Goal: Information Seeking & Learning: Learn about a topic

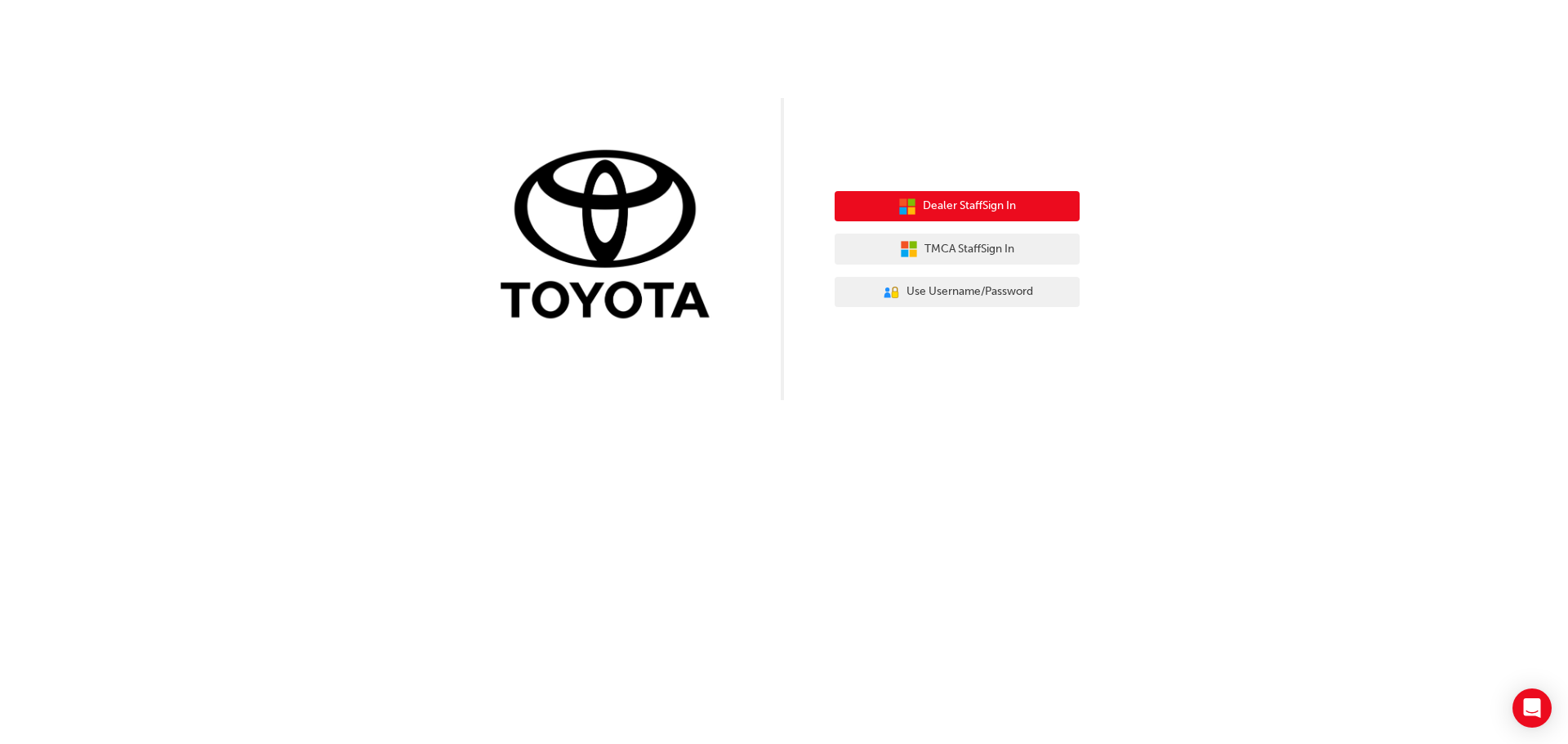
click at [940, 205] on span "Dealer Staff Sign In" at bounding box center [969, 206] width 93 height 19
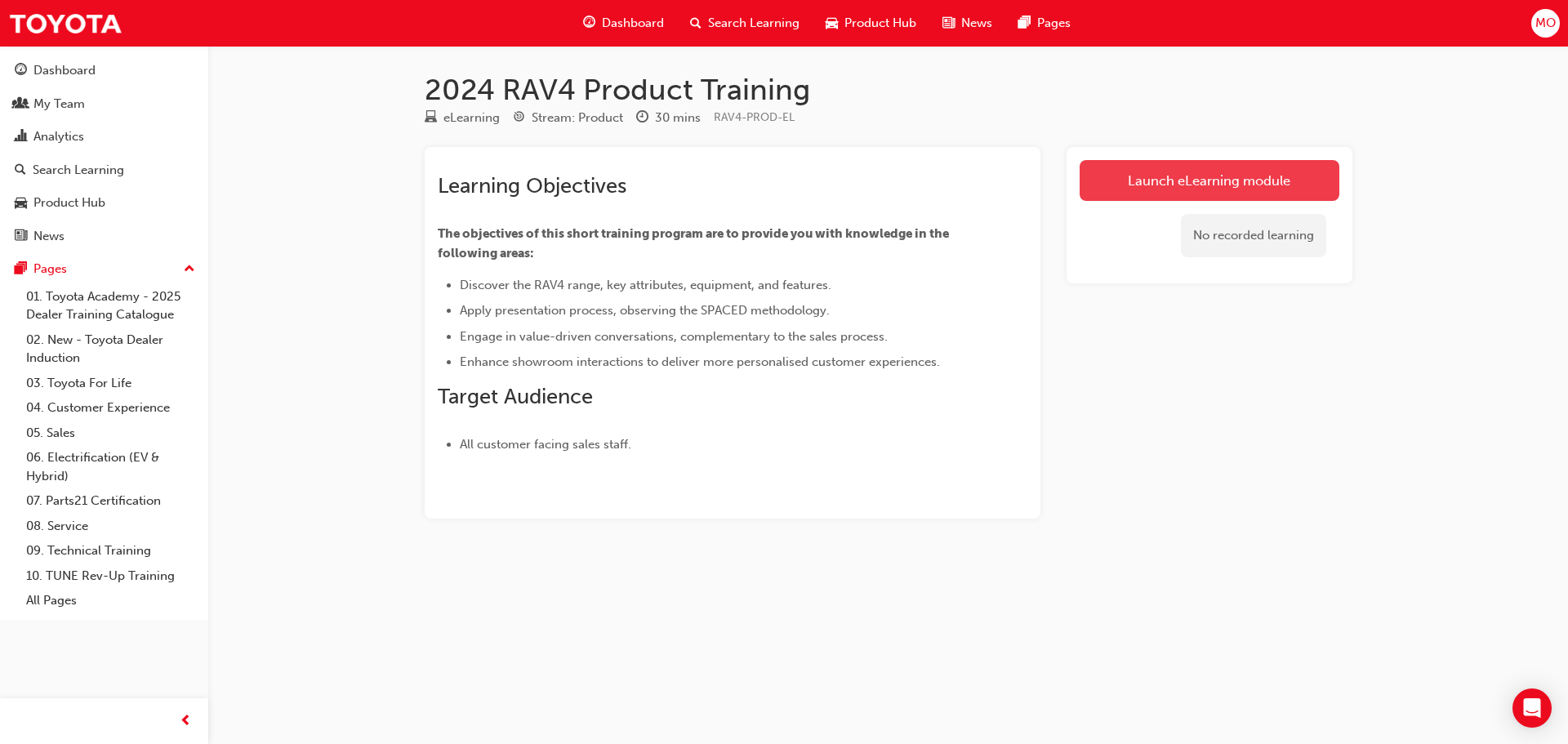
click at [1181, 184] on link "Launch eLearning module" at bounding box center [1210, 180] width 260 height 41
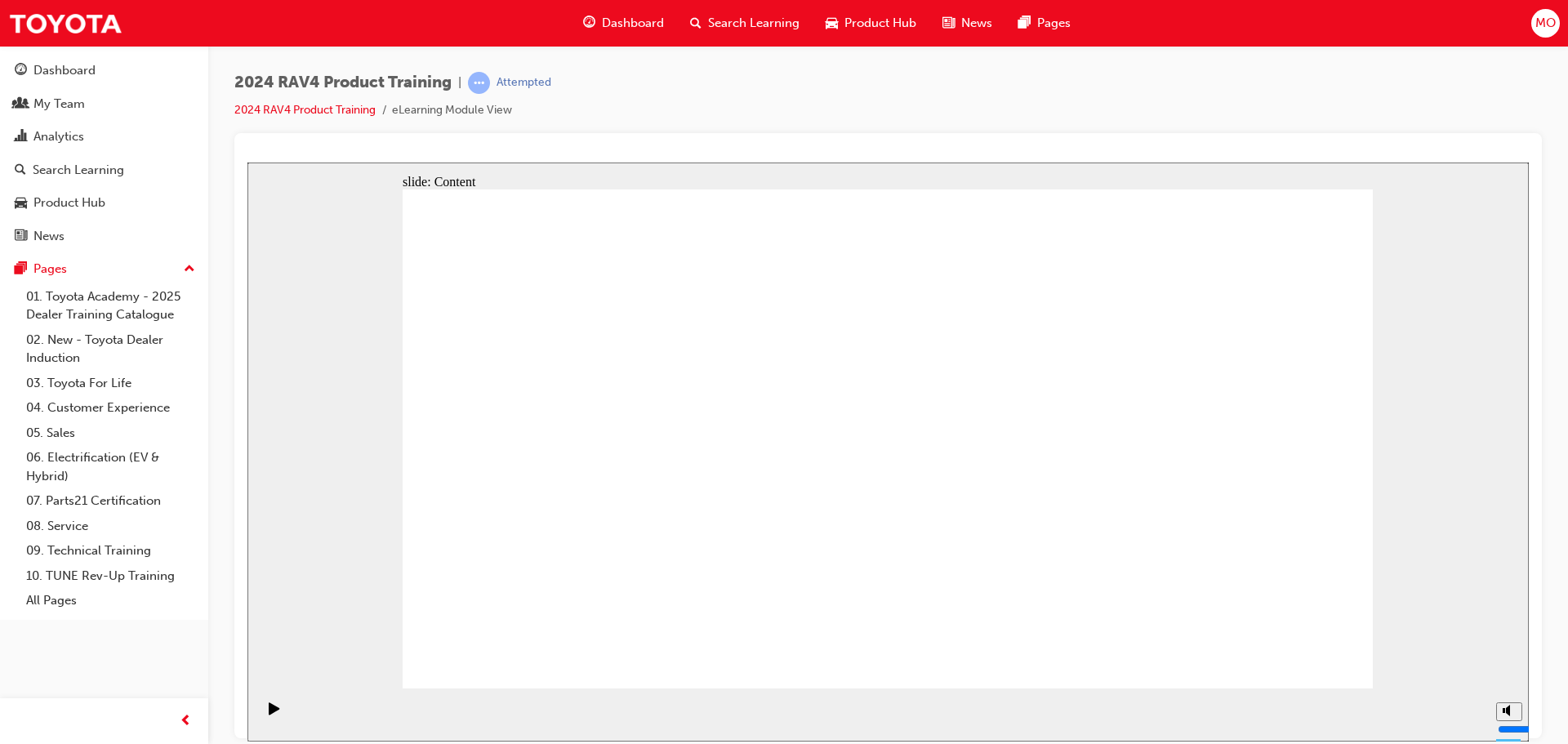
drag, startPoint x: 786, startPoint y: 352, endPoint x: 777, endPoint y: 308, distance: 44.9
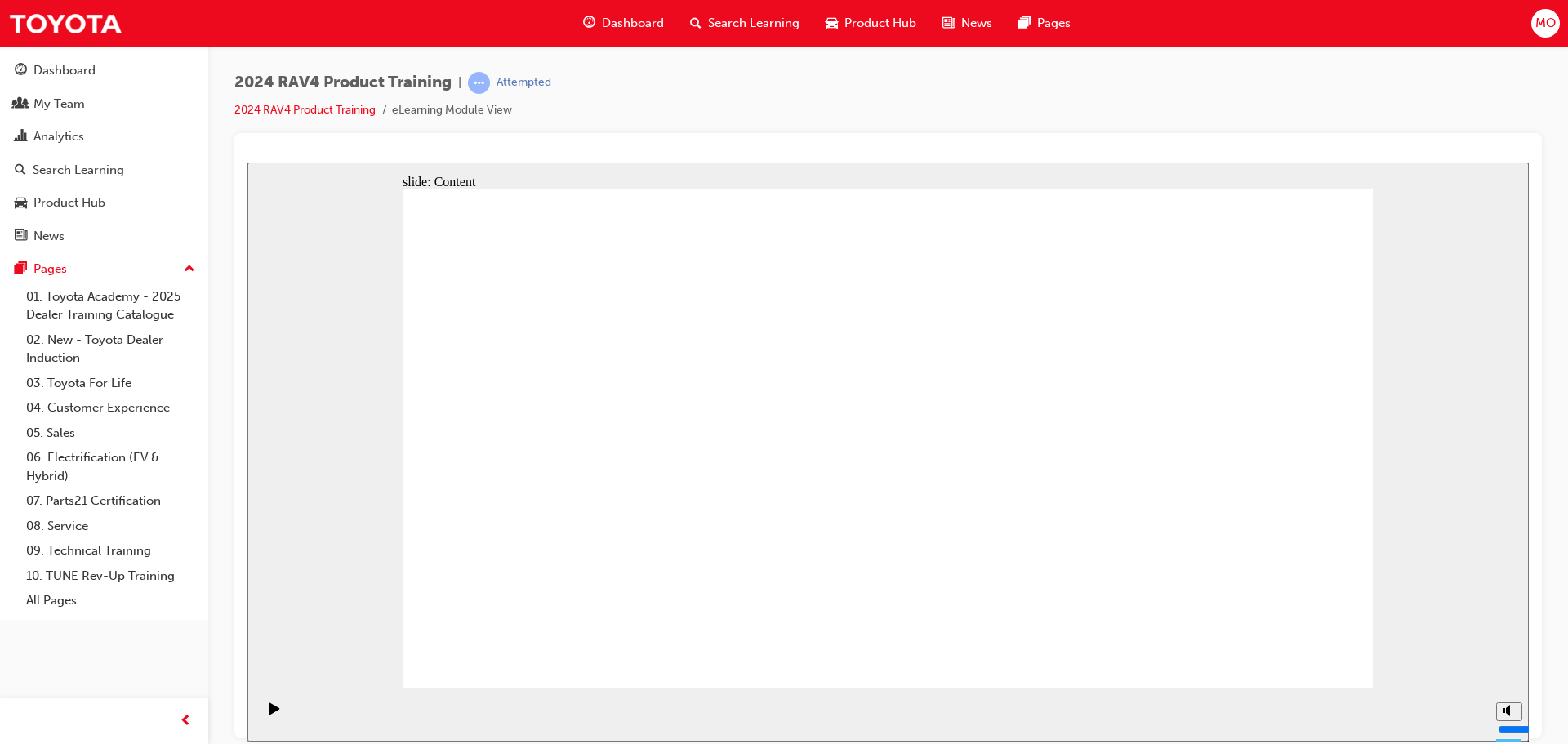
radio input "true"
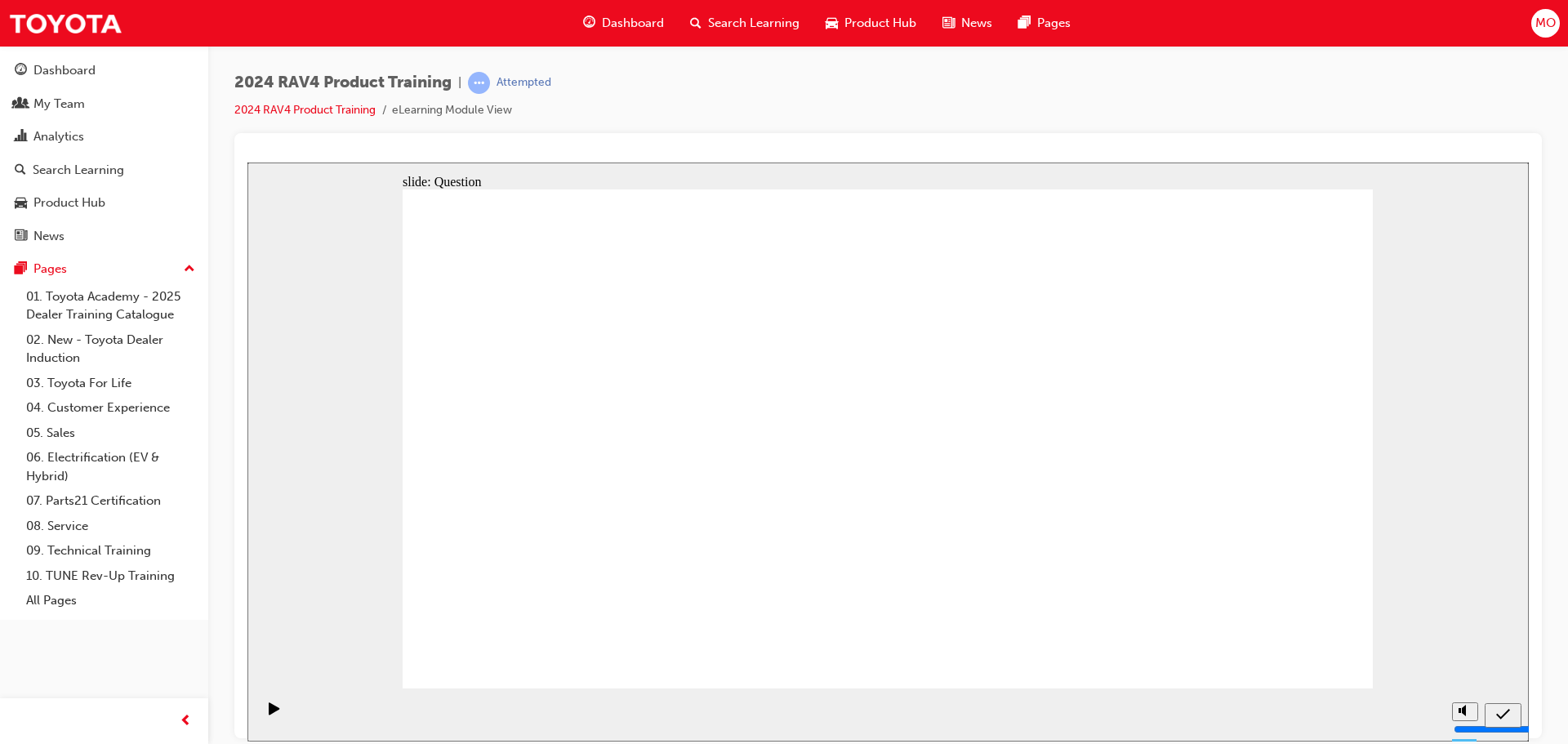
radio input "true"
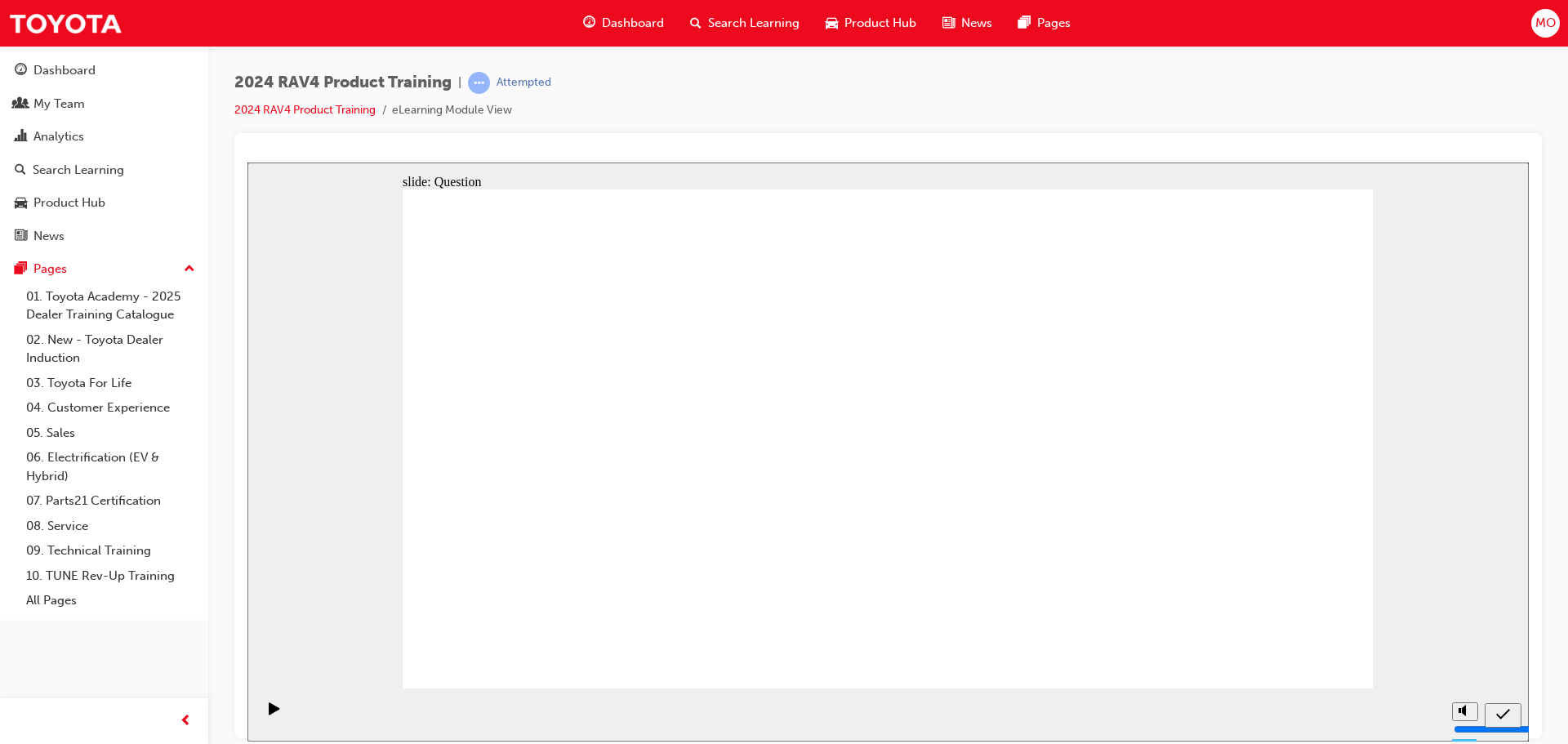
radio input "true"
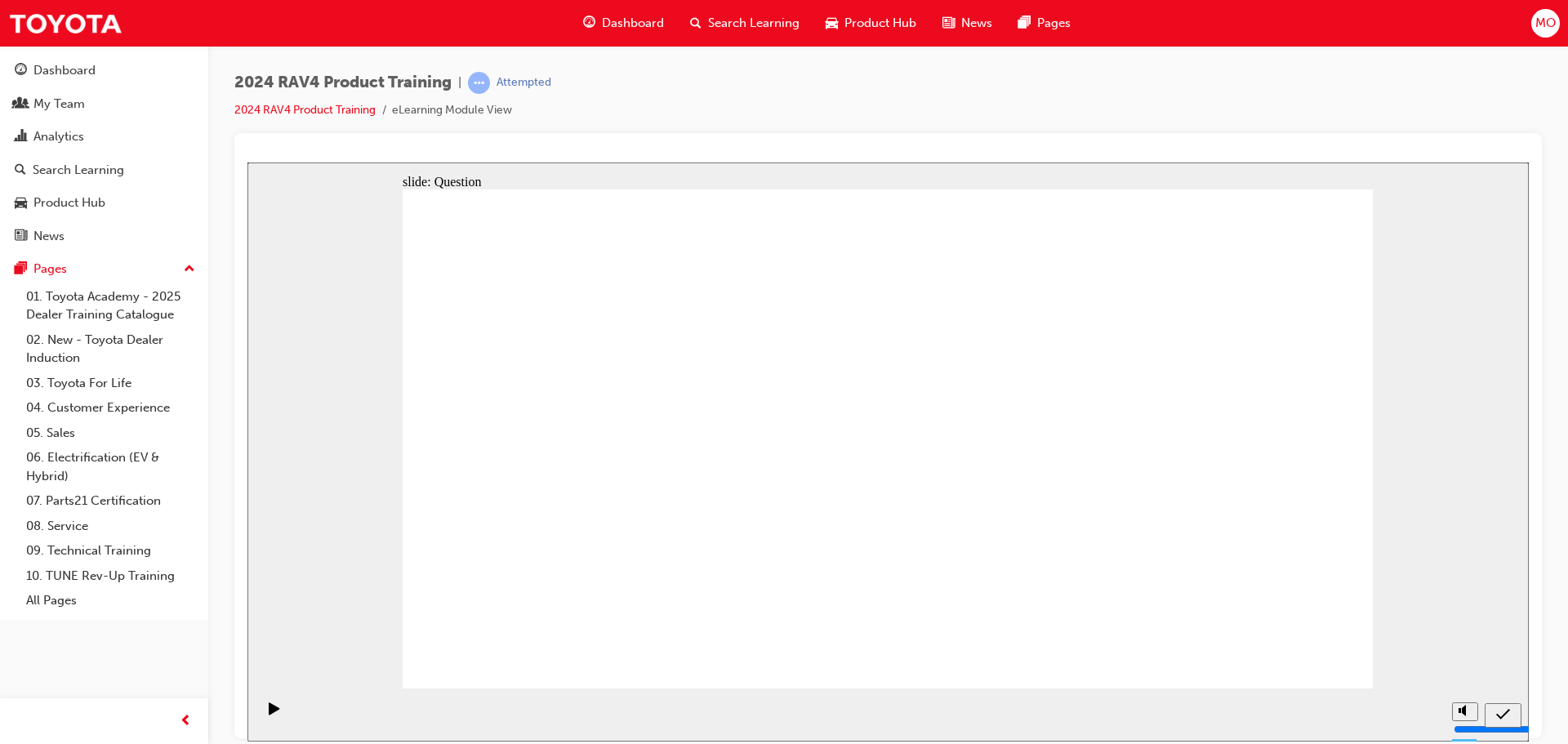
drag, startPoint x: 449, startPoint y: 328, endPoint x: 705, endPoint y: 399, distance: 265.7
drag, startPoint x: 441, startPoint y: 327, endPoint x: 722, endPoint y: 405, distance: 291.6
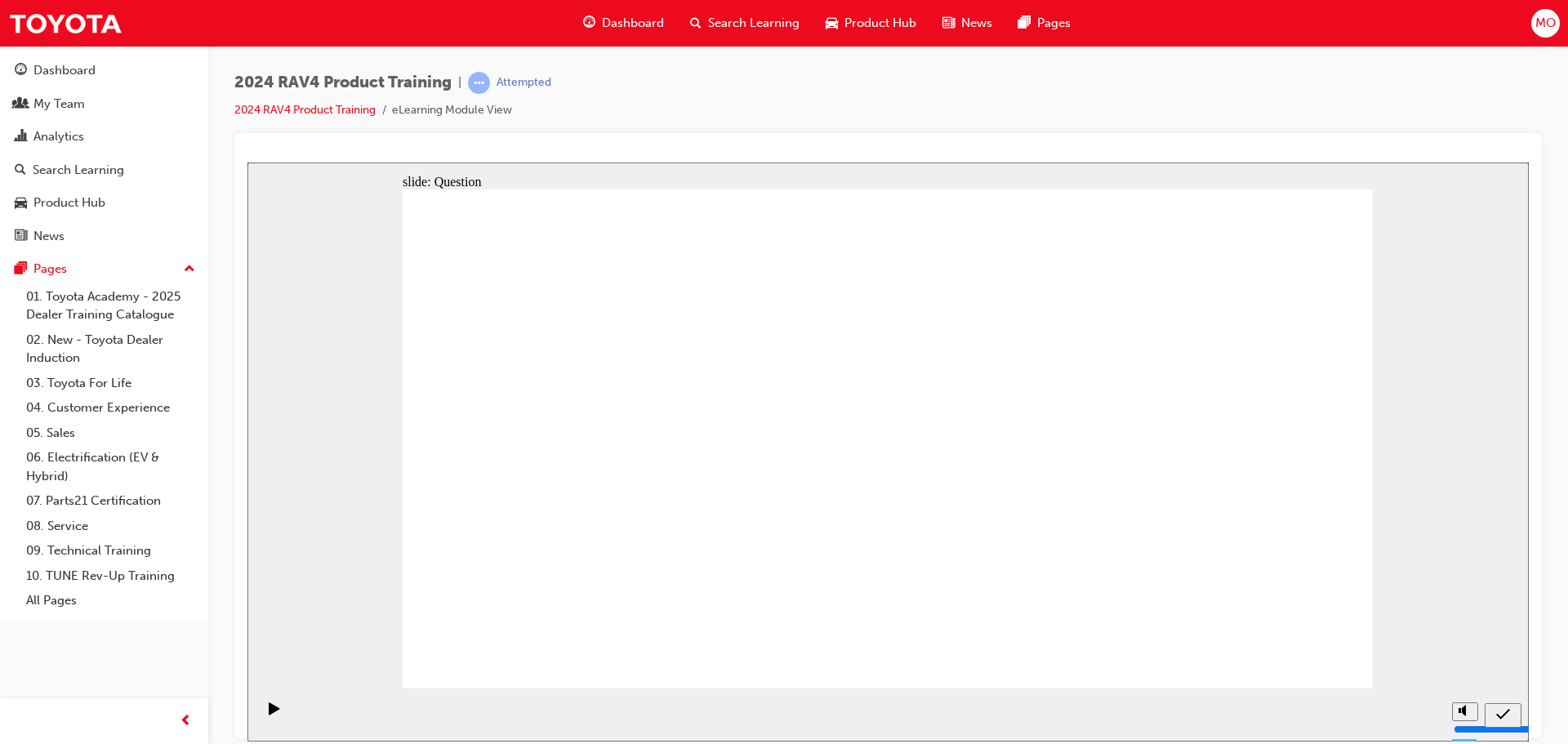
drag, startPoint x: 687, startPoint y: 405, endPoint x: 446, endPoint y: 289, distance: 267.5
radio input "true"
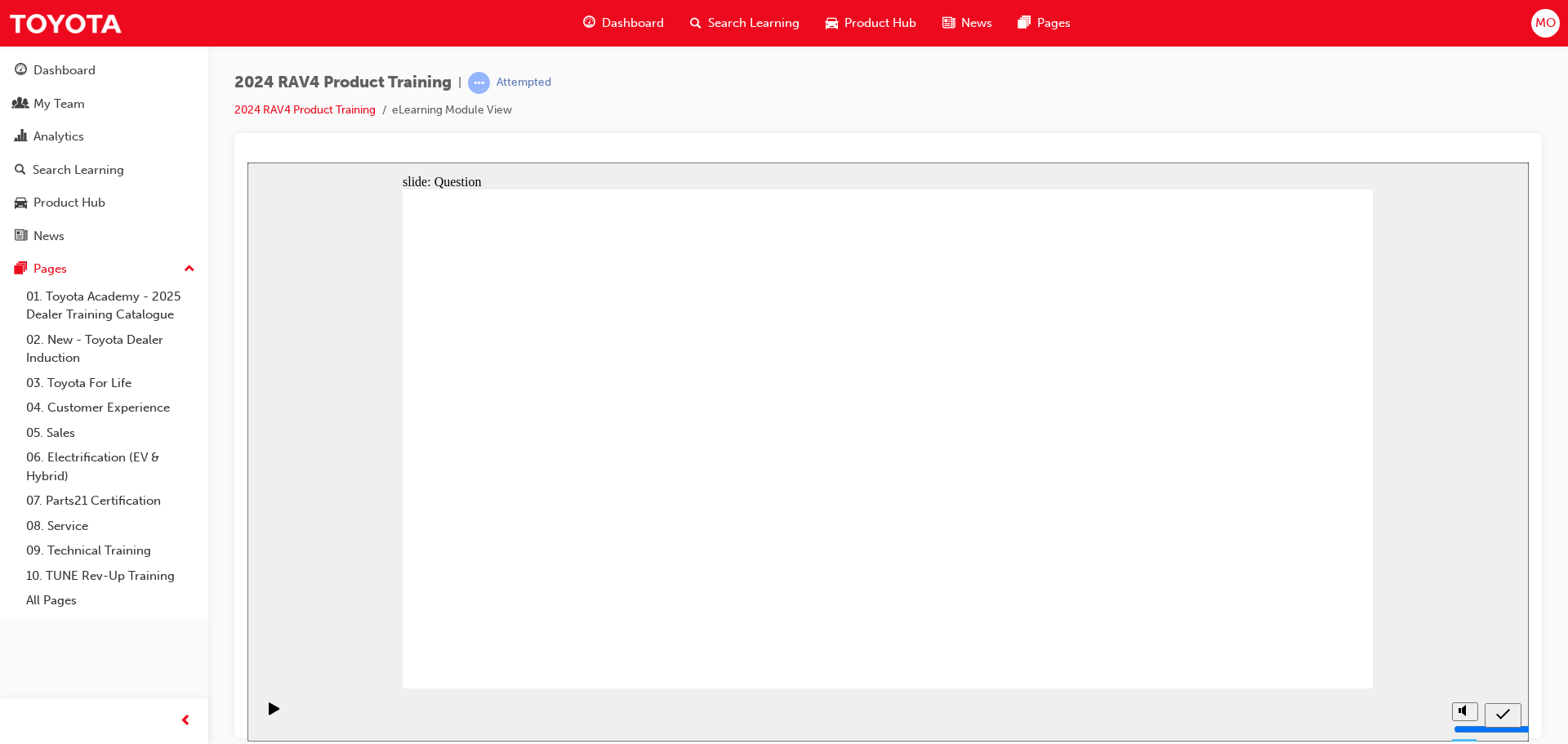
drag, startPoint x: 789, startPoint y: 407, endPoint x: 1155, endPoint y: 573, distance: 401.9
drag, startPoint x: 584, startPoint y: 399, endPoint x: 955, endPoint y: 556, distance: 402.9
drag, startPoint x: 1121, startPoint y: 410, endPoint x: 687, endPoint y: 573, distance: 463.6
drag, startPoint x: 916, startPoint y: 403, endPoint x: 539, endPoint y: 561, distance: 408.8
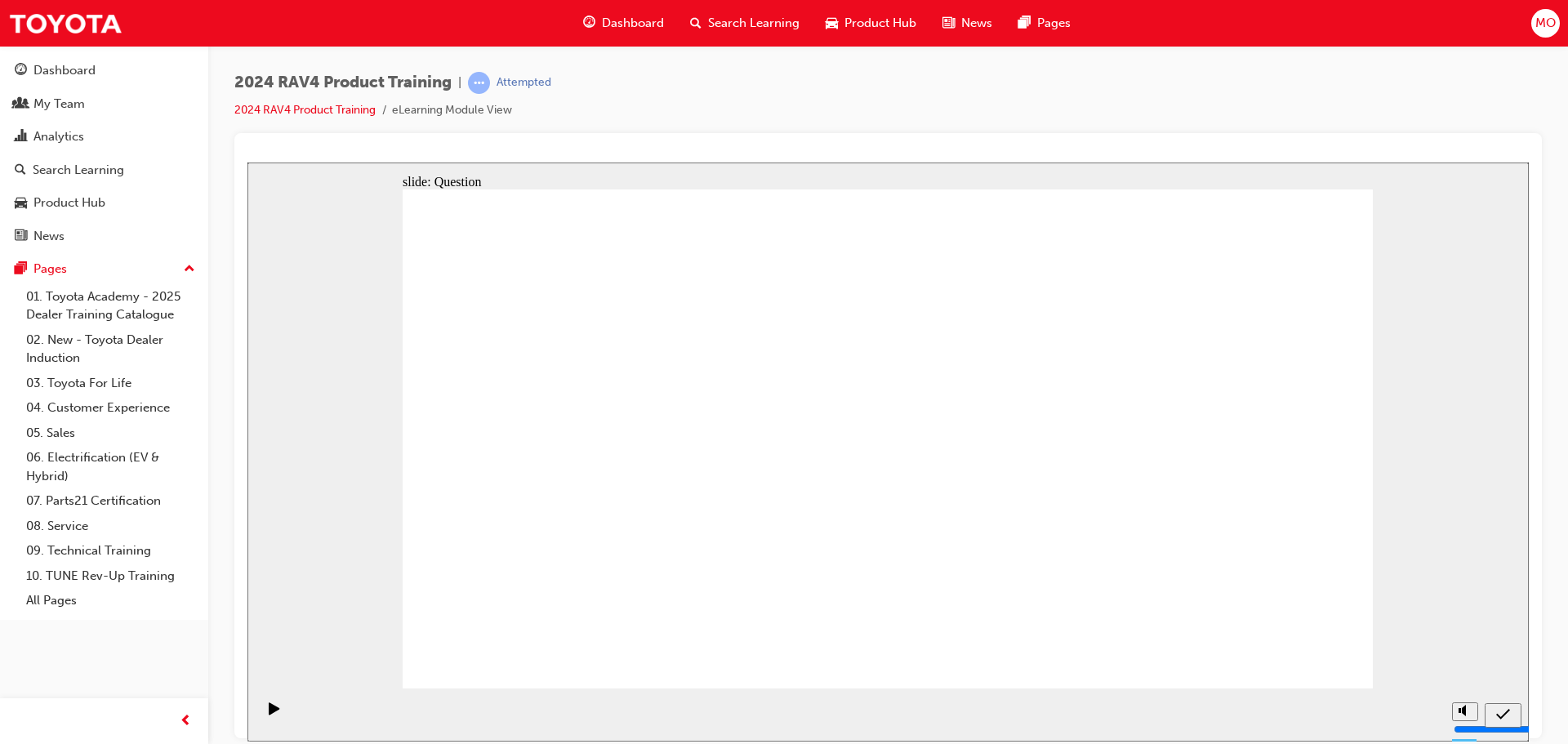
radio input "true"
drag, startPoint x: 1263, startPoint y: 665, endPoint x: 1273, endPoint y: 650, distance: 18.0
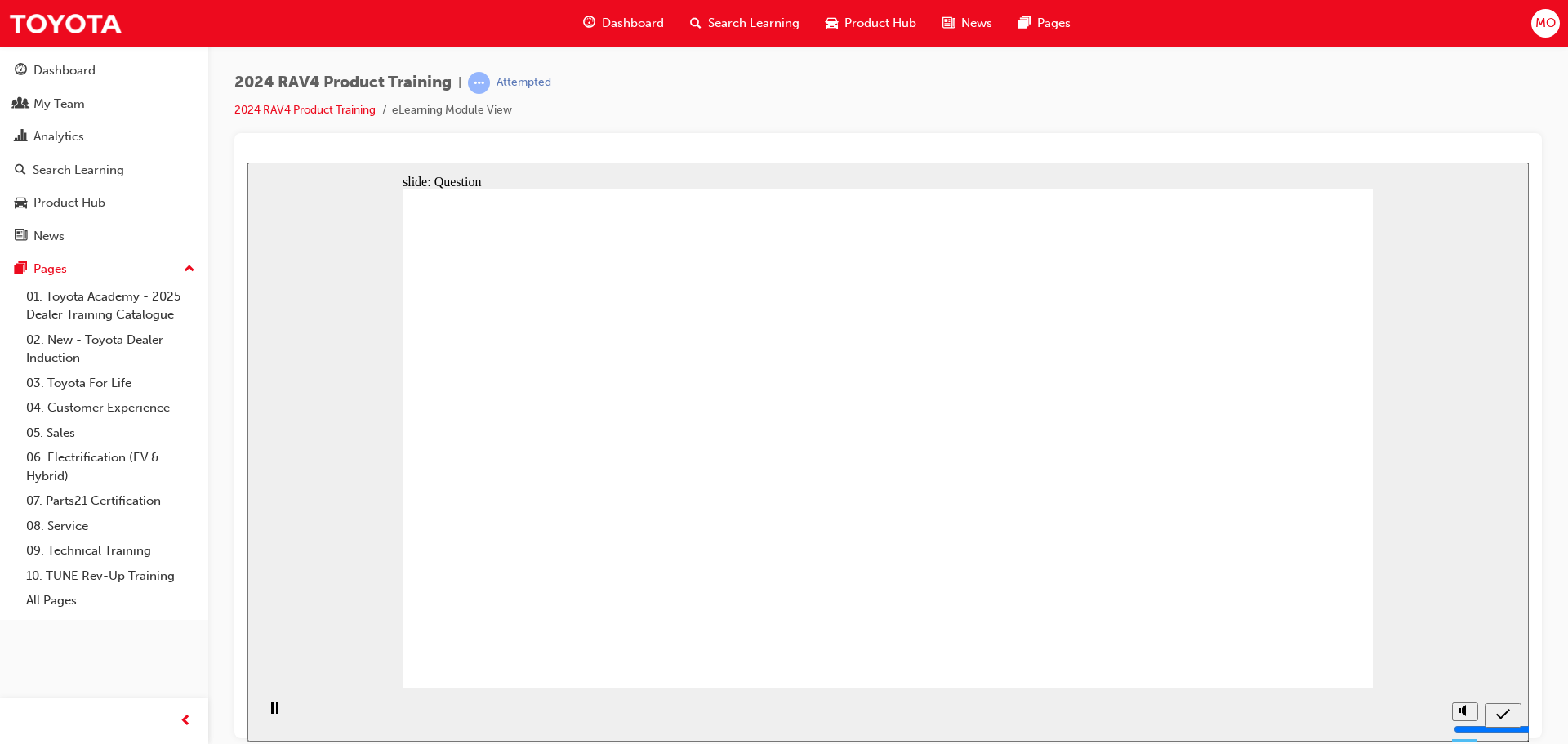
radio input "true"
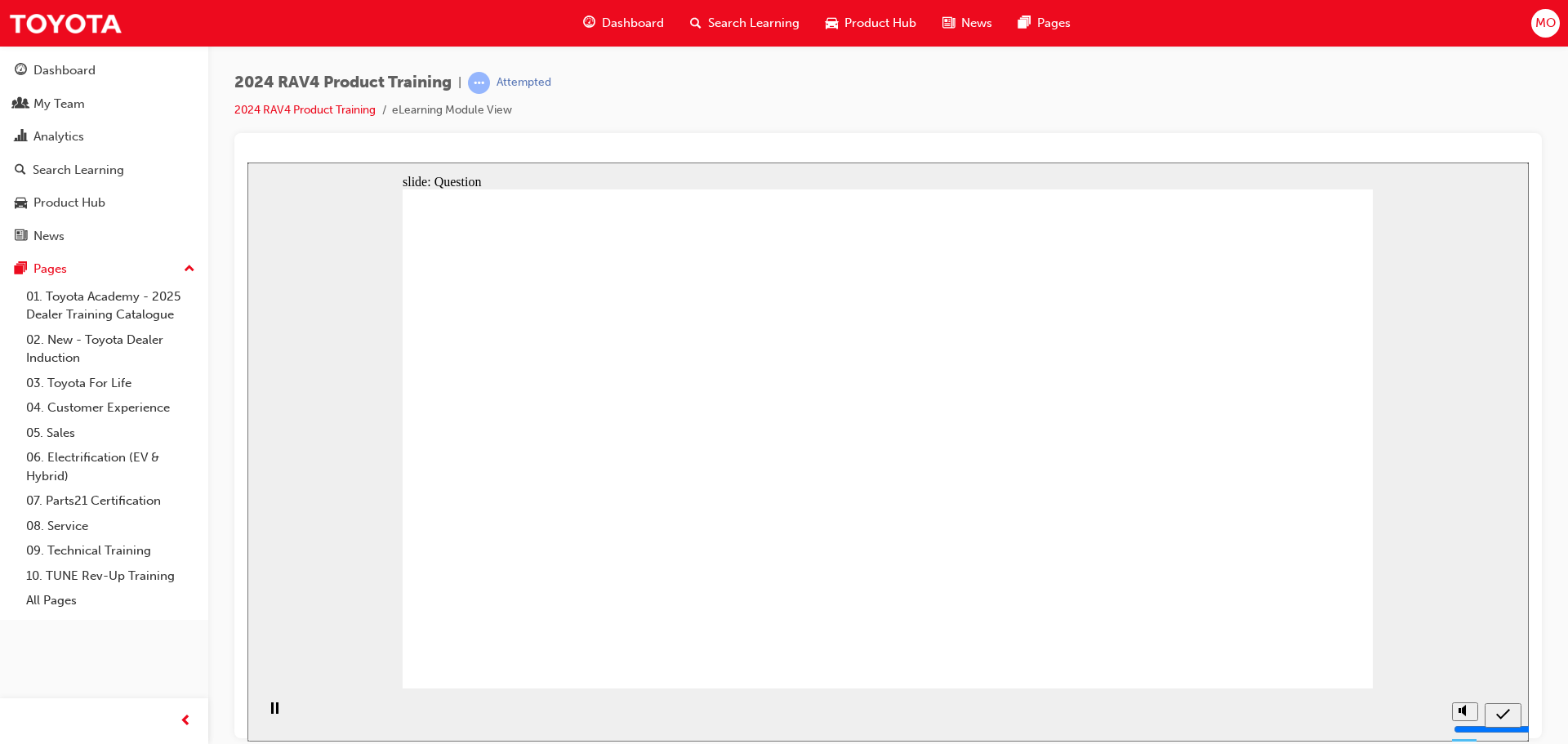
radio input "true"
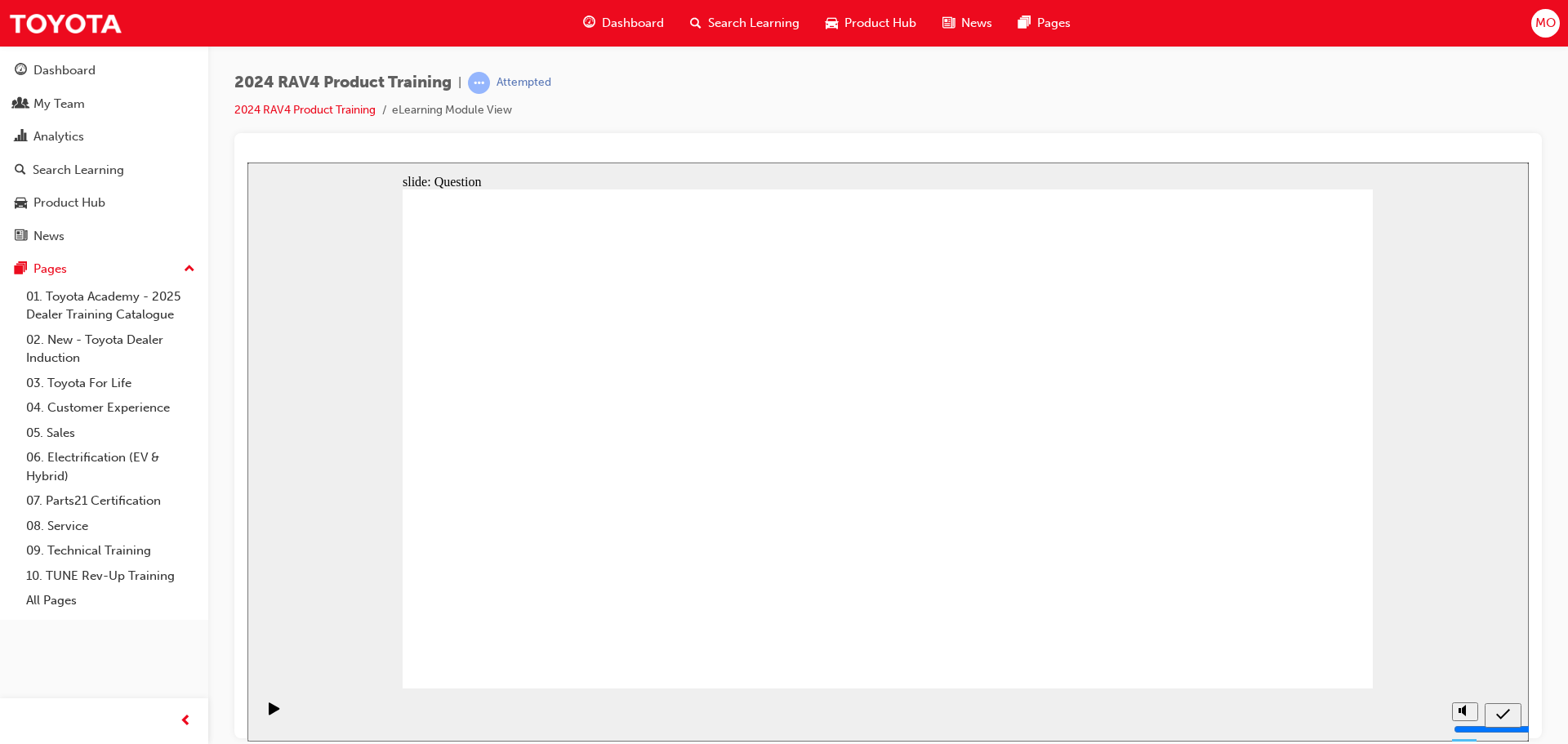
radio input "false"
radio input "true"
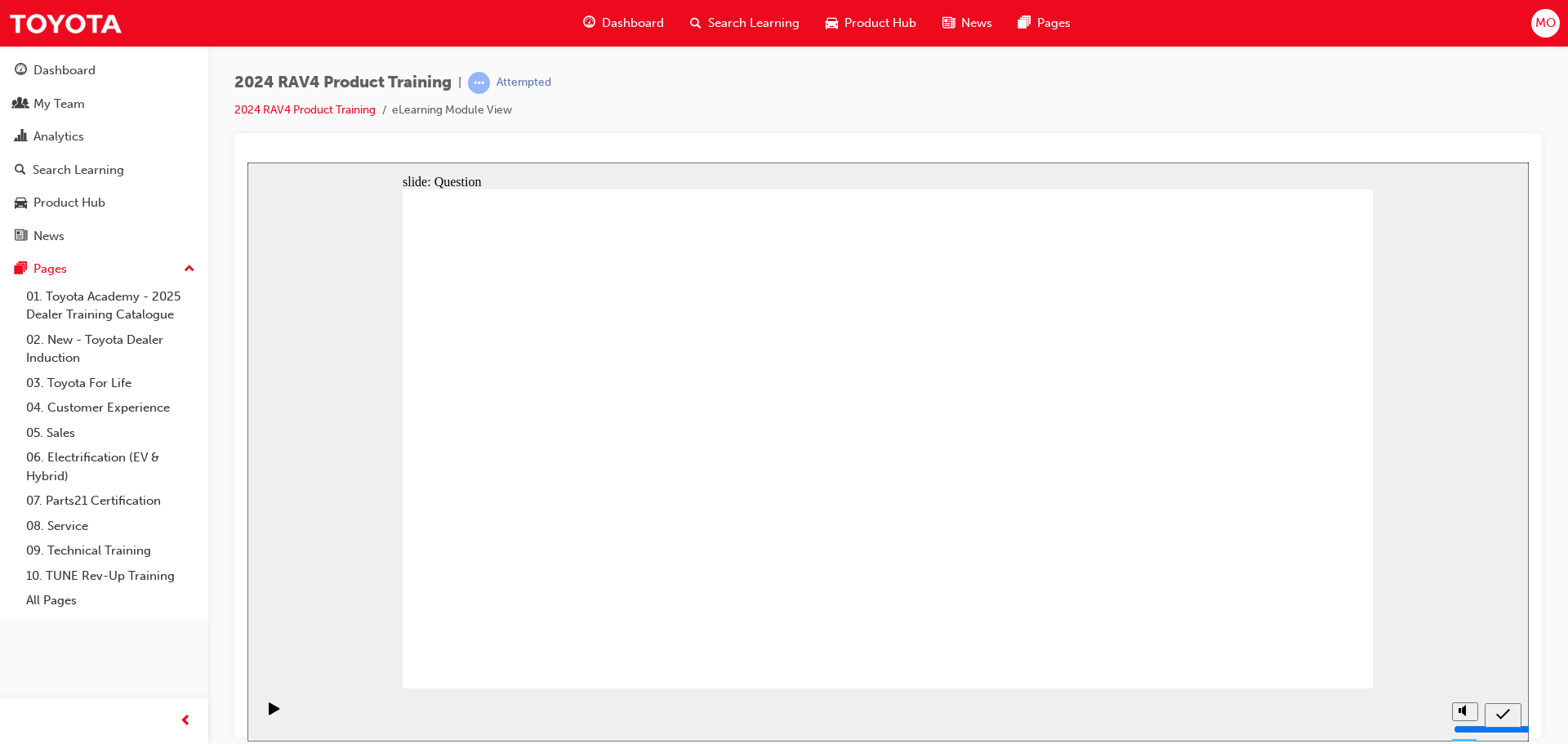
drag, startPoint x: 747, startPoint y: 386, endPoint x: 1095, endPoint y: 559, distance: 388.6
drag, startPoint x: 573, startPoint y: 399, endPoint x: 953, endPoint y: 562, distance: 413.5
drag, startPoint x: 1129, startPoint y: 411, endPoint x: 740, endPoint y: 578, distance: 423.3
drag, startPoint x: 938, startPoint y: 420, endPoint x: 560, endPoint y: 573, distance: 407.8
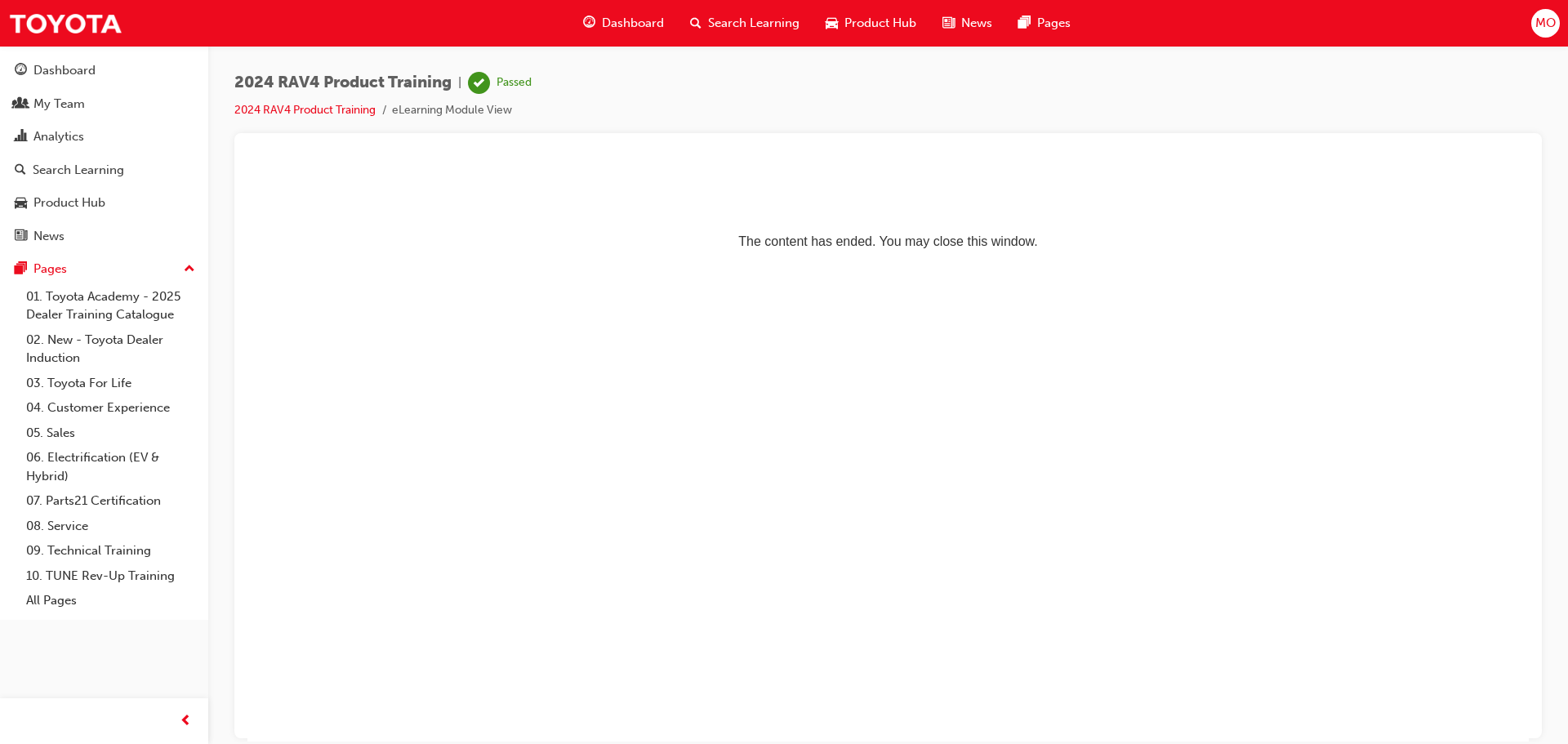
click at [606, 21] on span "Dashboard" at bounding box center [634, 24] width 62 height 19
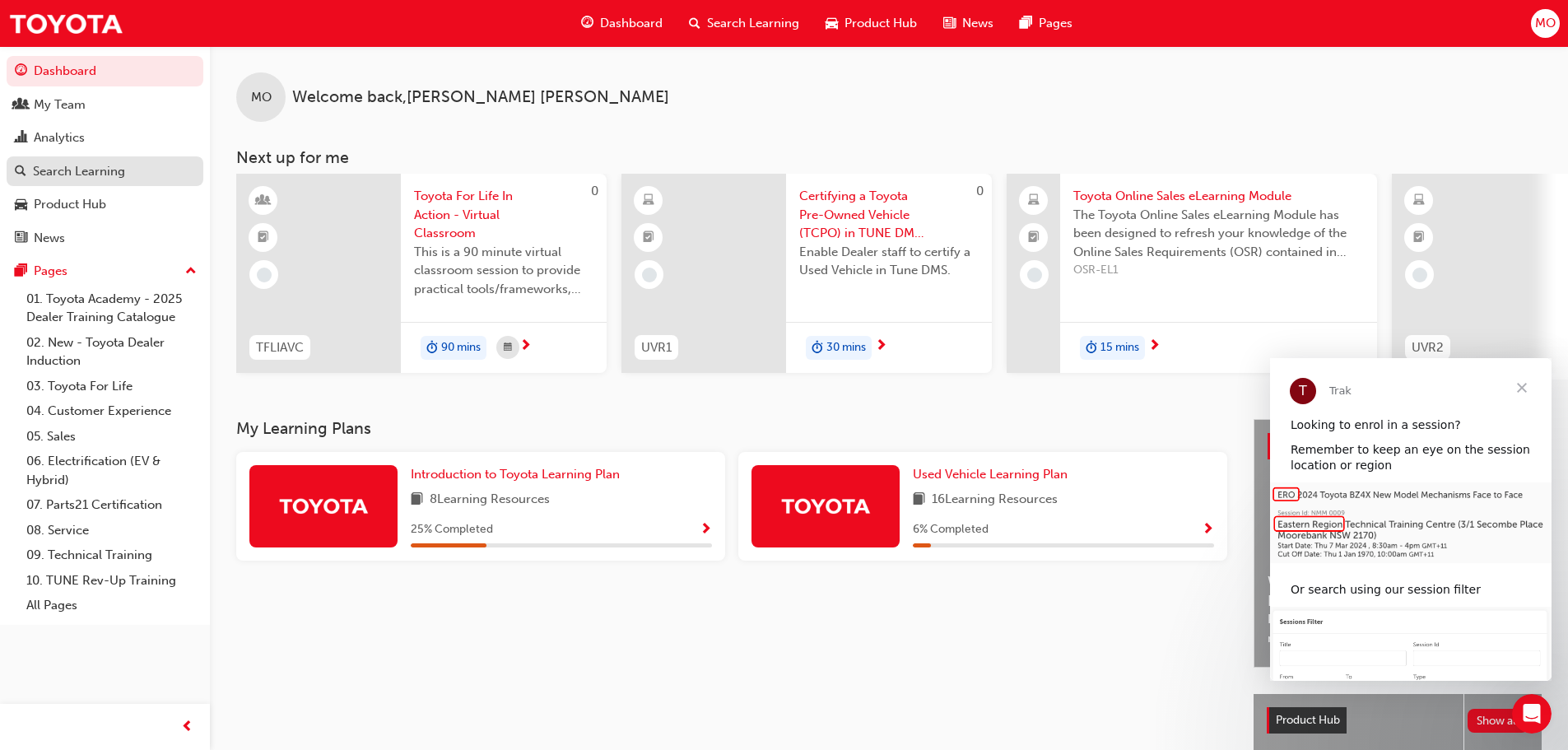
click at [72, 178] on div "Search Learning" at bounding box center [79, 172] width 92 height 19
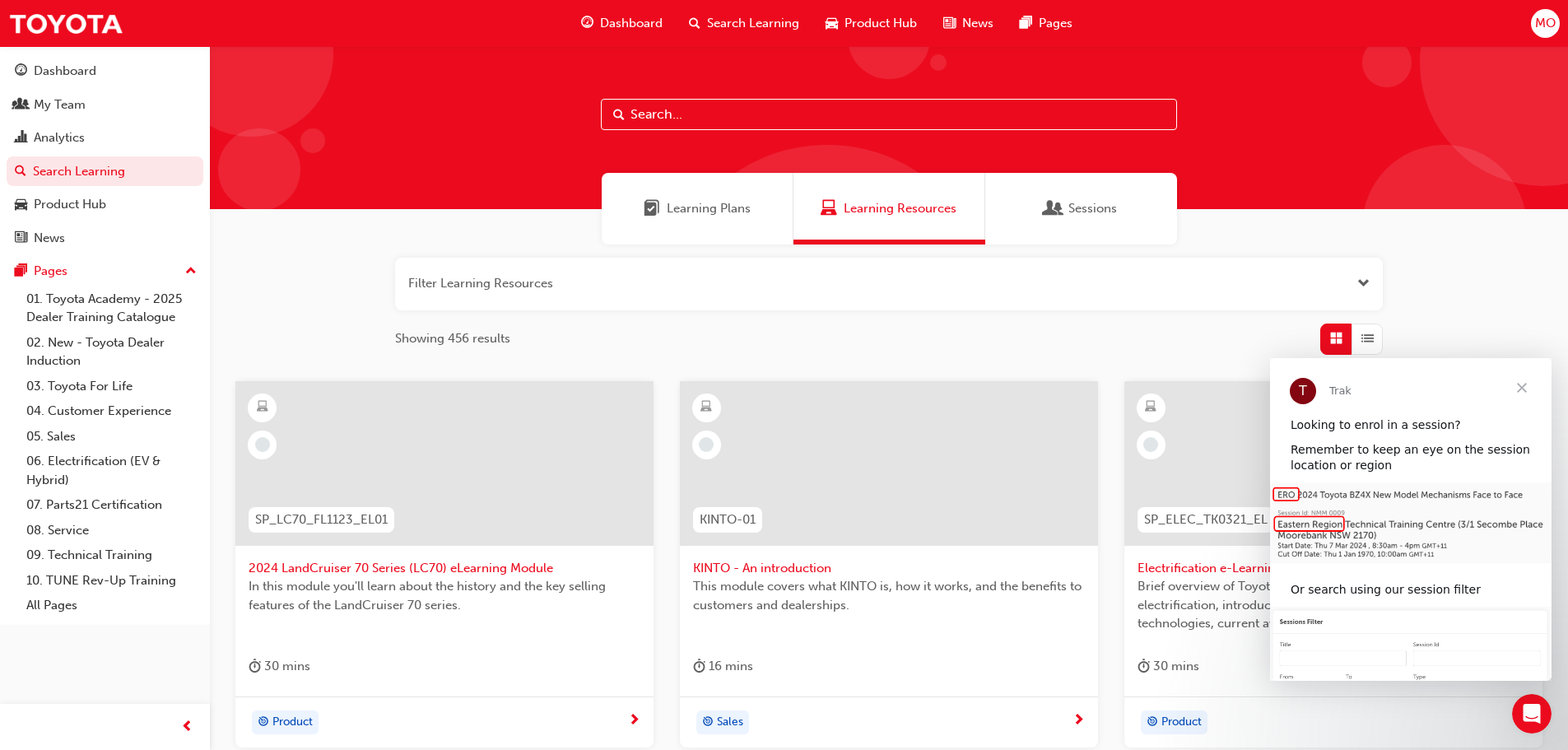
click at [621, 18] on span "Dashboard" at bounding box center [632, 24] width 63 height 19
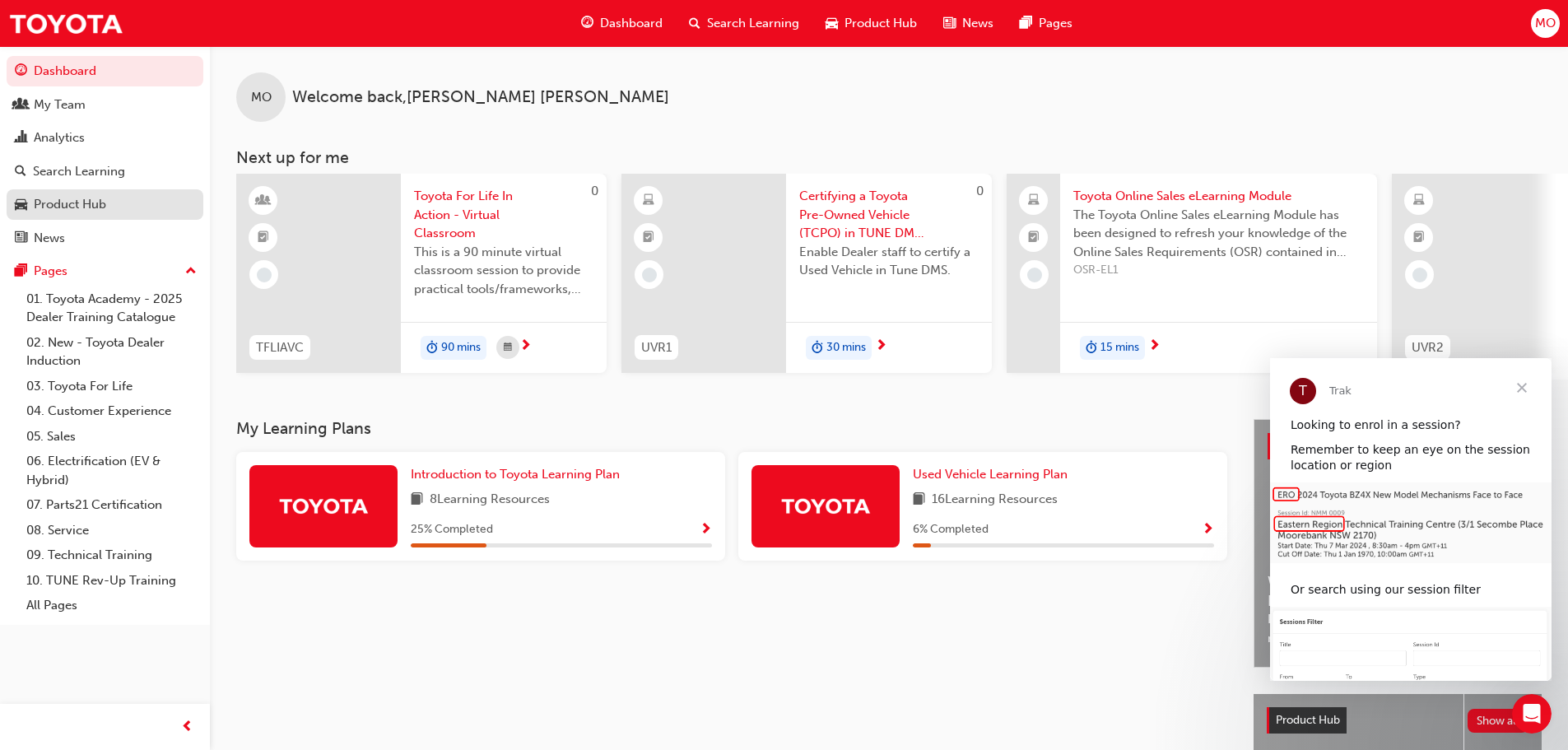
click at [83, 202] on div "Product Hub" at bounding box center [70, 205] width 72 height 19
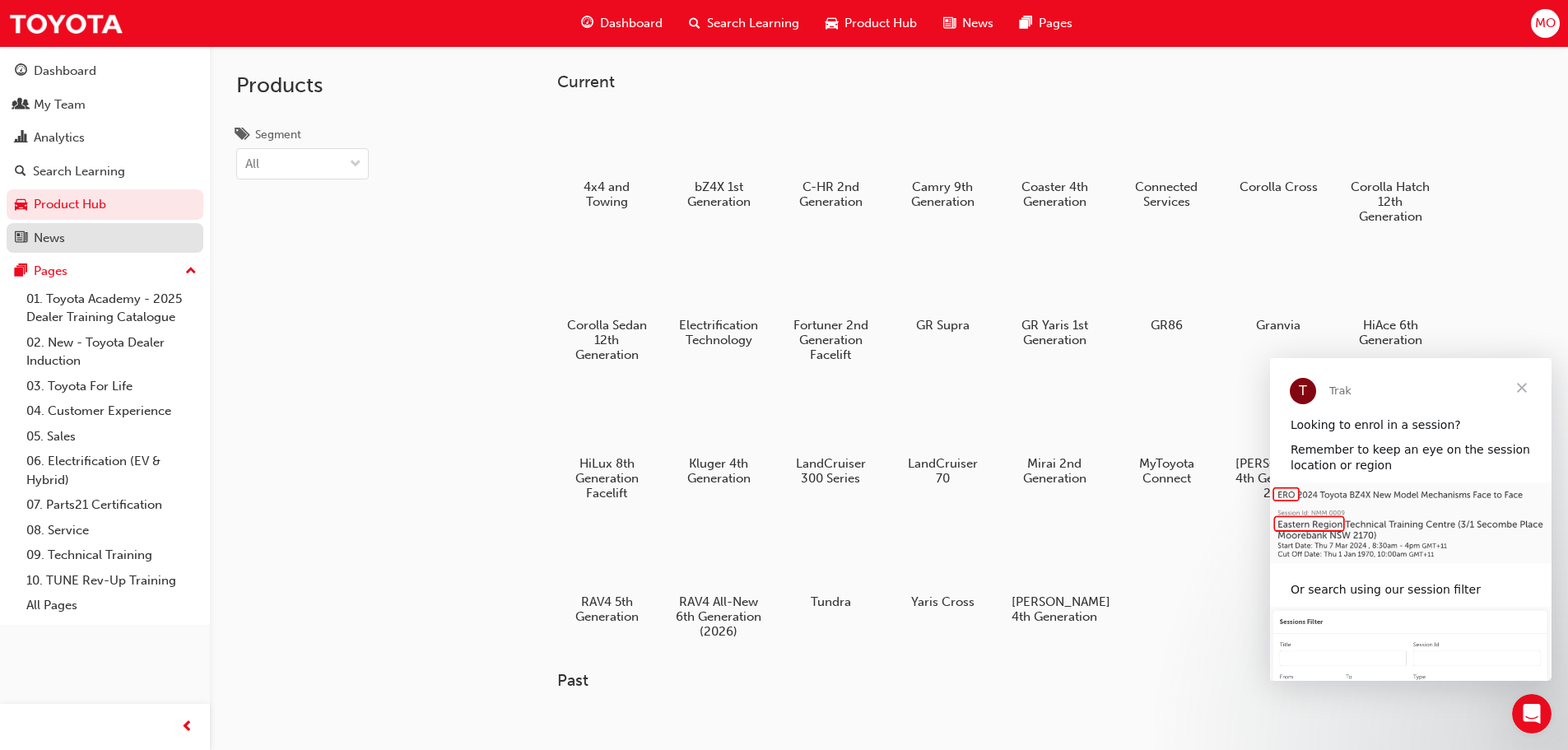
click at [37, 248] on link "News" at bounding box center [105, 238] width 196 height 30
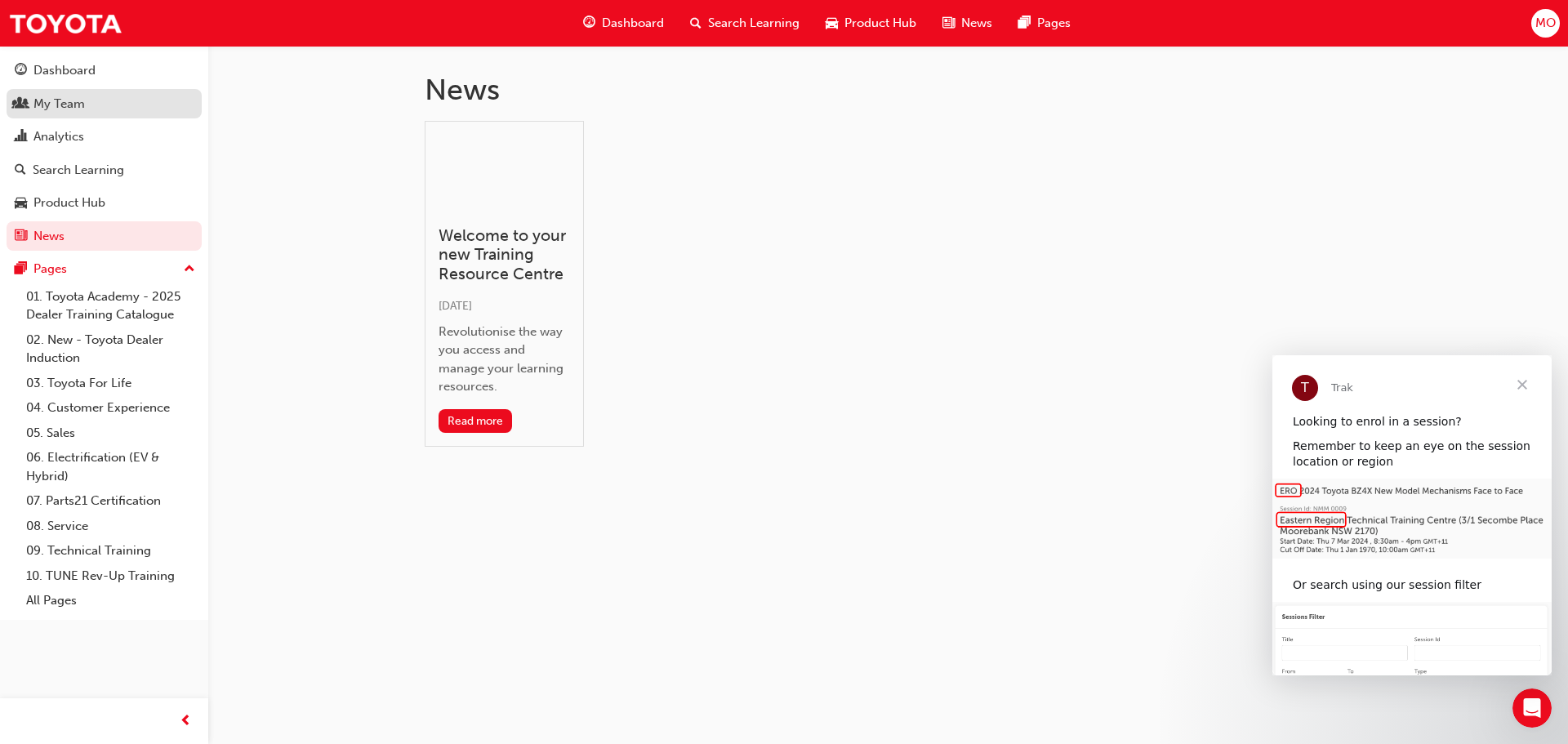
click at [76, 109] on div "My Team" at bounding box center [59, 104] width 51 height 19
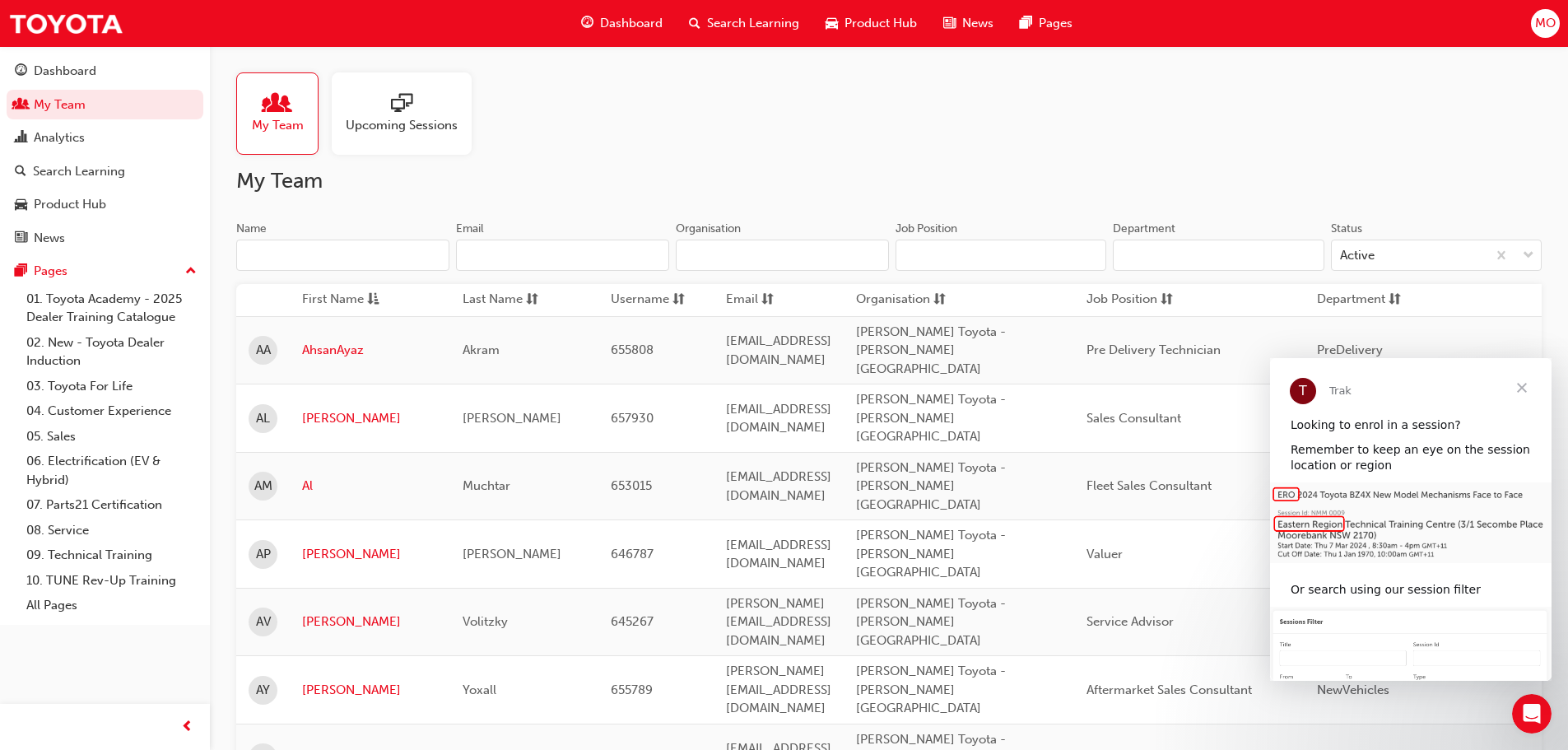
click at [772, 25] on span "Search Learning" at bounding box center [753, 24] width 92 height 19
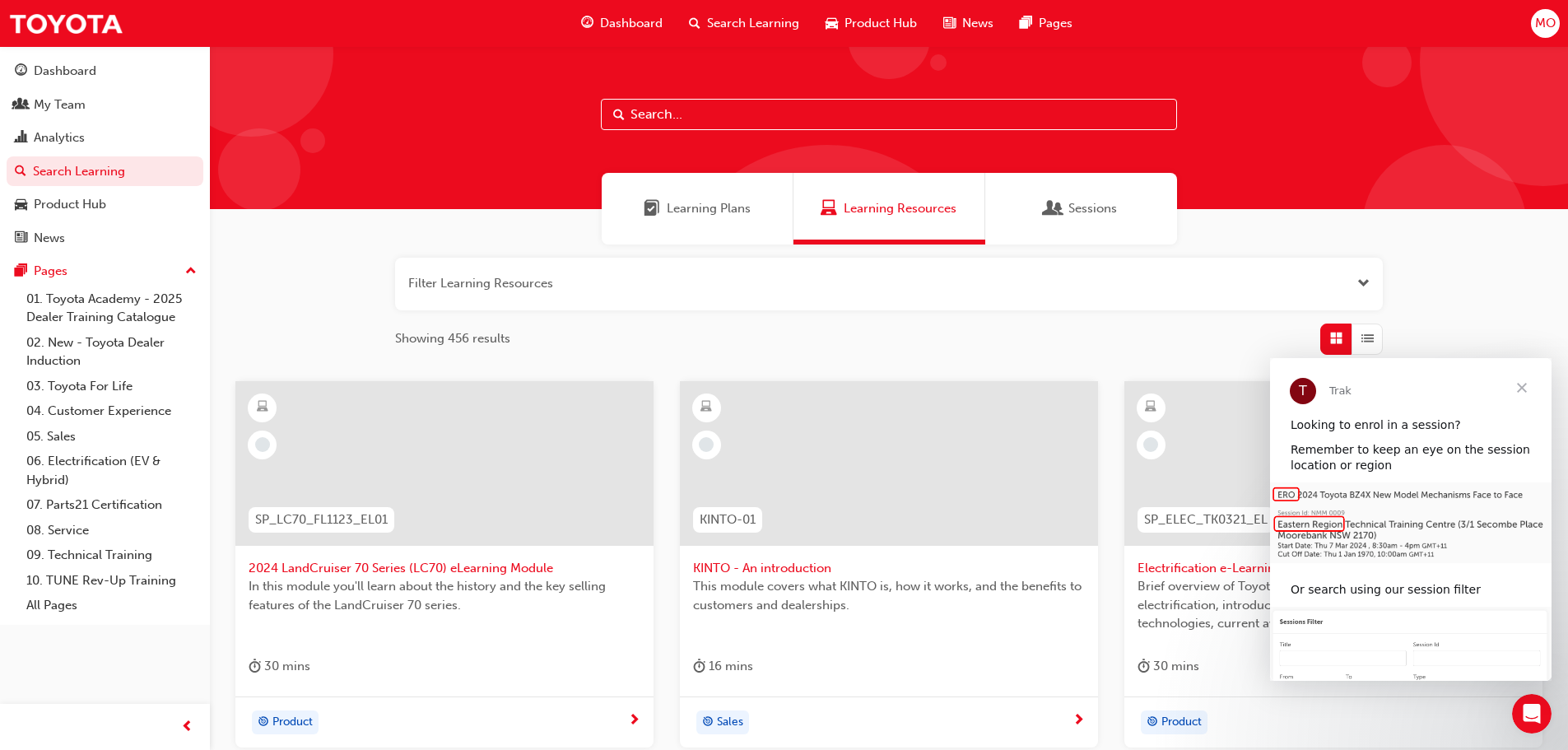
click at [678, 212] on span "Learning Plans" at bounding box center [709, 209] width 84 height 19
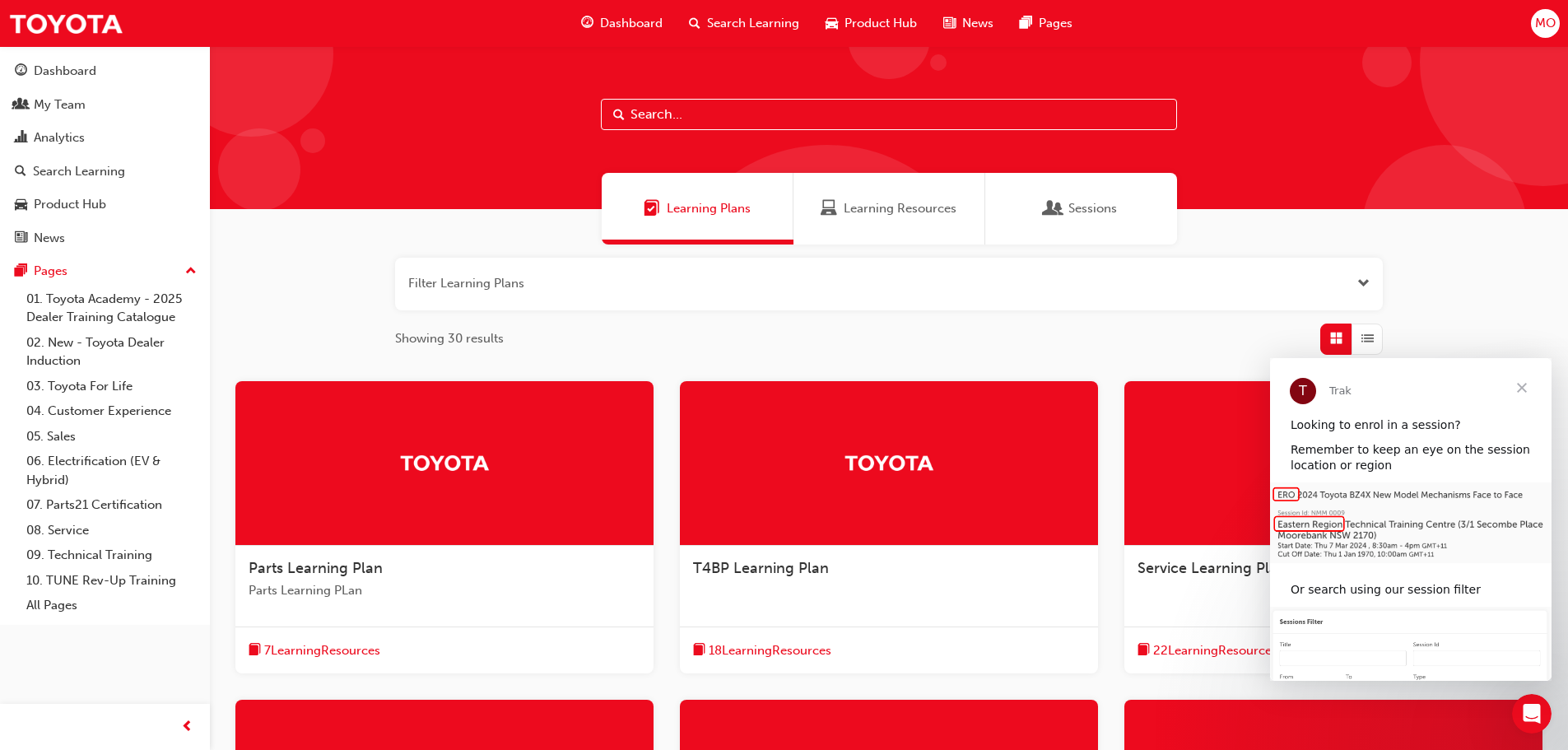
click at [847, 209] on span "Learning Resources" at bounding box center [900, 209] width 112 height 19
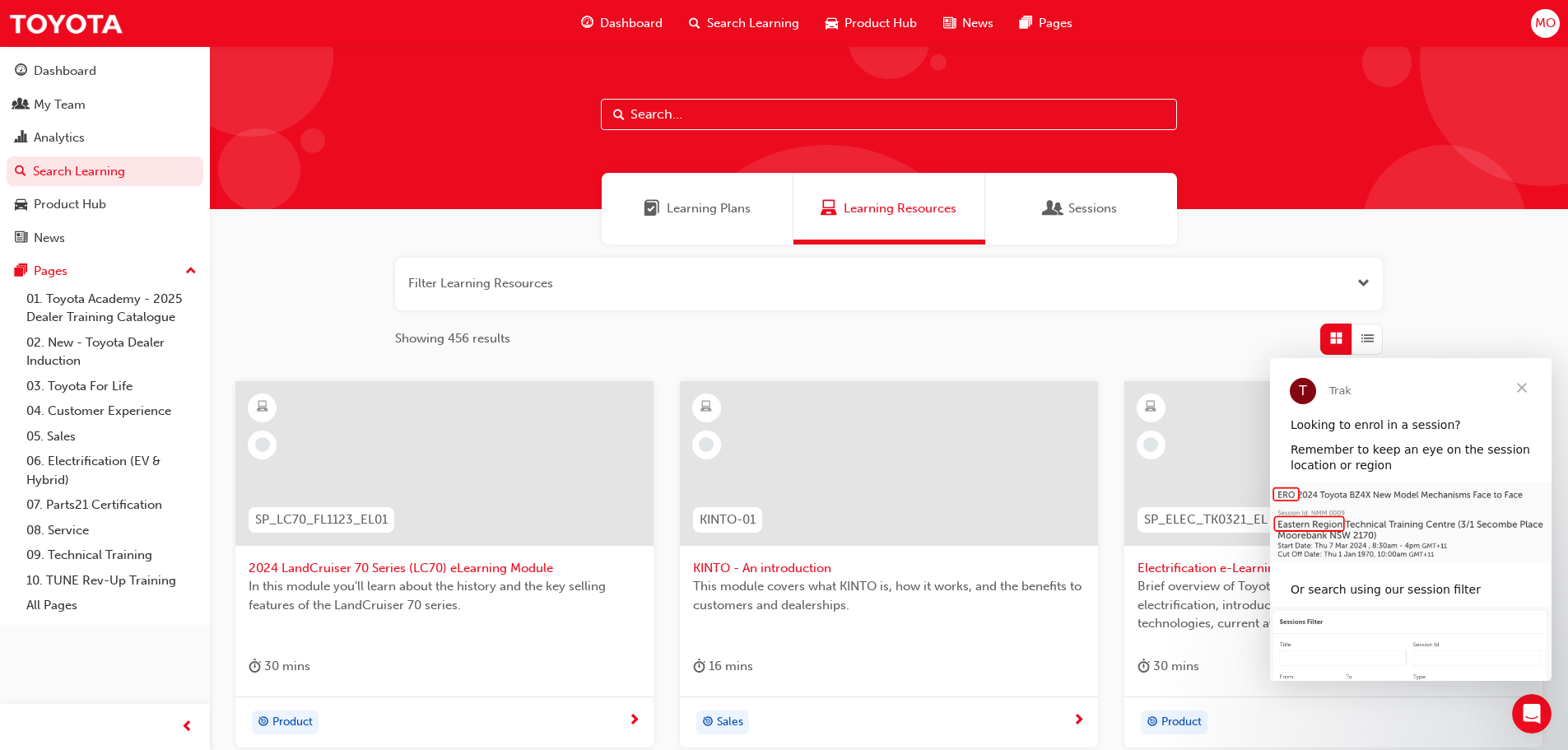
click at [790, 21] on span "Search Learning" at bounding box center [753, 24] width 92 height 19
click at [738, 108] on input "text" at bounding box center [889, 114] width 577 height 31
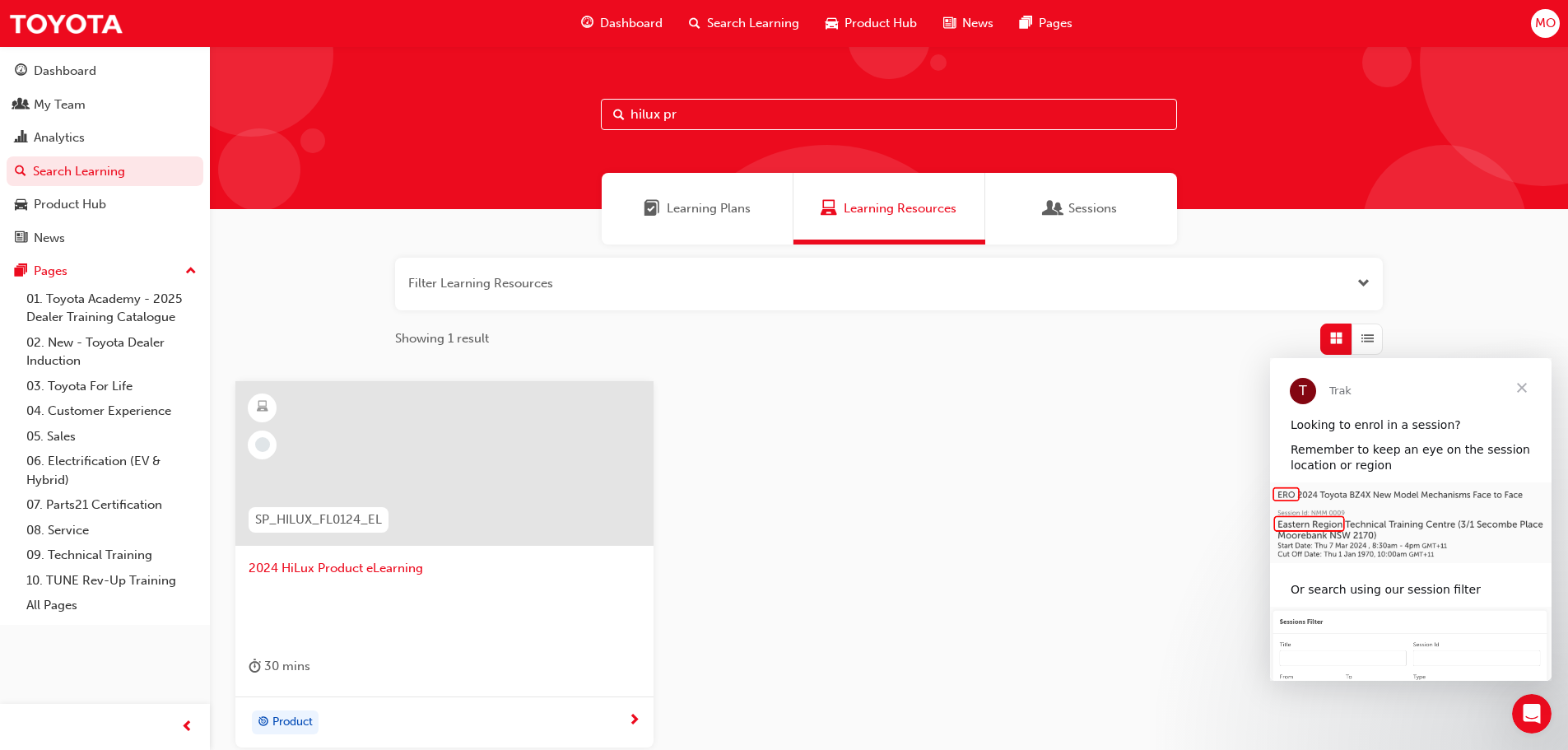
type input "hilux pr"
click at [367, 571] on span "2024 HiLux Product eLearning" at bounding box center [444, 569] width 392 height 19
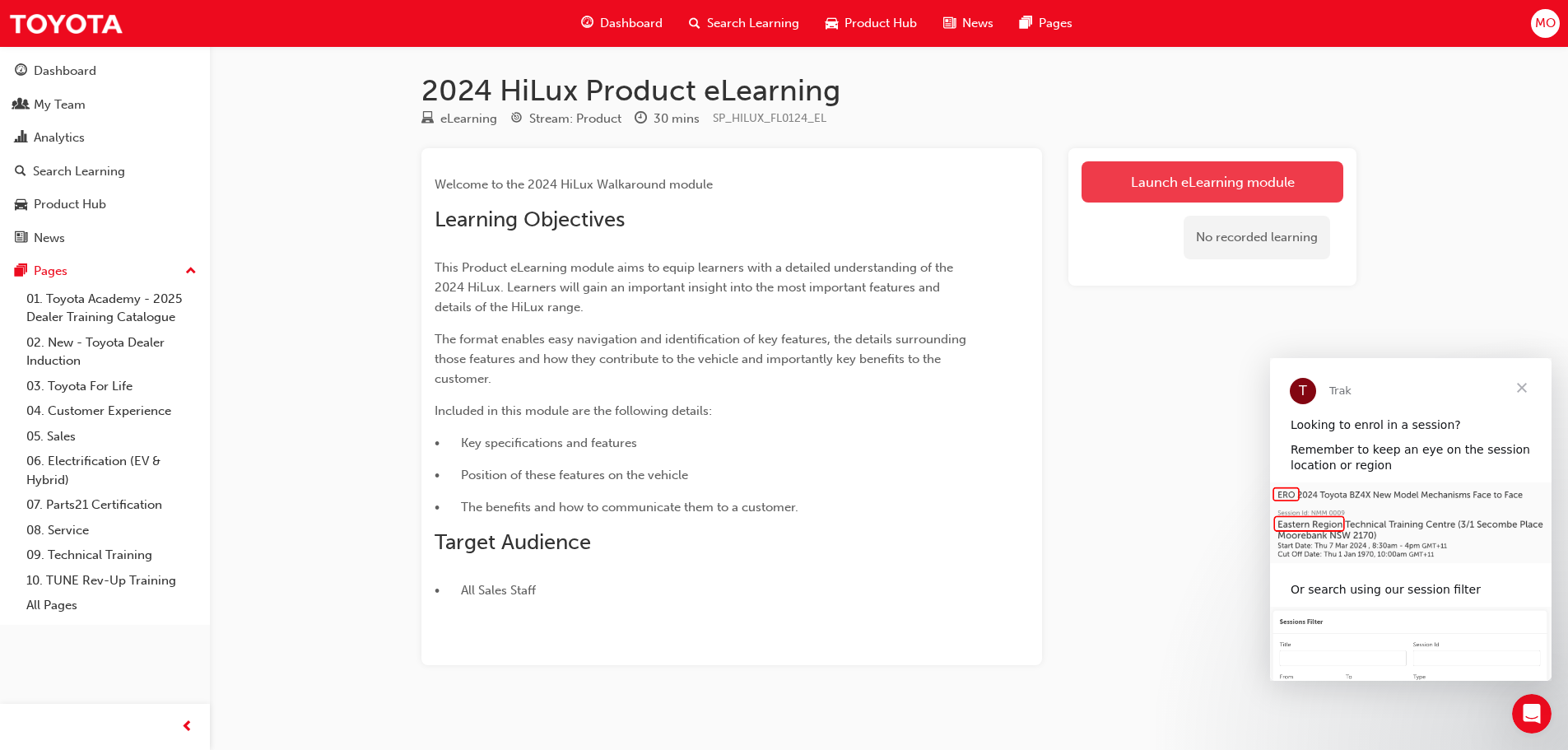
click at [1164, 176] on link "Launch eLearning module" at bounding box center [1212, 181] width 262 height 41
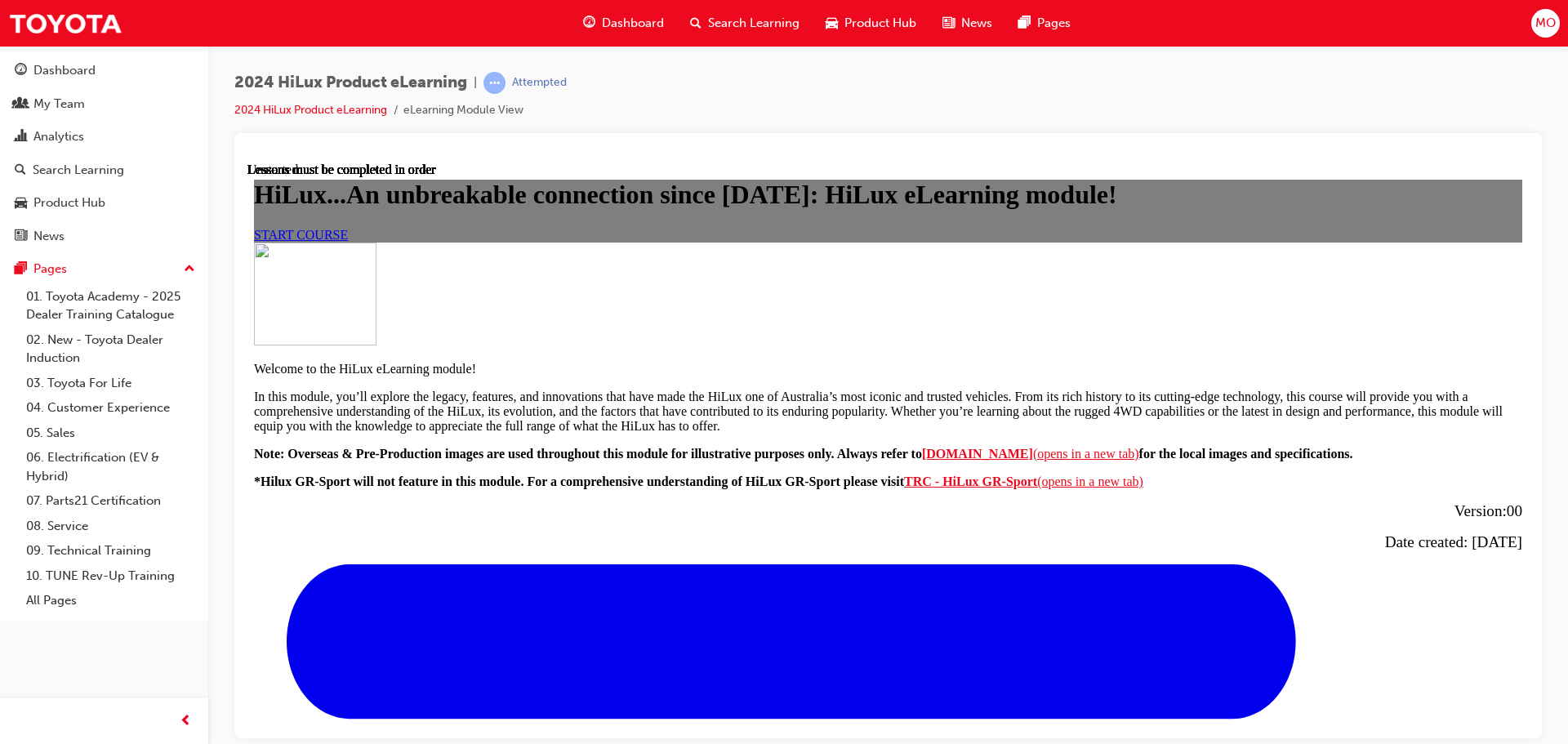
scroll to position [164, 0]
click at [348, 241] on link "START COURSE" at bounding box center [301, 234] width 94 height 14
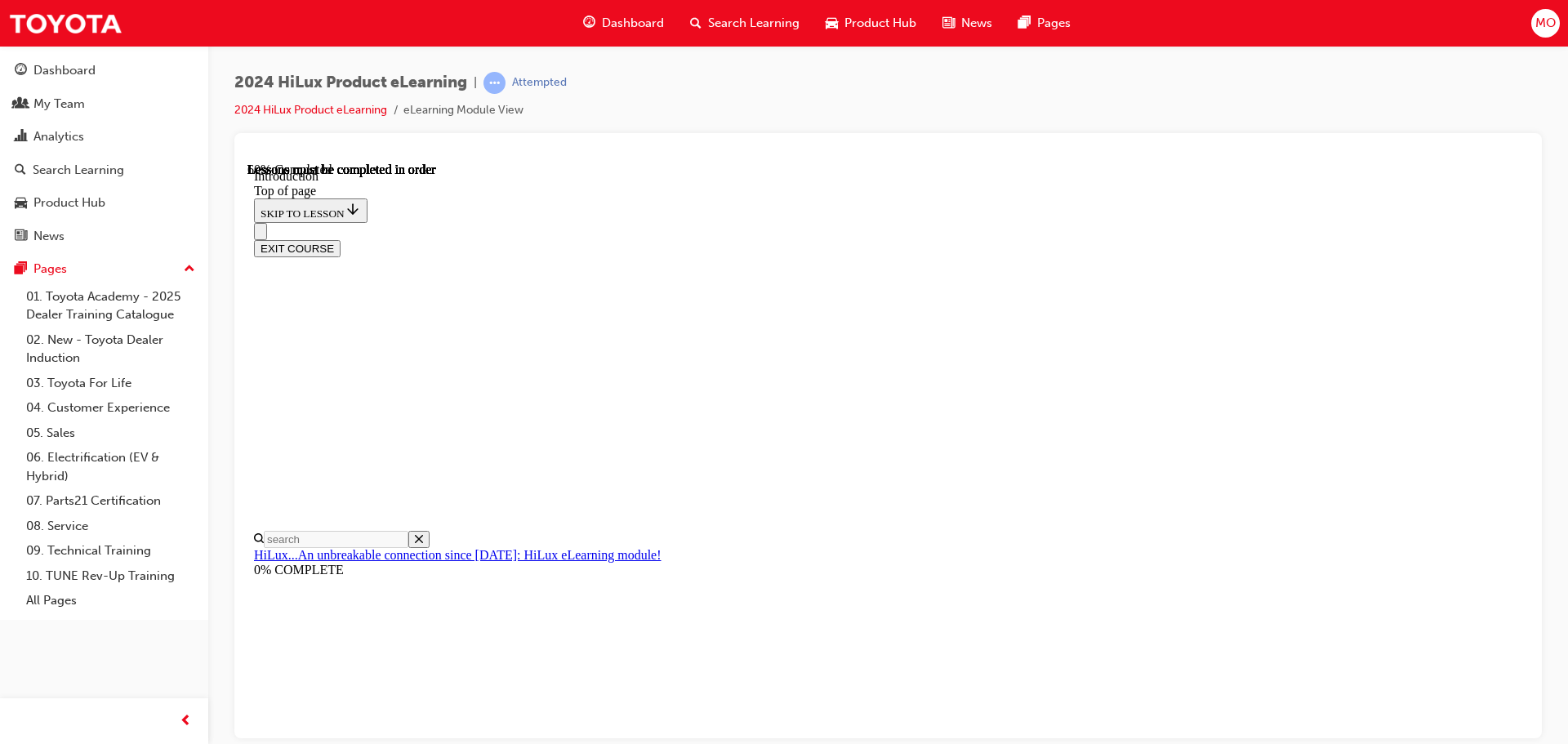
scroll to position [786, 0]
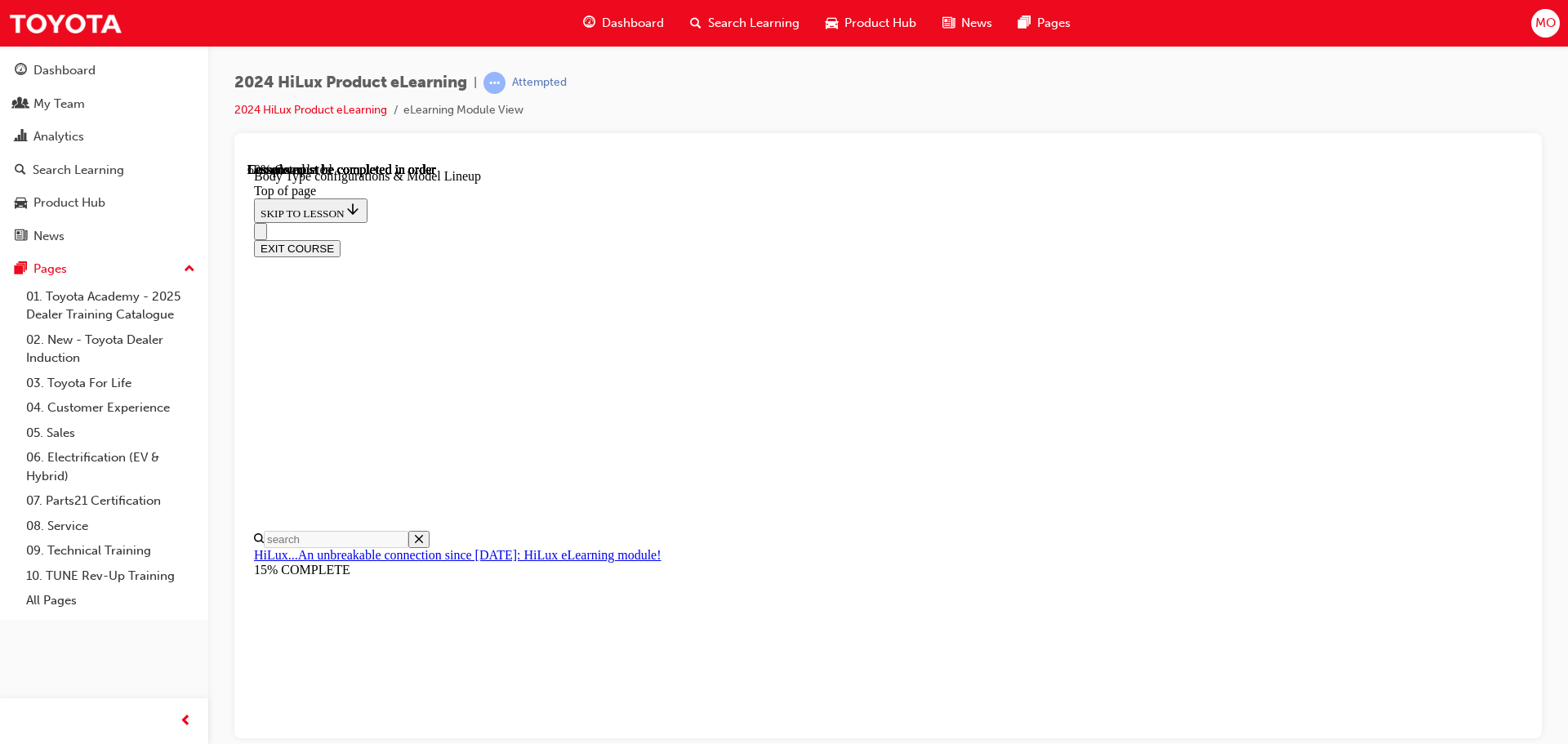
scroll to position [352, 0]
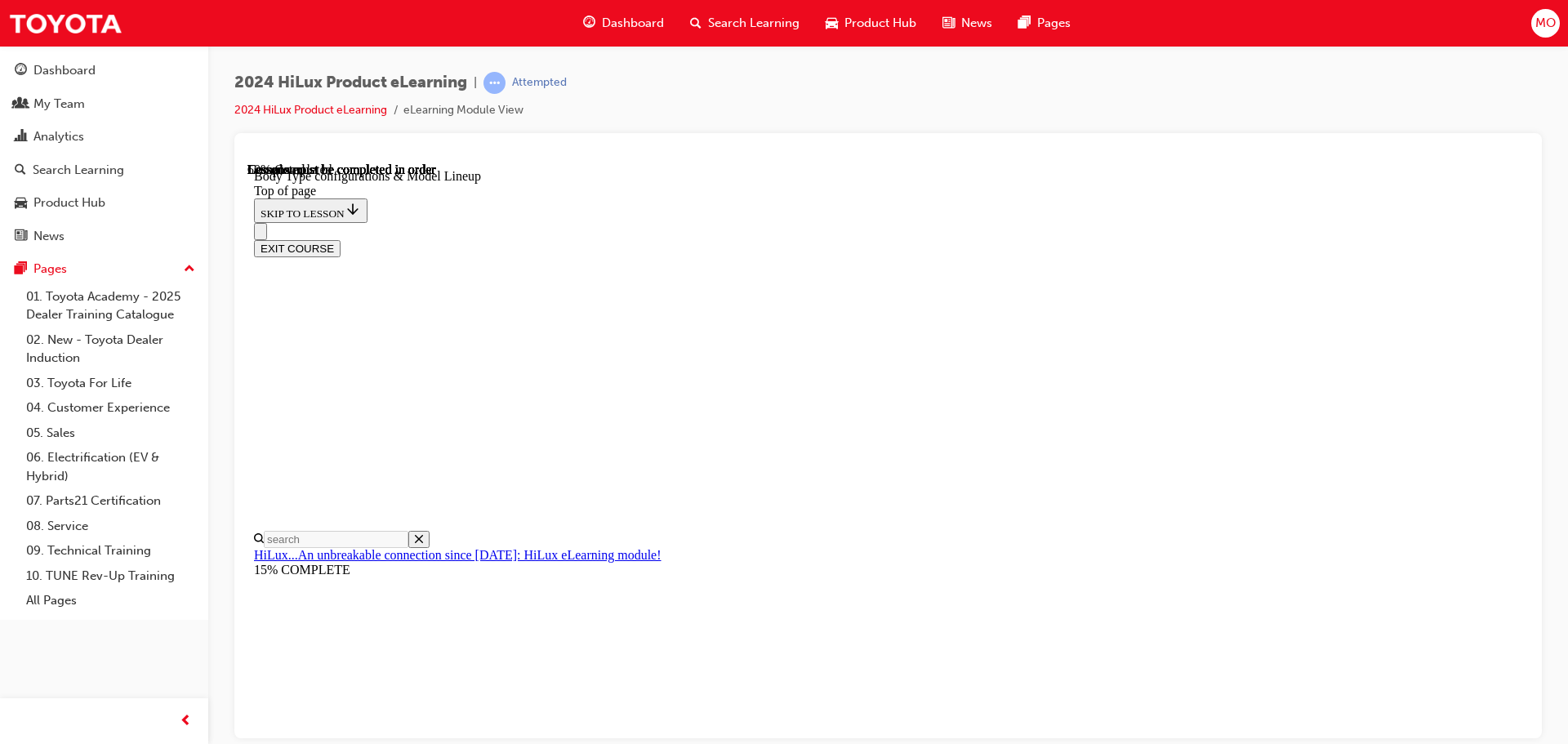
scroll to position [525, 0]
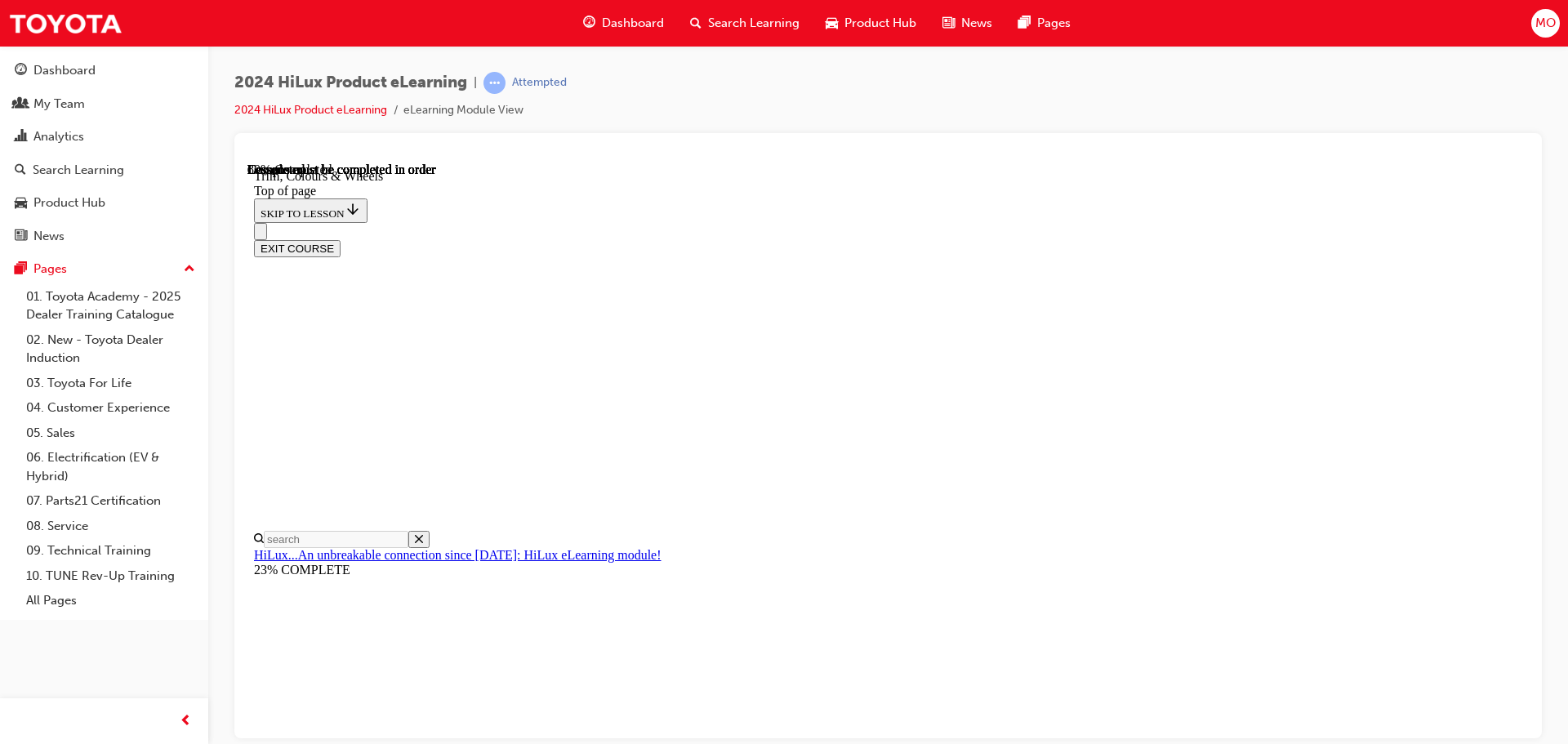
scroll to position [1987, 0]
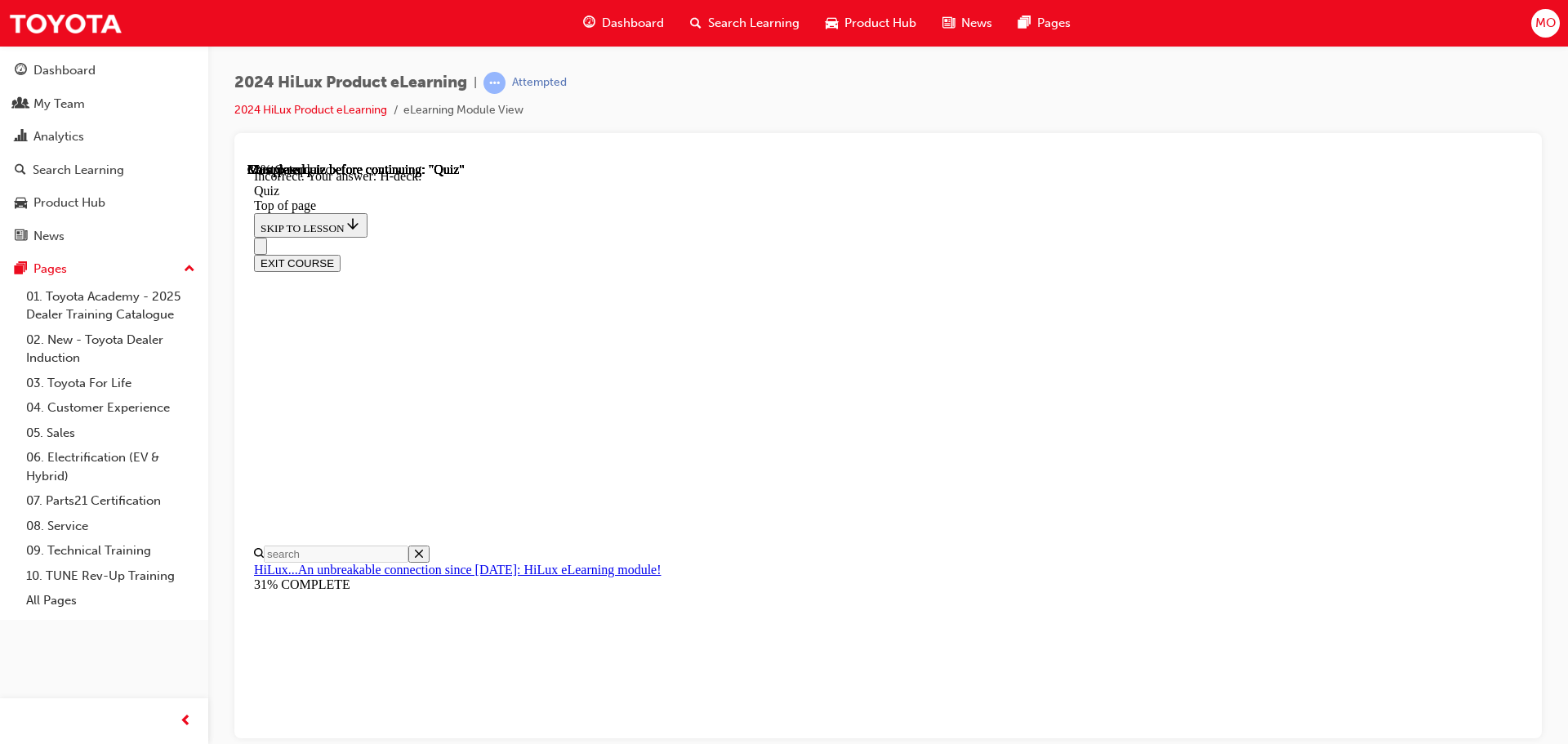
scroll to position [138, 0]
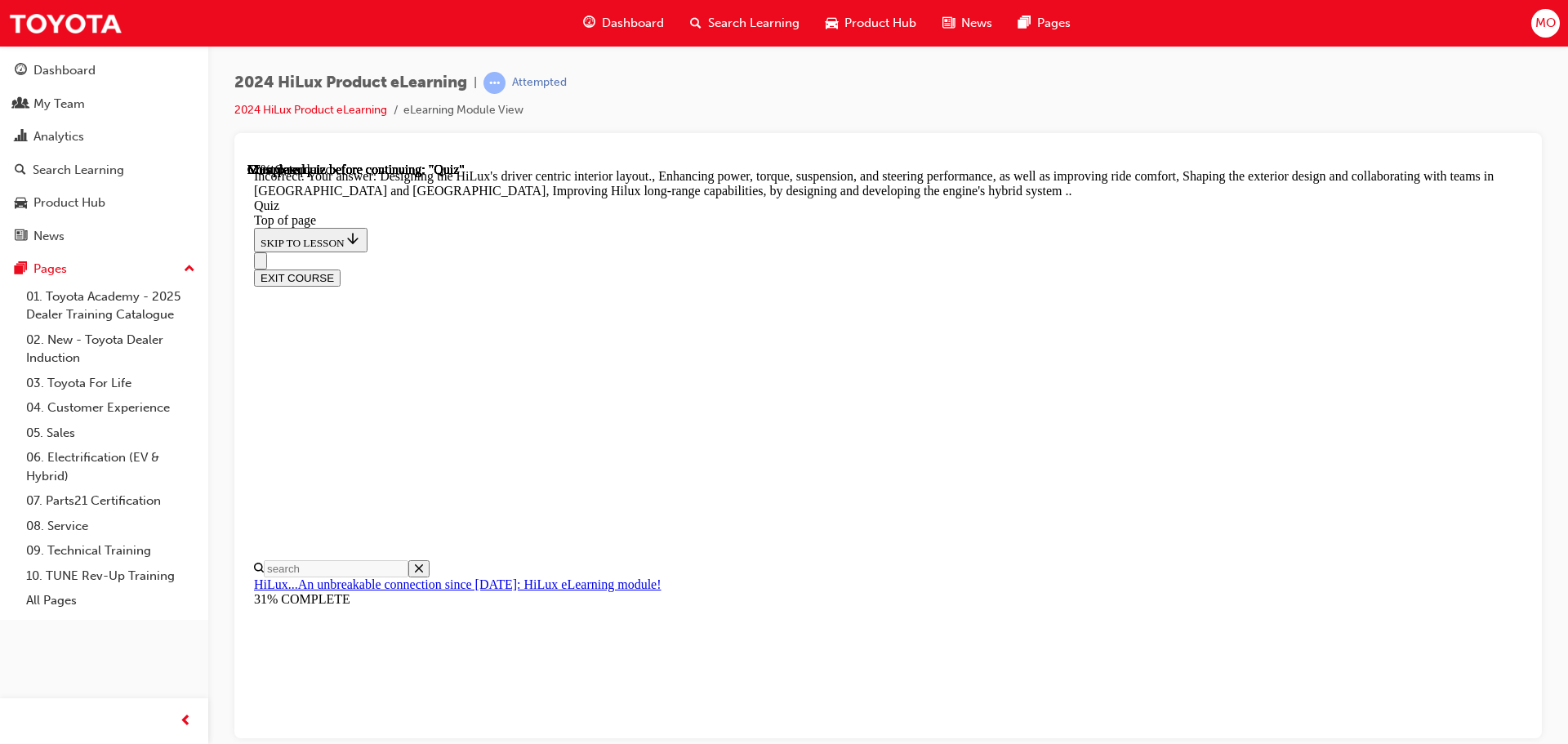
scroll to position [378, 0]
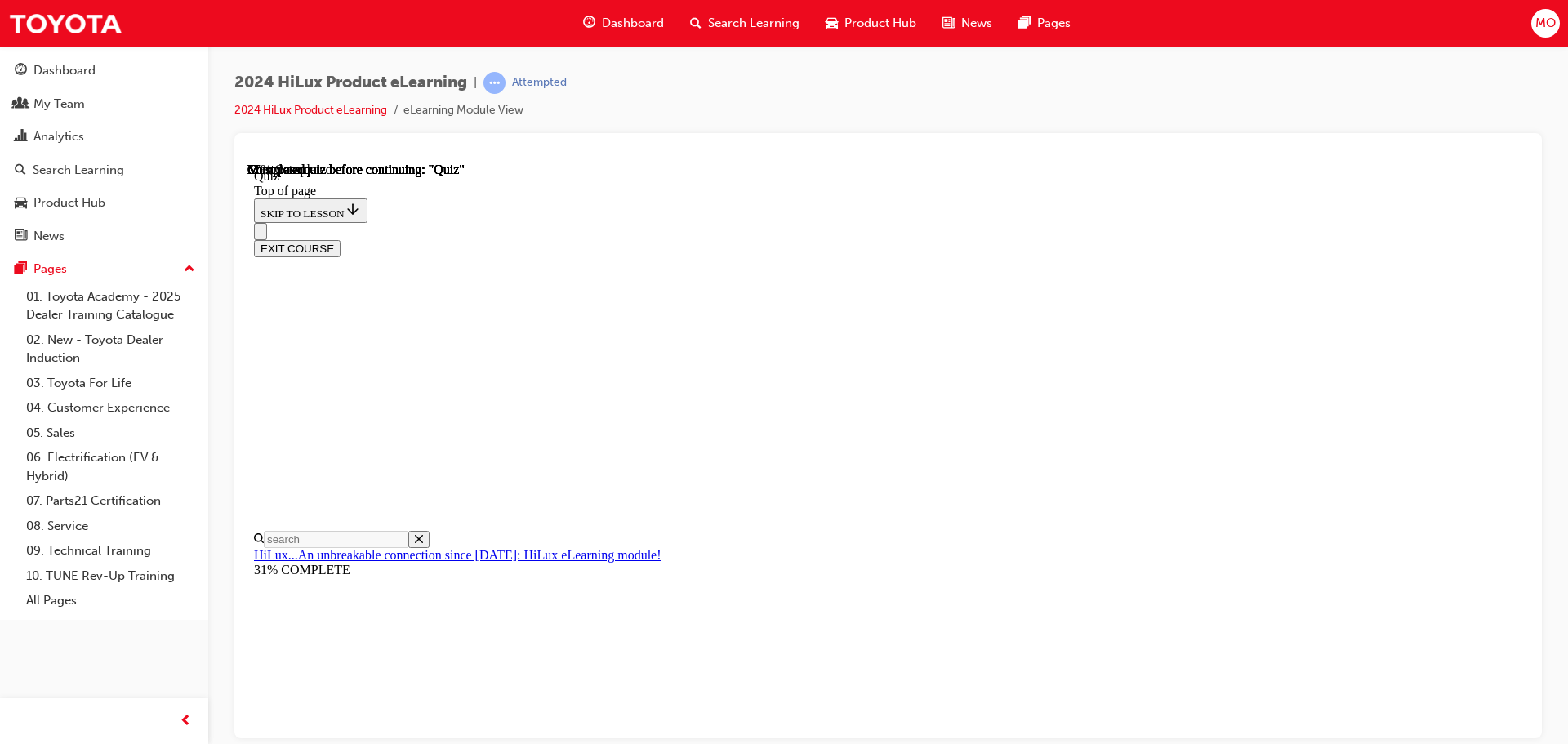
scroll to position [245, 0]
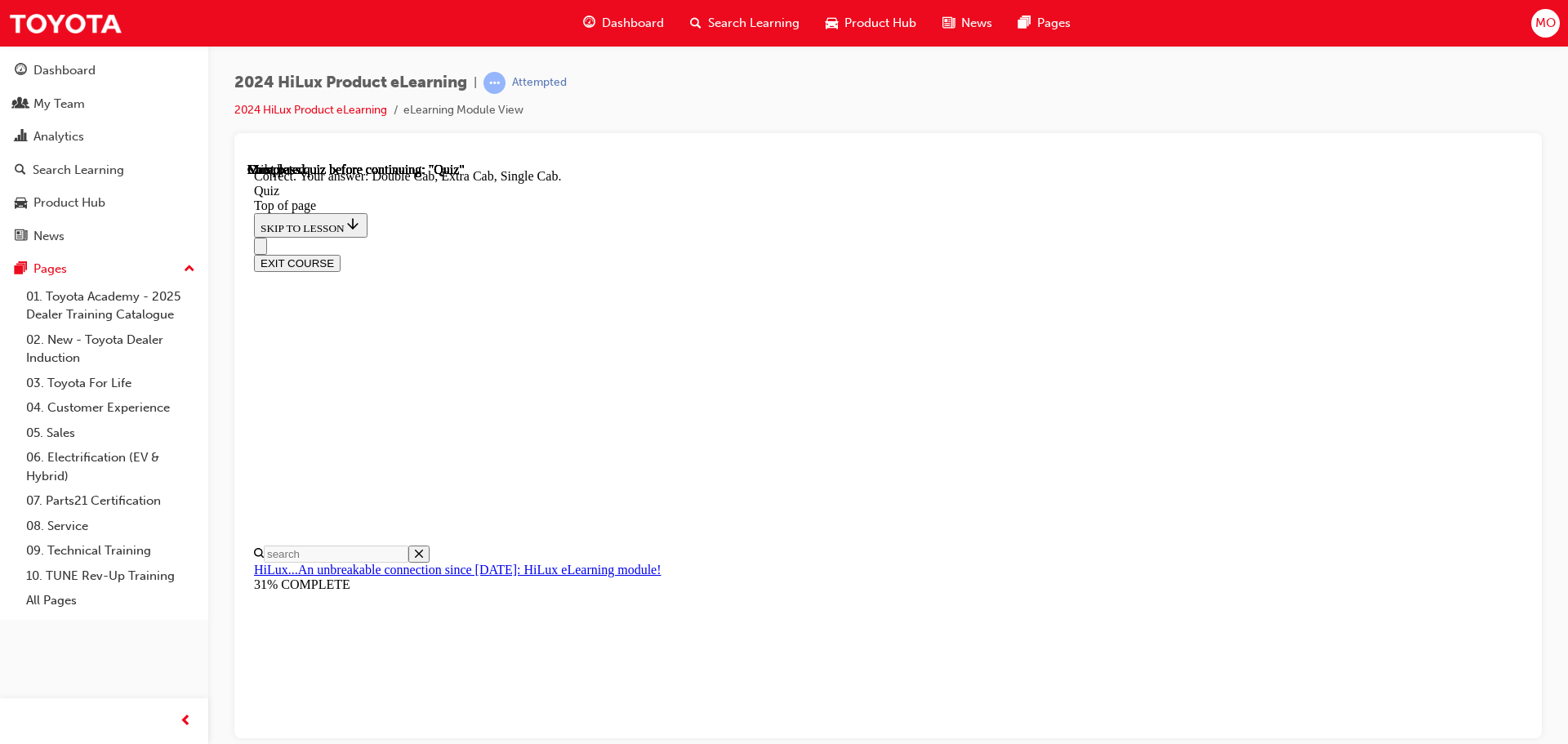
scroll to position [423, 0]
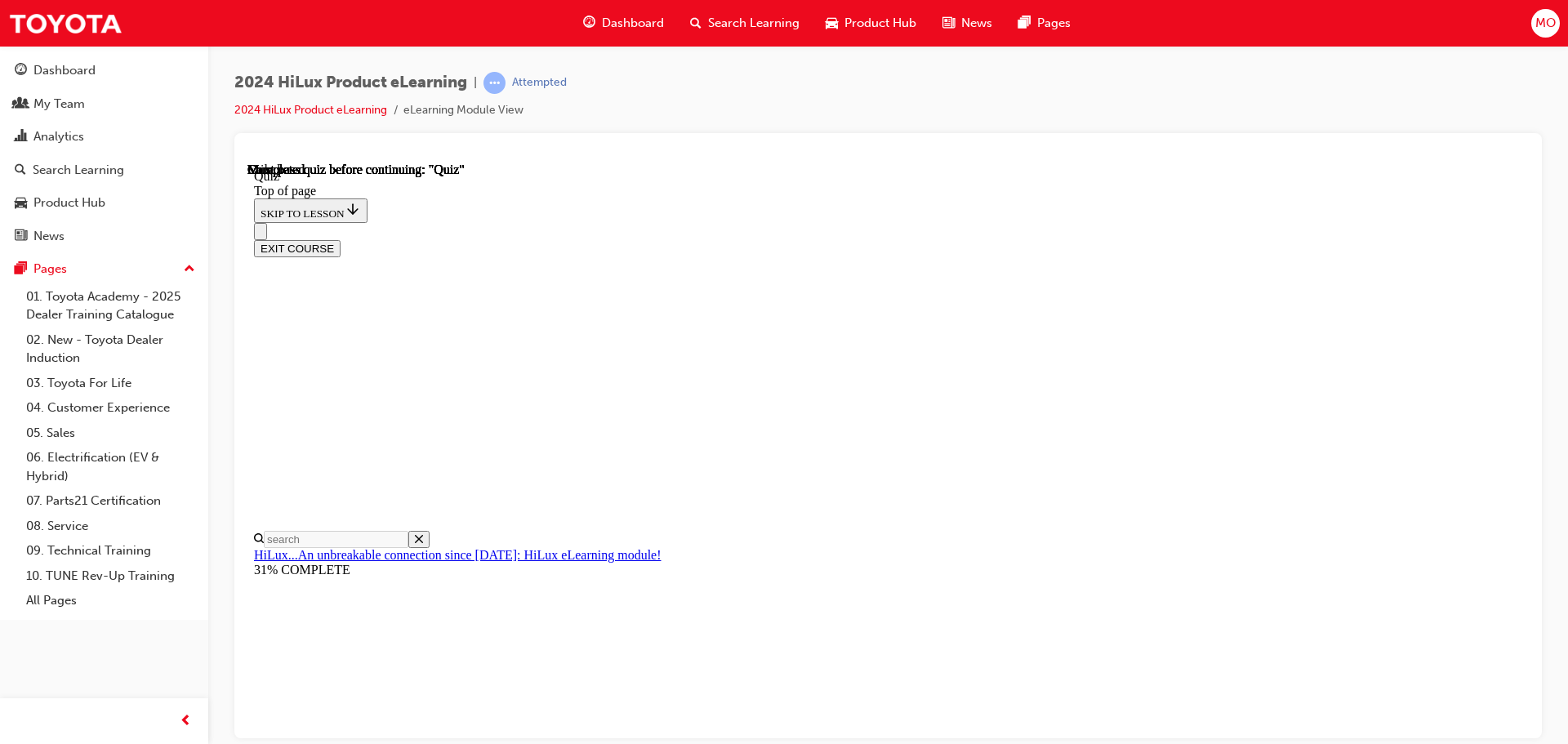
scroll to position [308, 0]
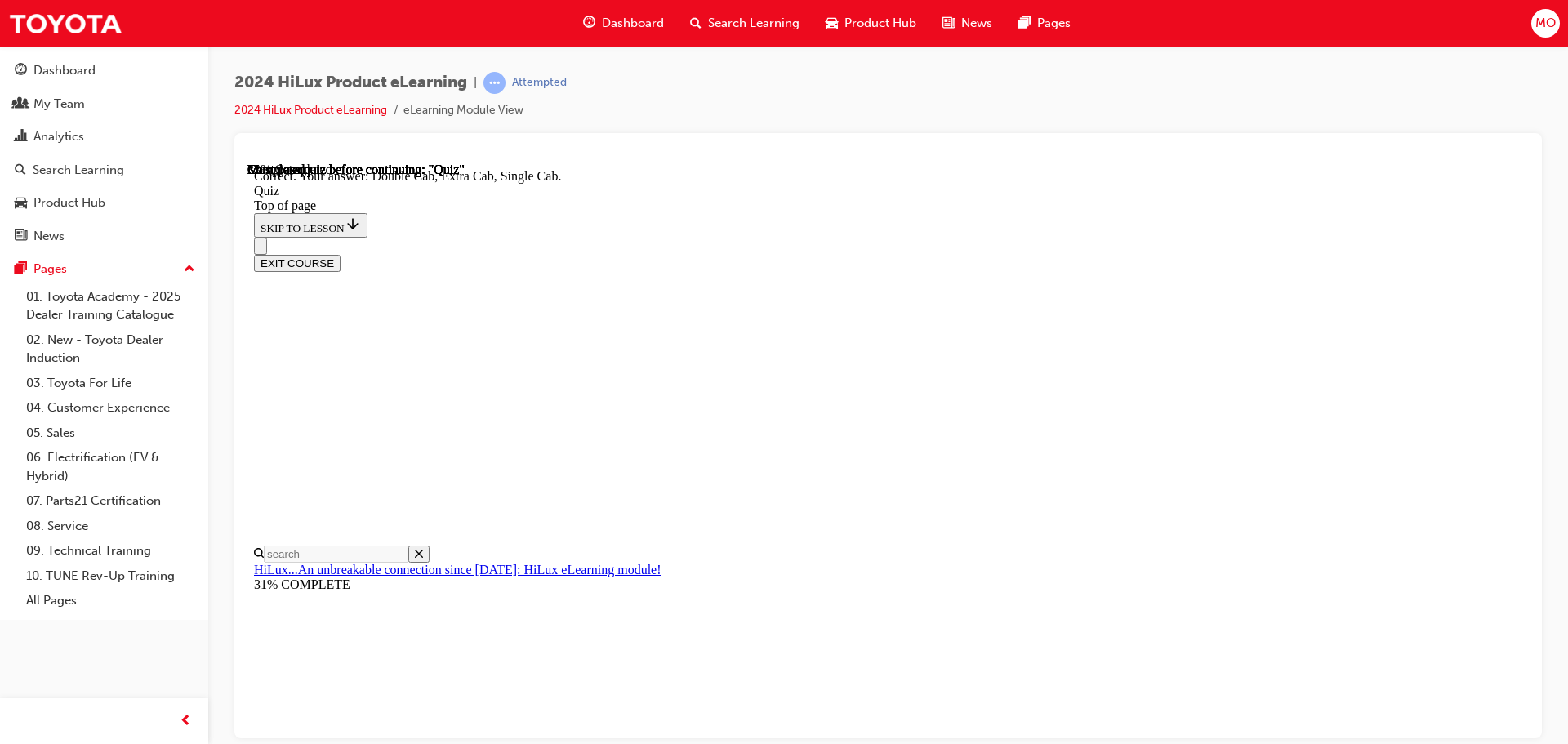
scroll to position [423, 0]
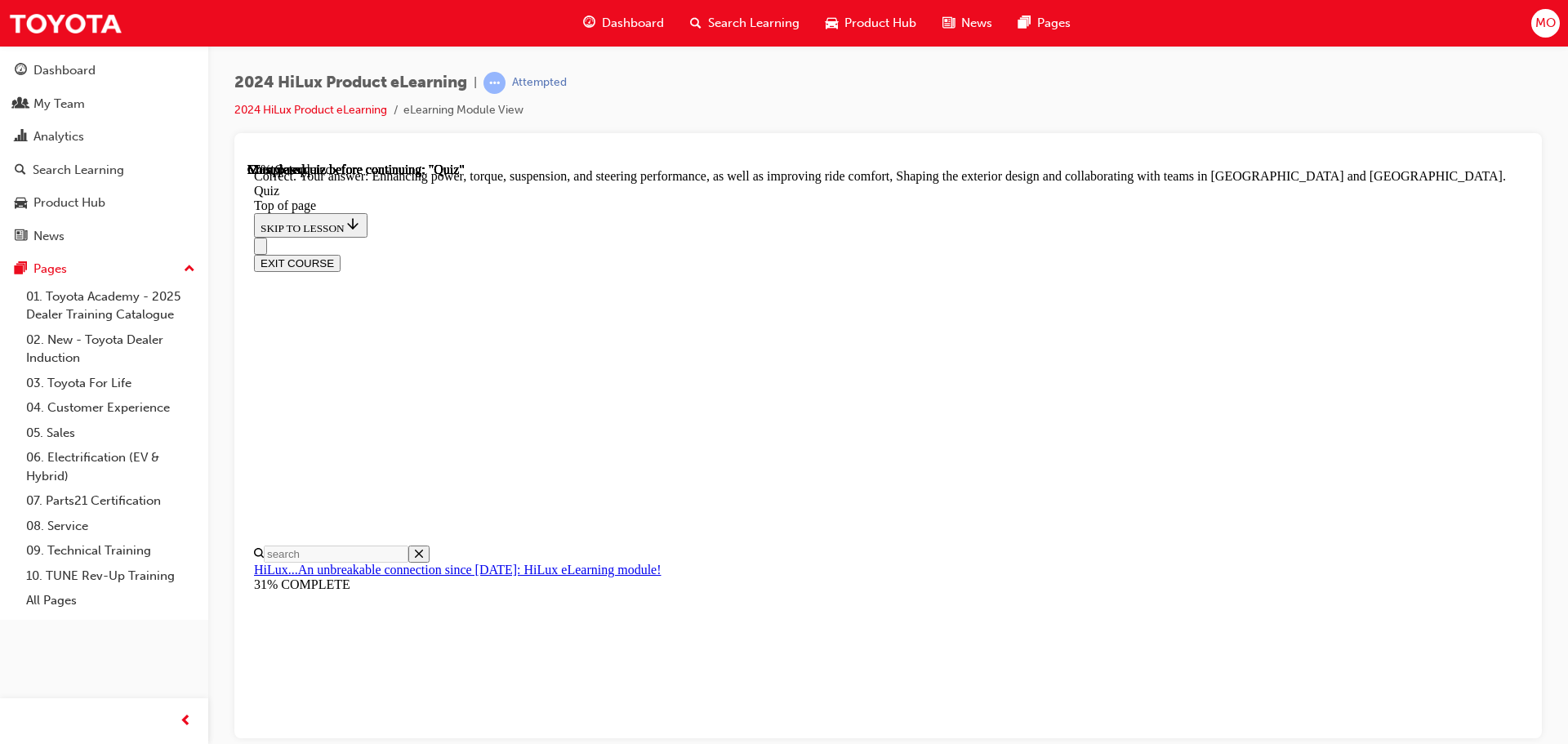
scroll to position [378, 0]
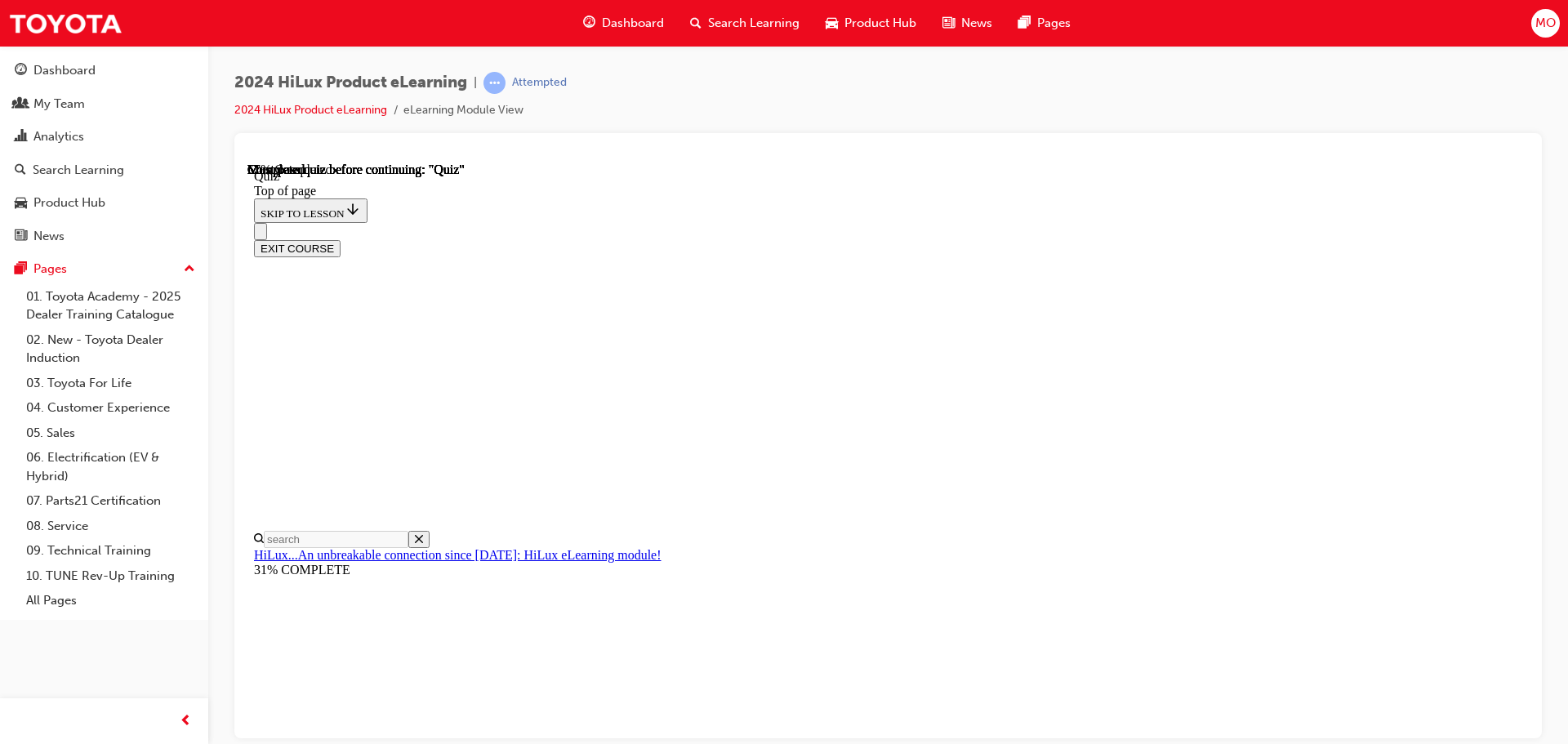
scroll to position [164, 0]
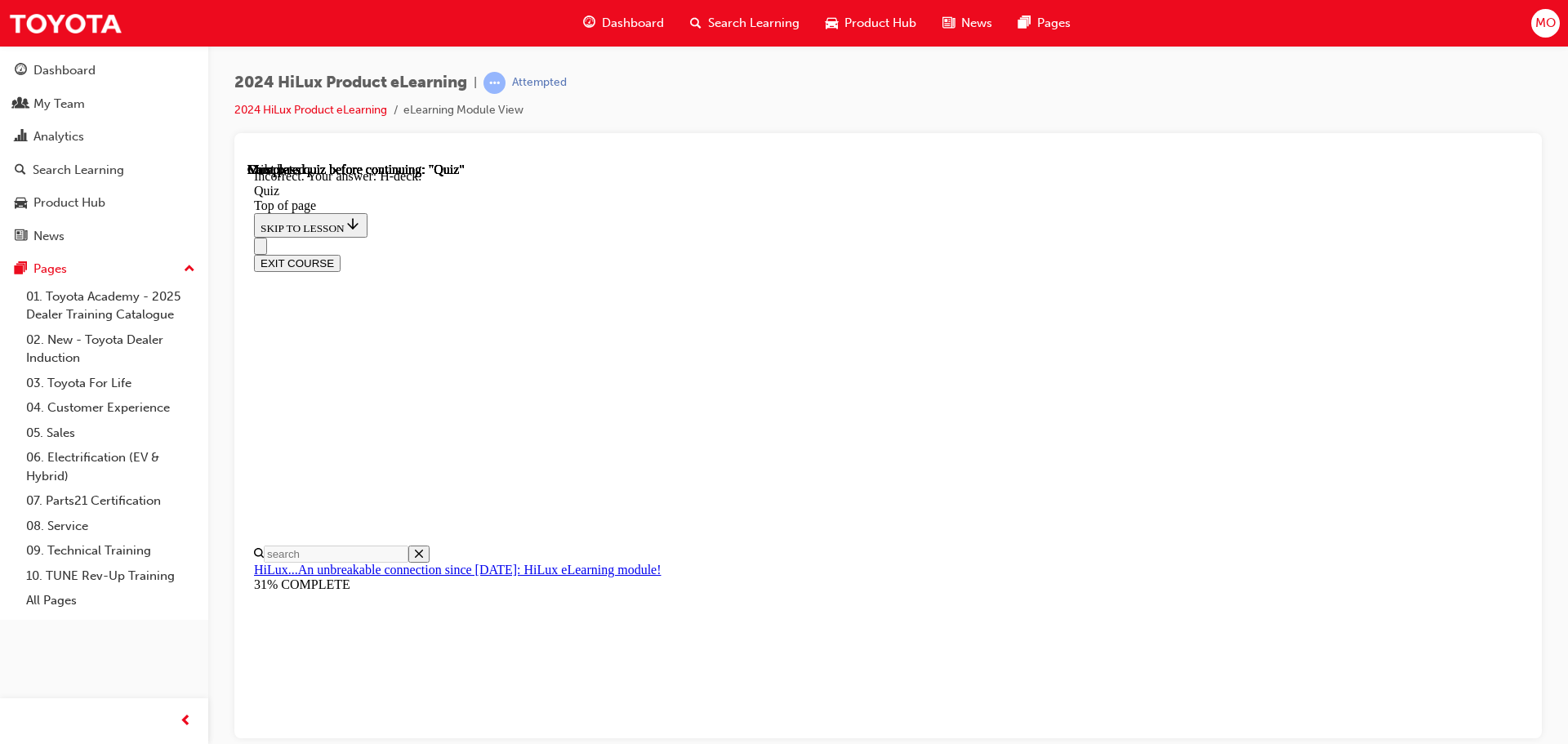
scroll to position [138, 0]
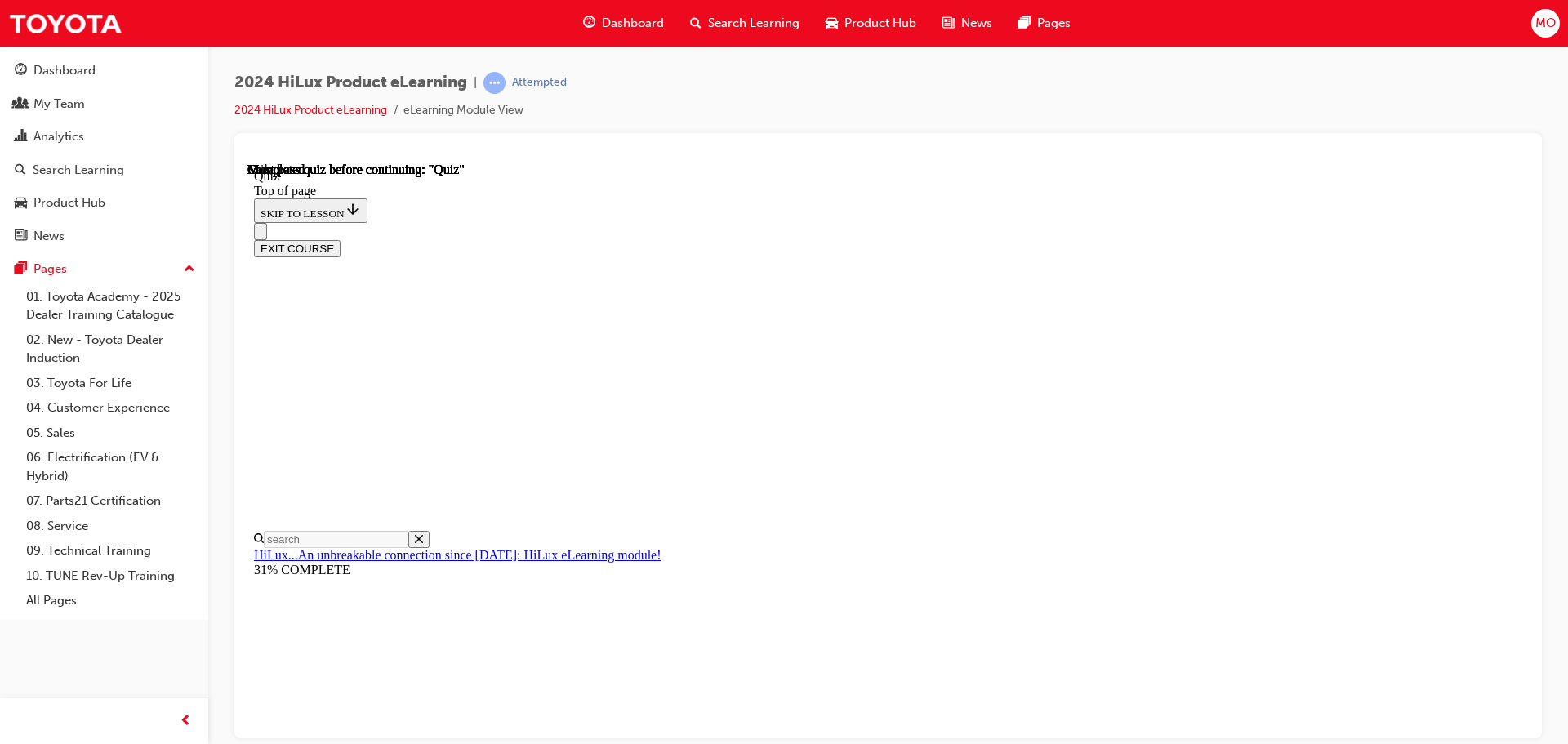
scroll to position [308, 0]
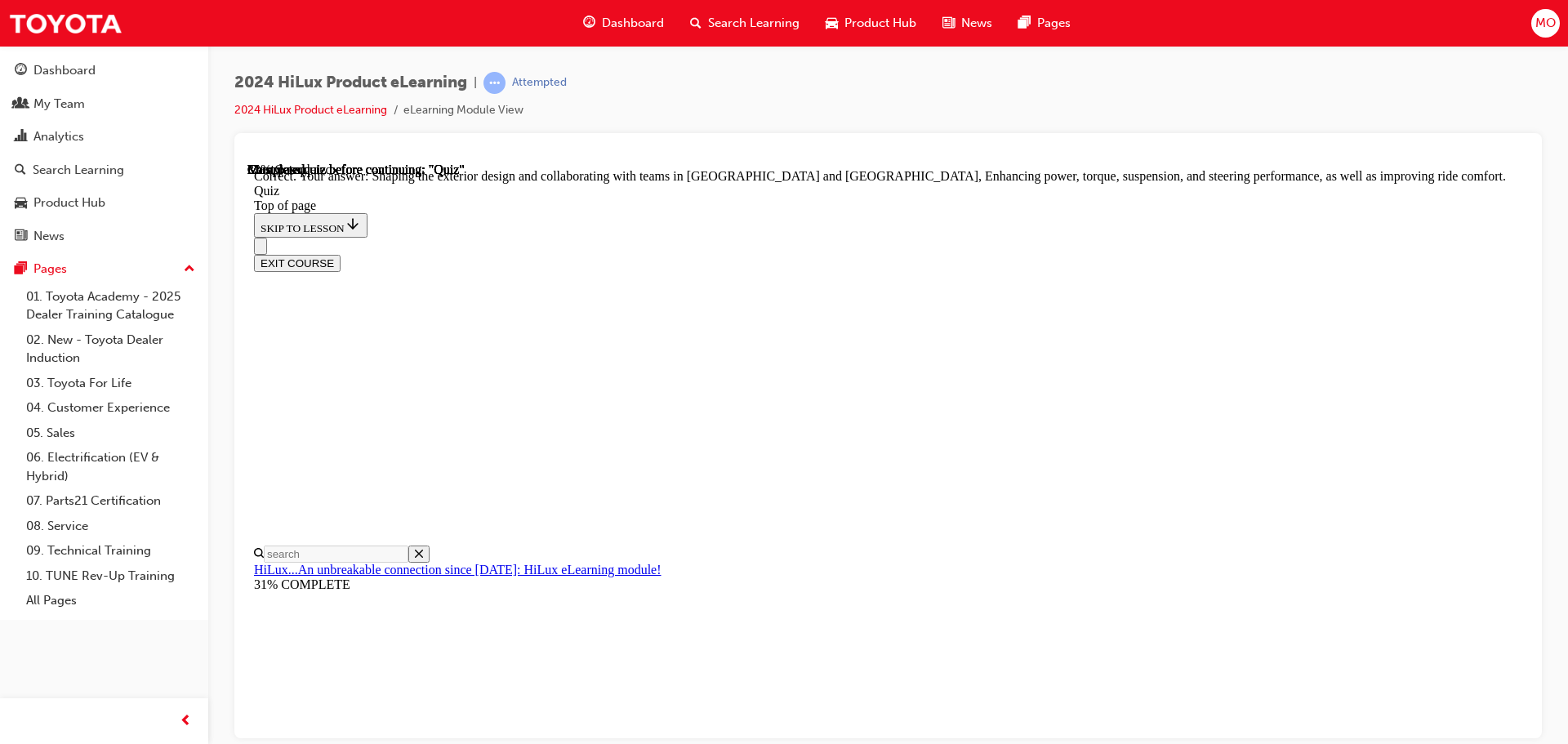
scroll to position [378, 0]
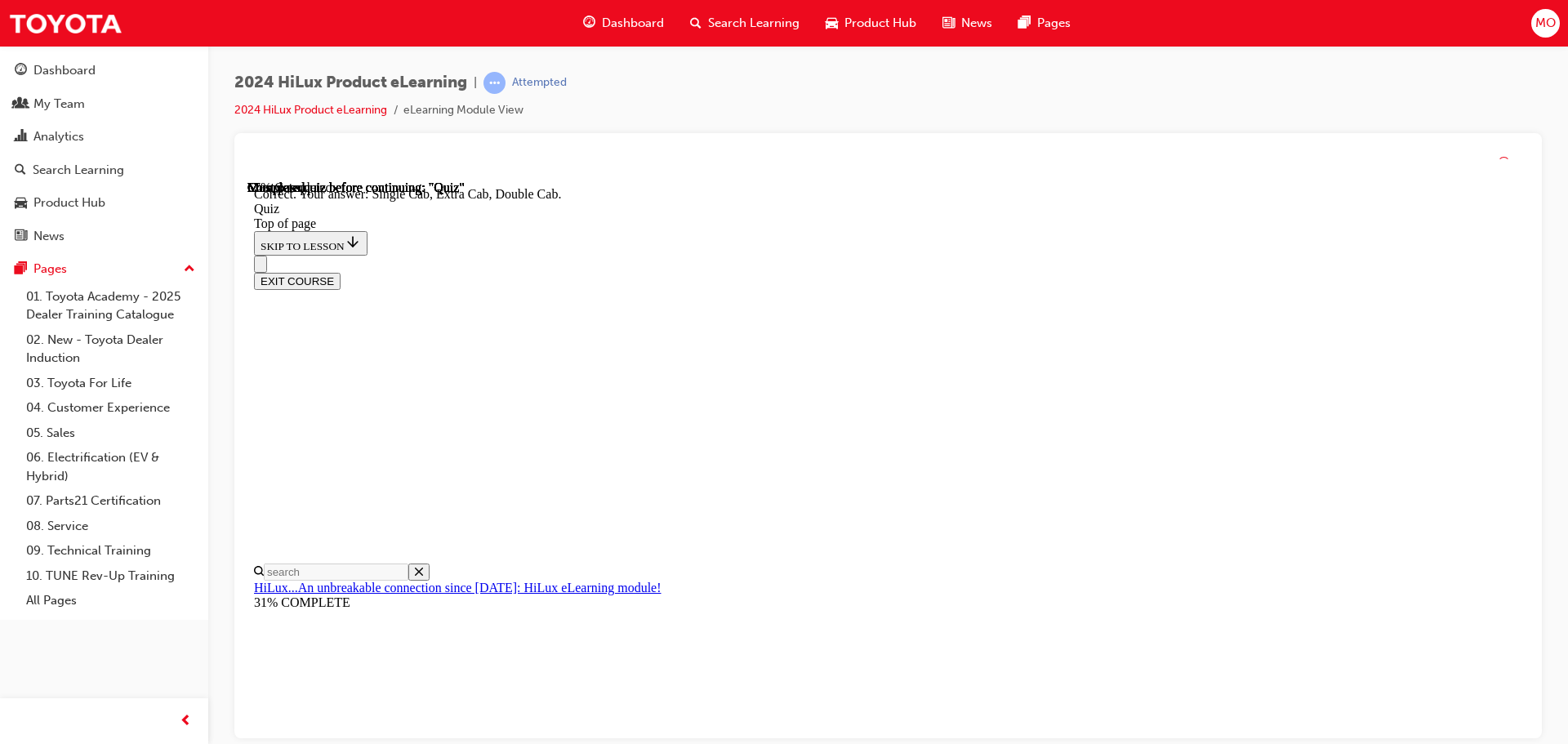
scroll to position [423, 0]
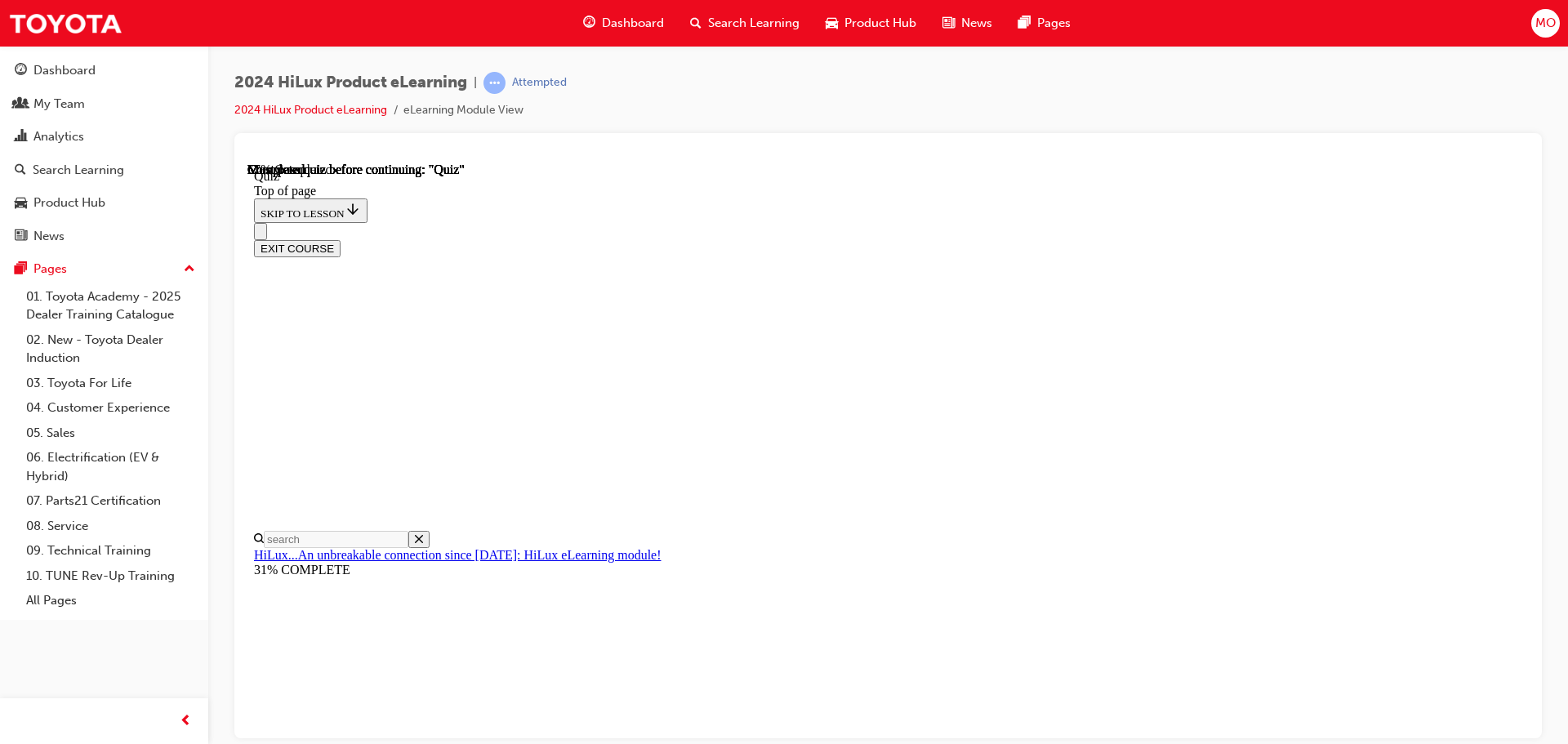
scroll to position [164, 0]
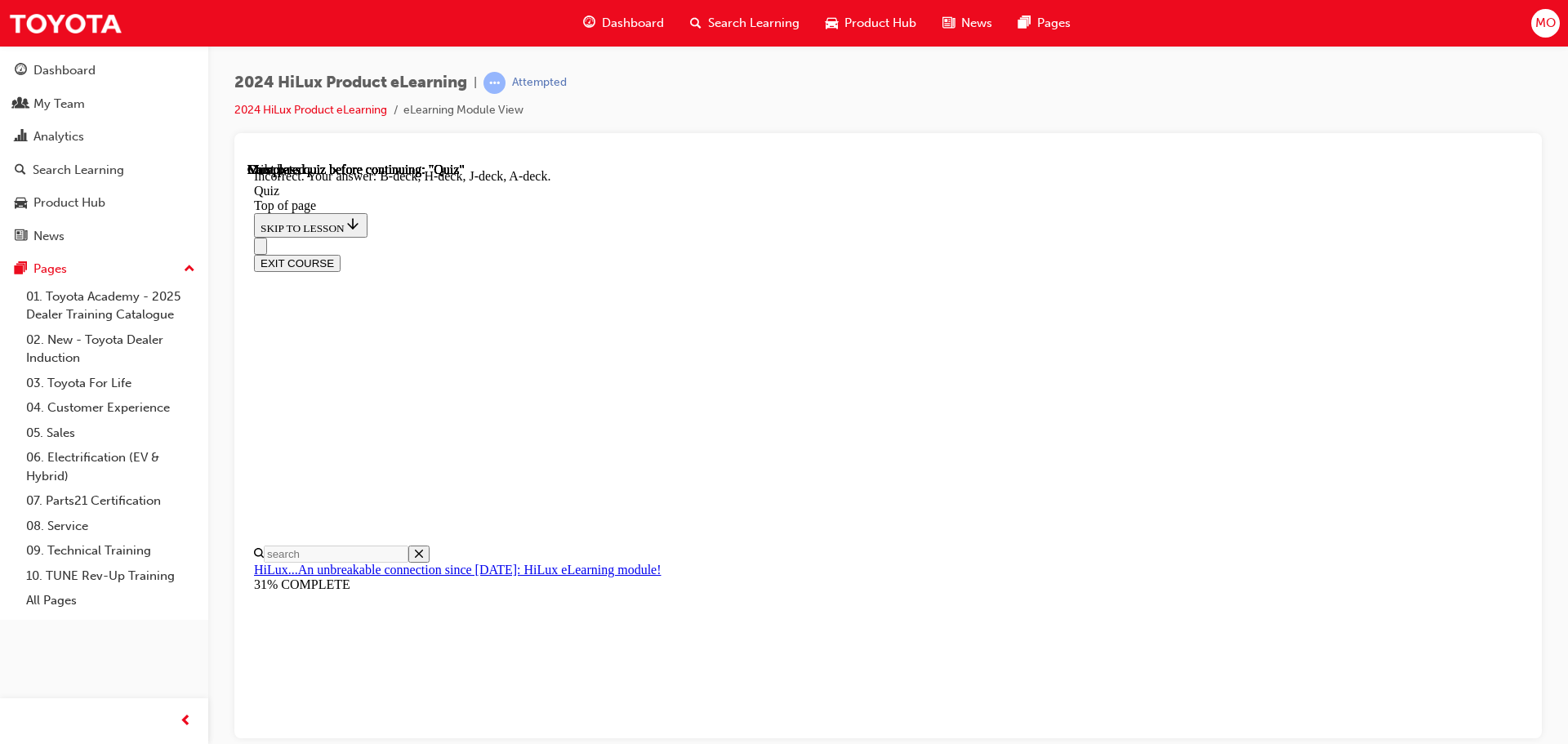
scroll to position [302, 0]
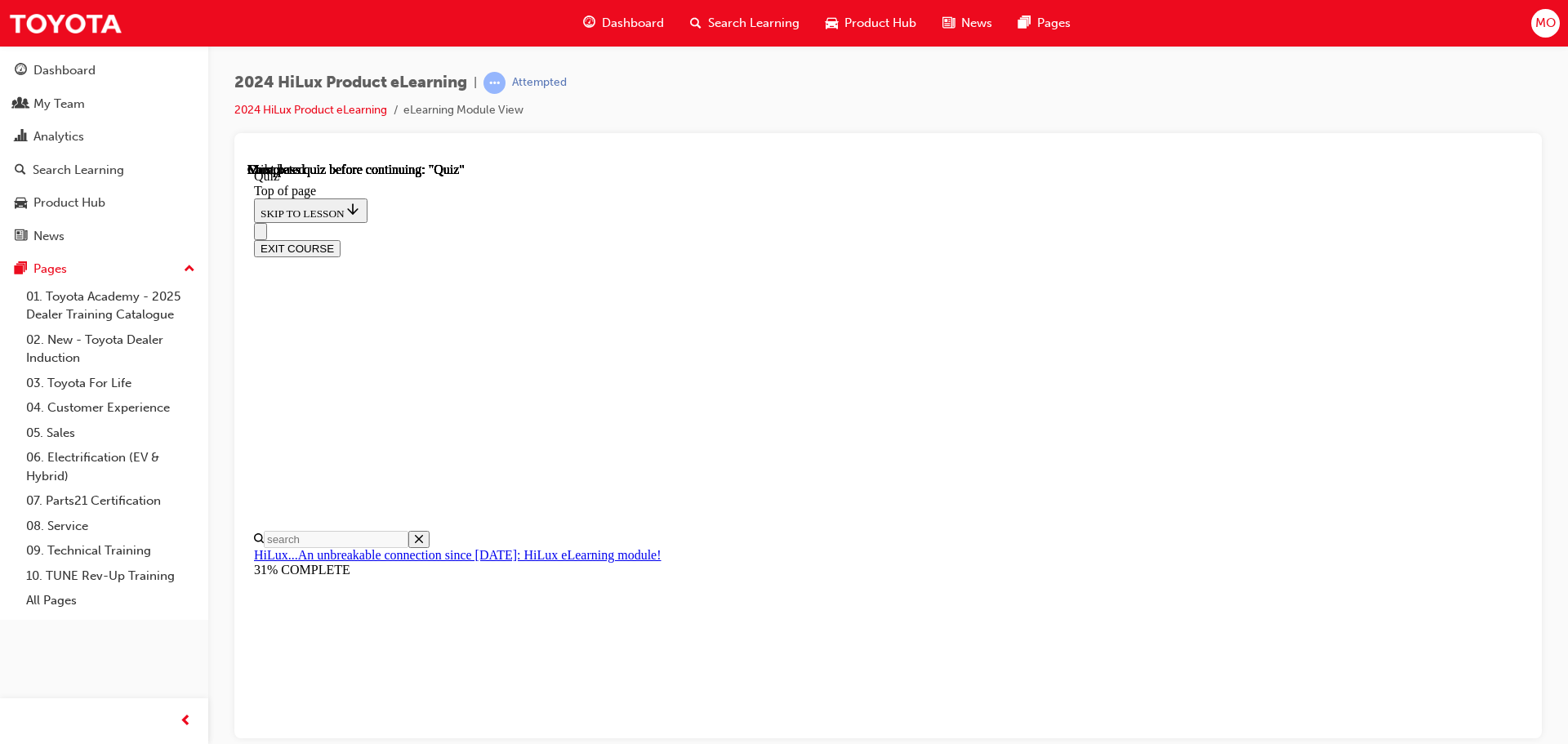
scroll to position [308, 0]
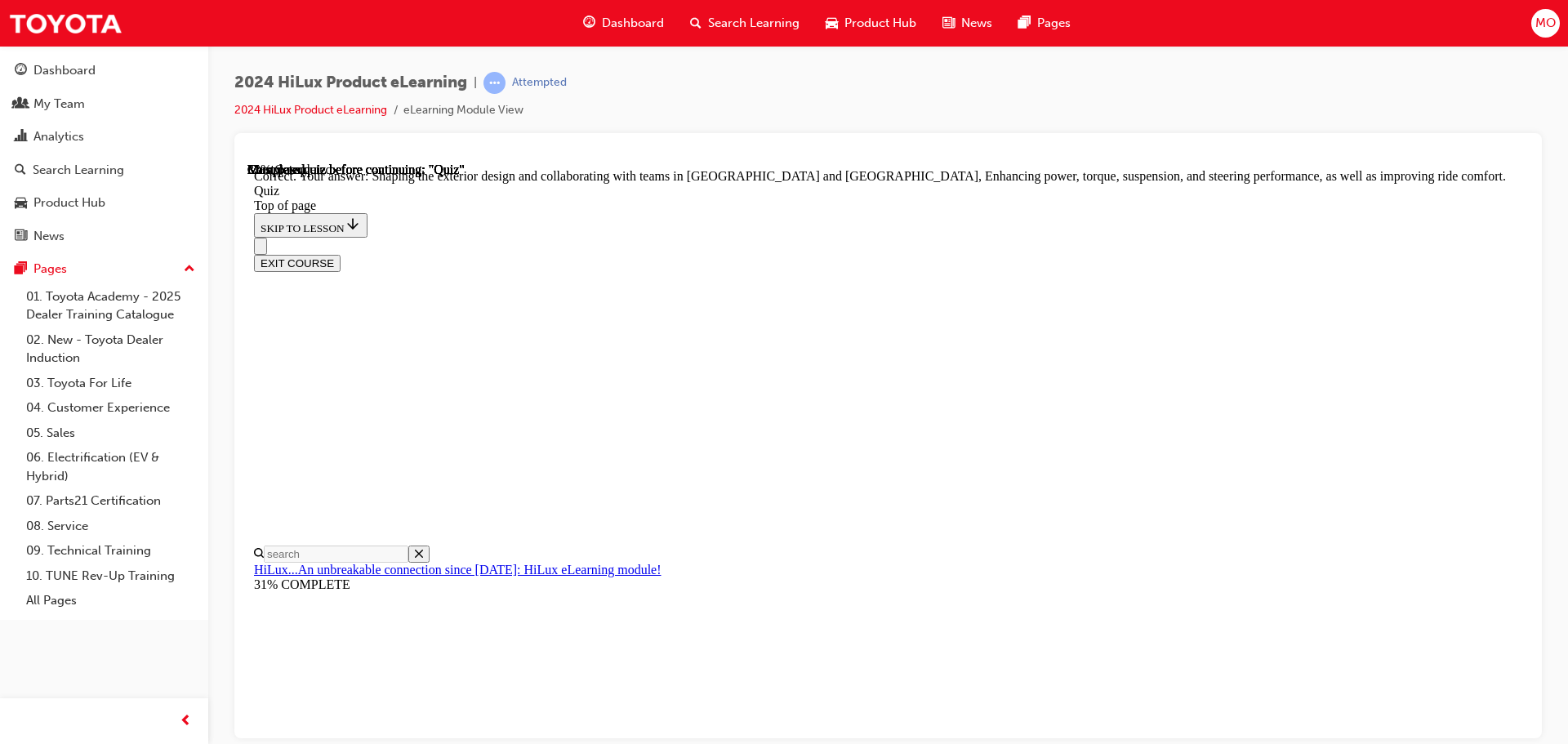
scroll to position [378, 0]
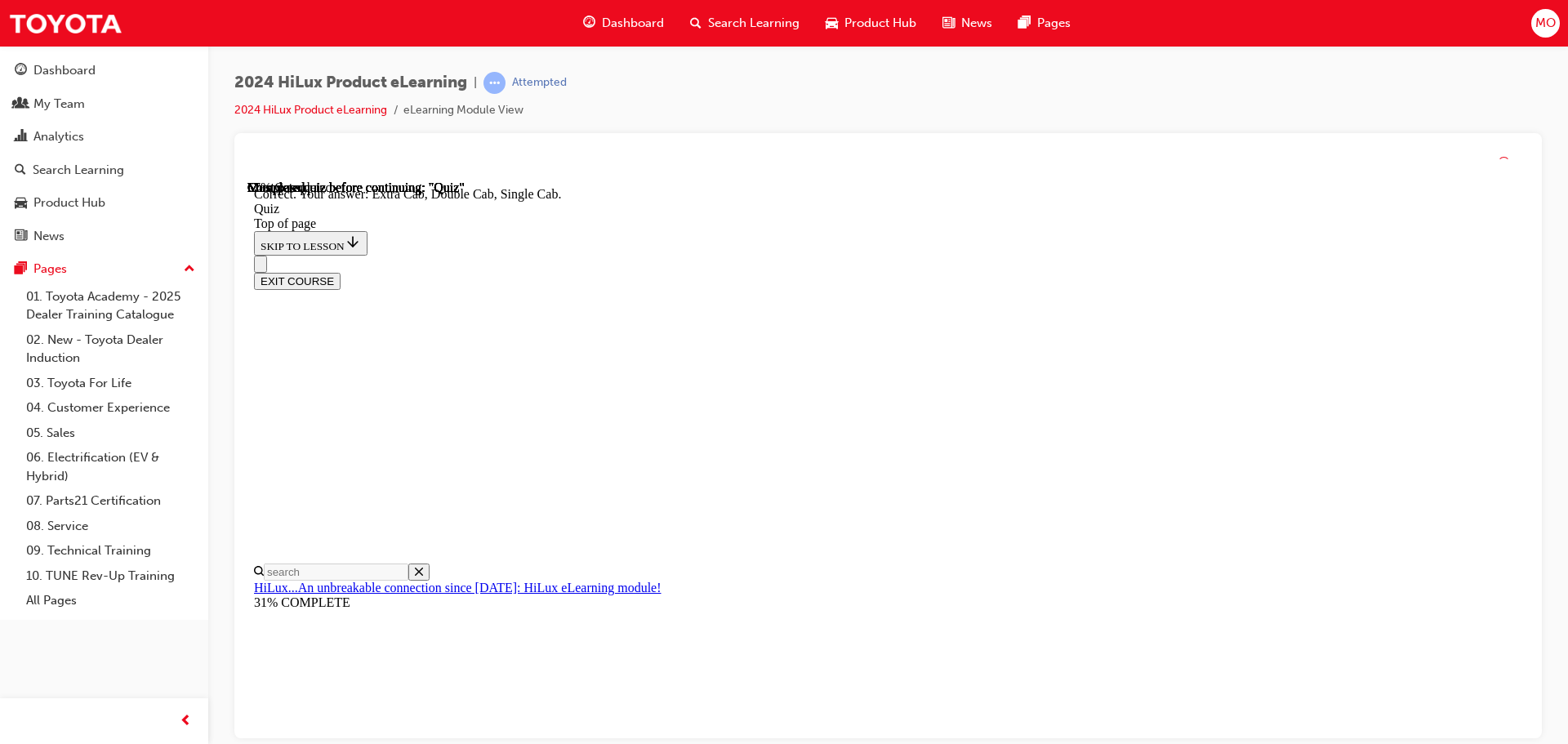
scroll to position [423, 0]
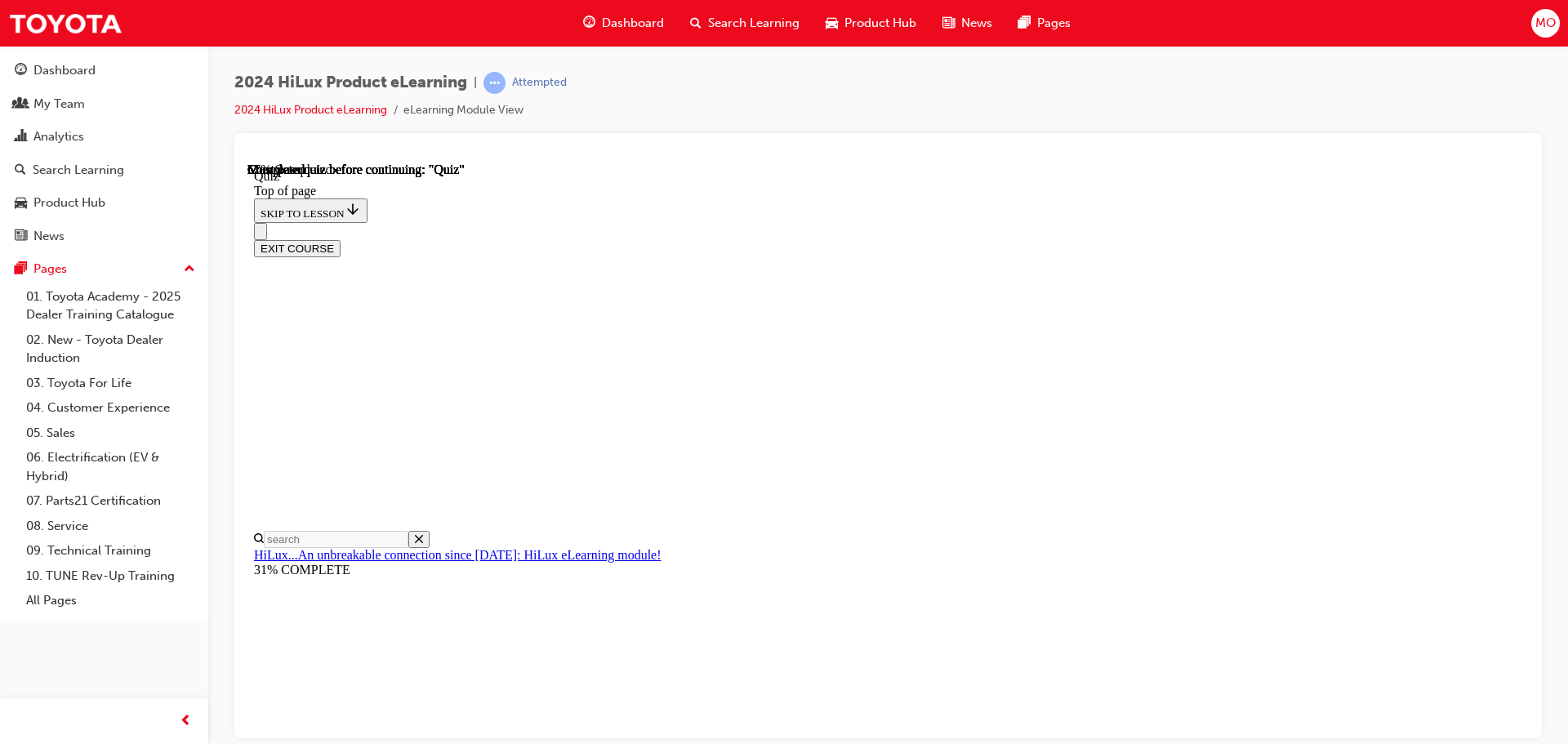
scroll to position [245, 0]
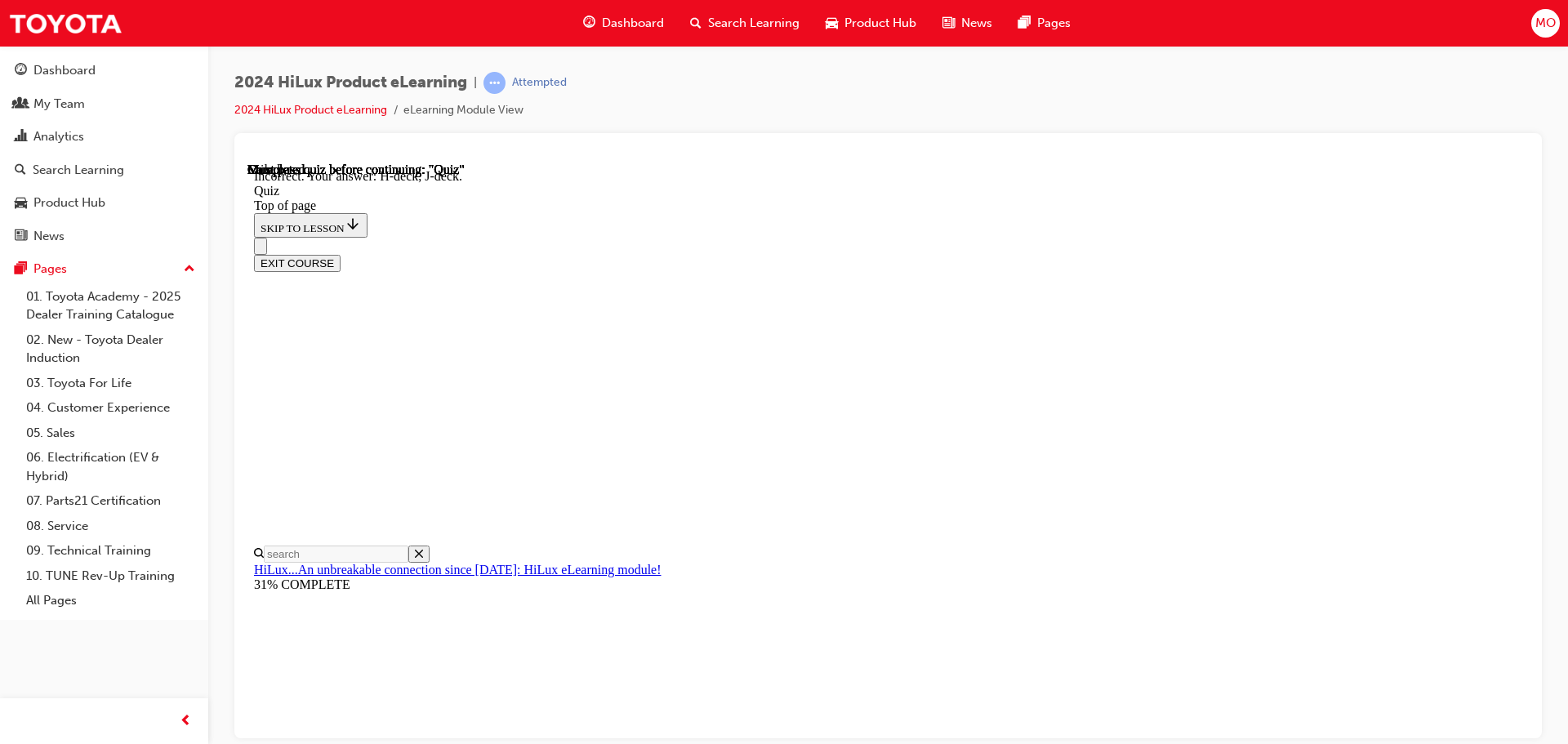
scroll to position [302, 0]
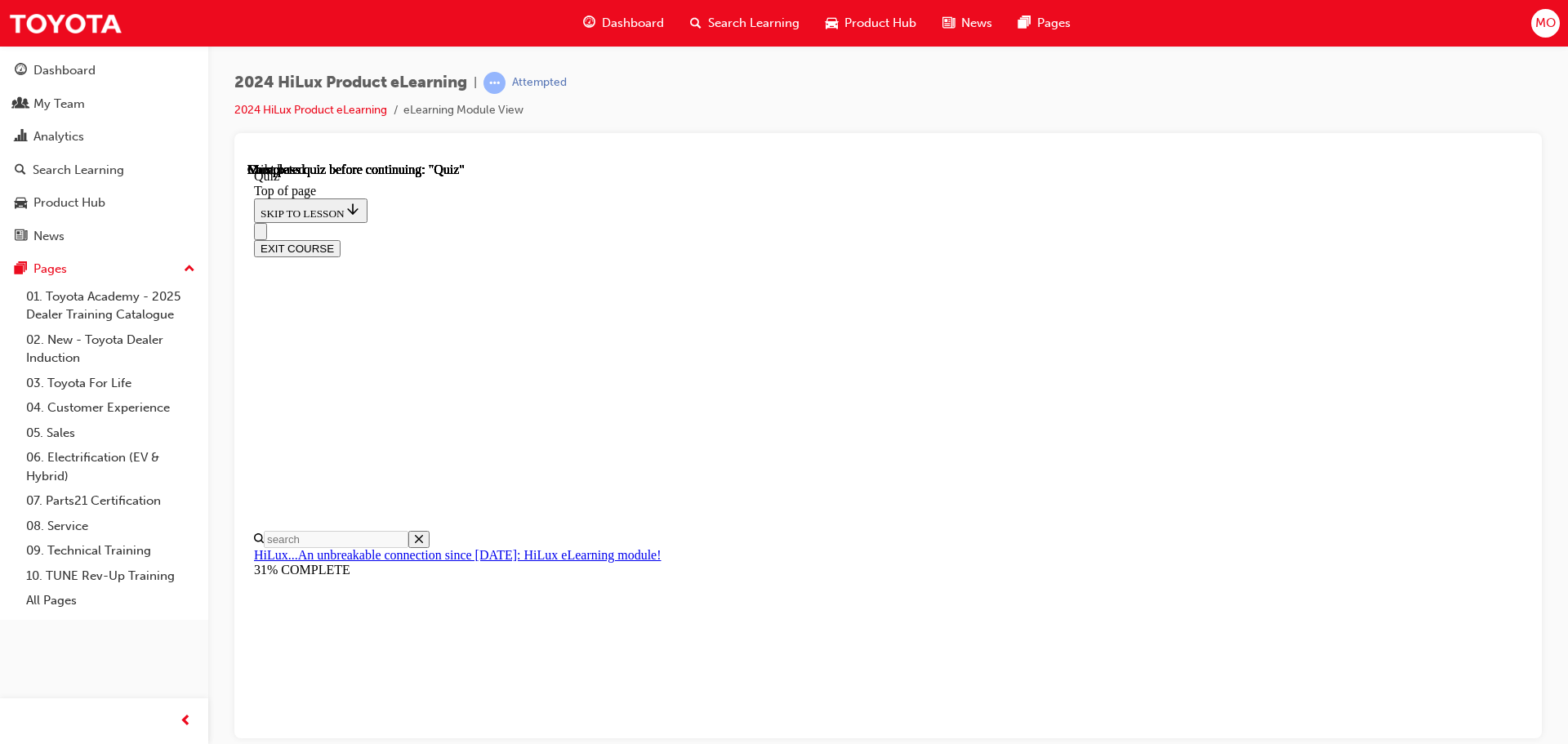
scroll to position [308, 0]
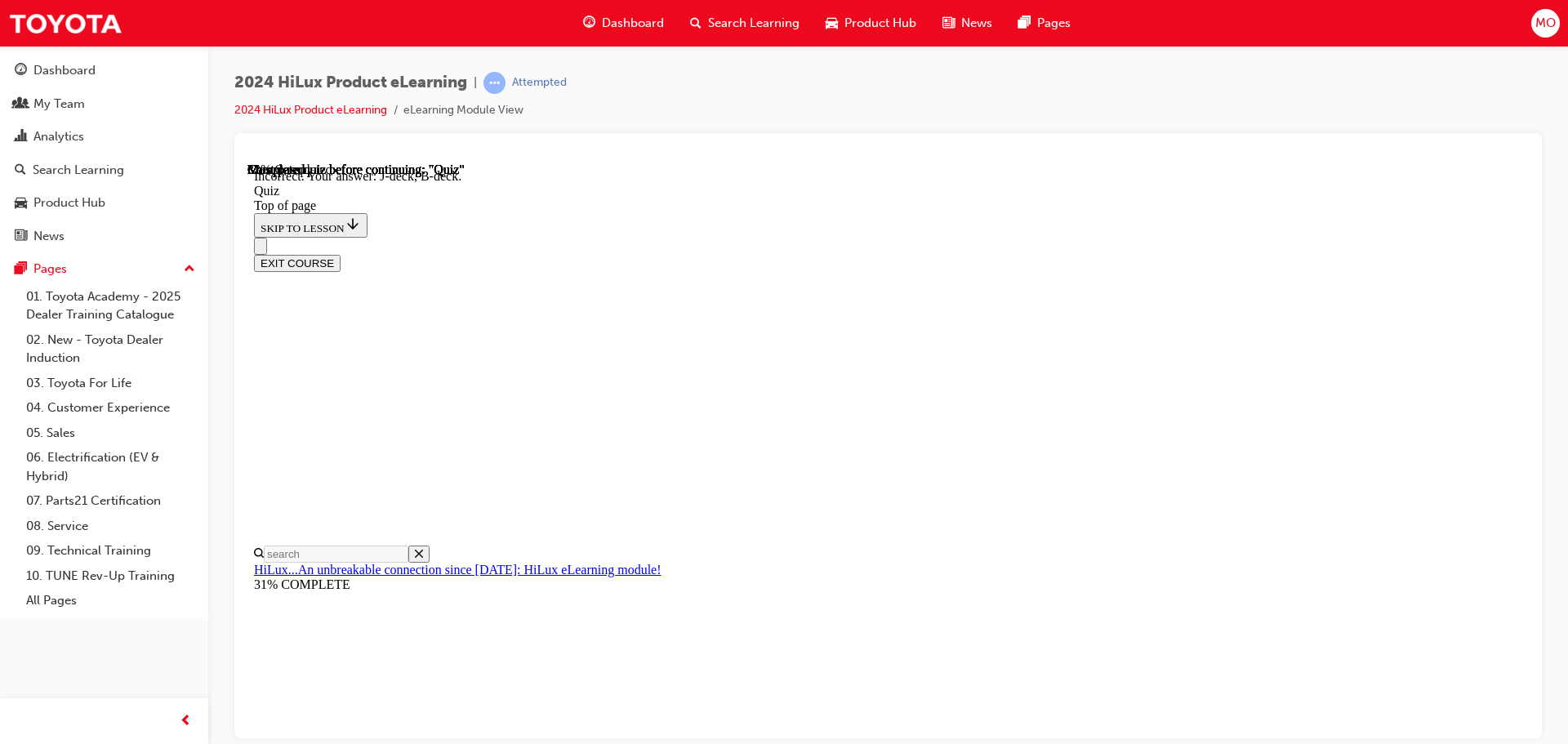
scroll to position [302, 0]
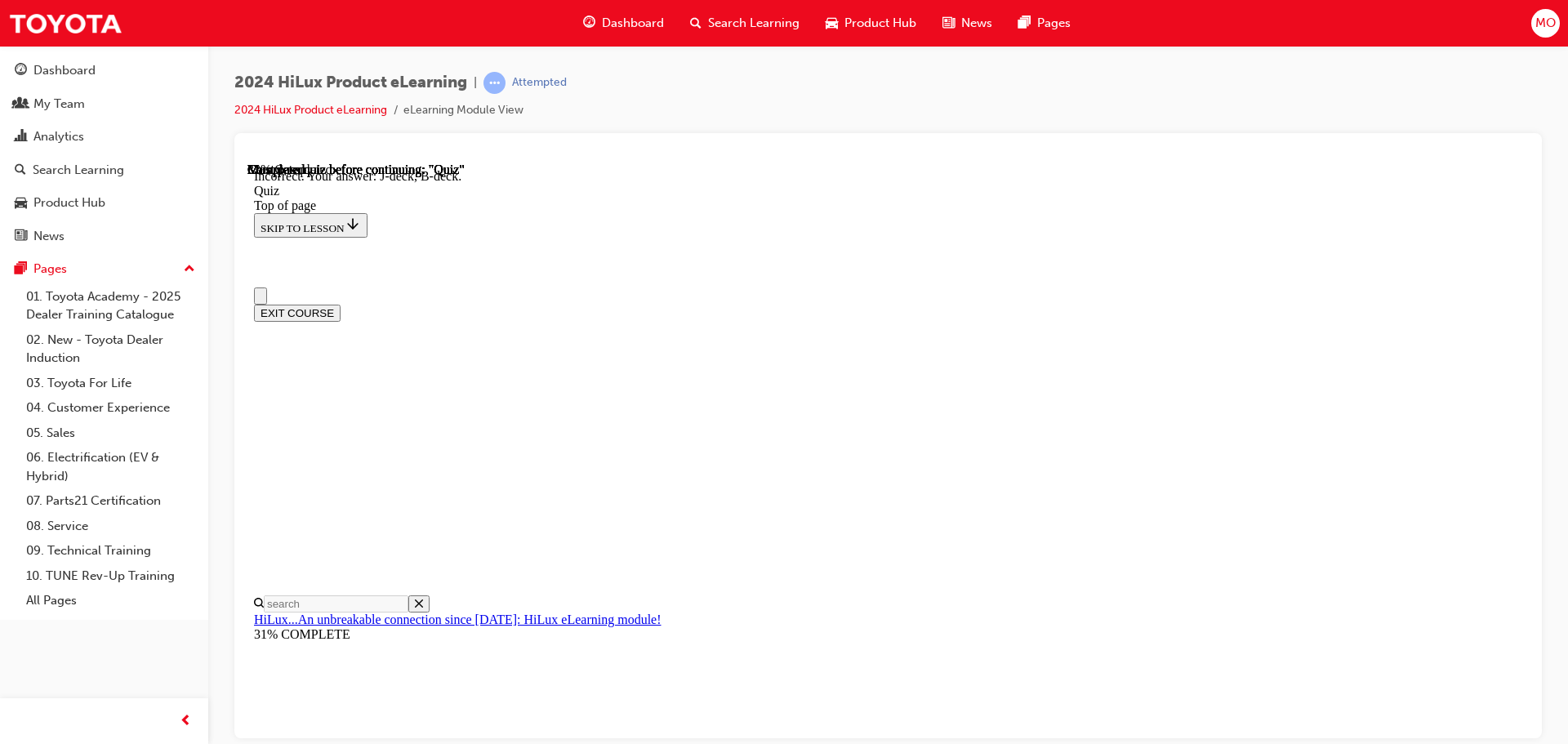
drag, startPoint x: 807, startPoint y: 562, endPoint x: 913, endPoint y: 679, distance: 157.9
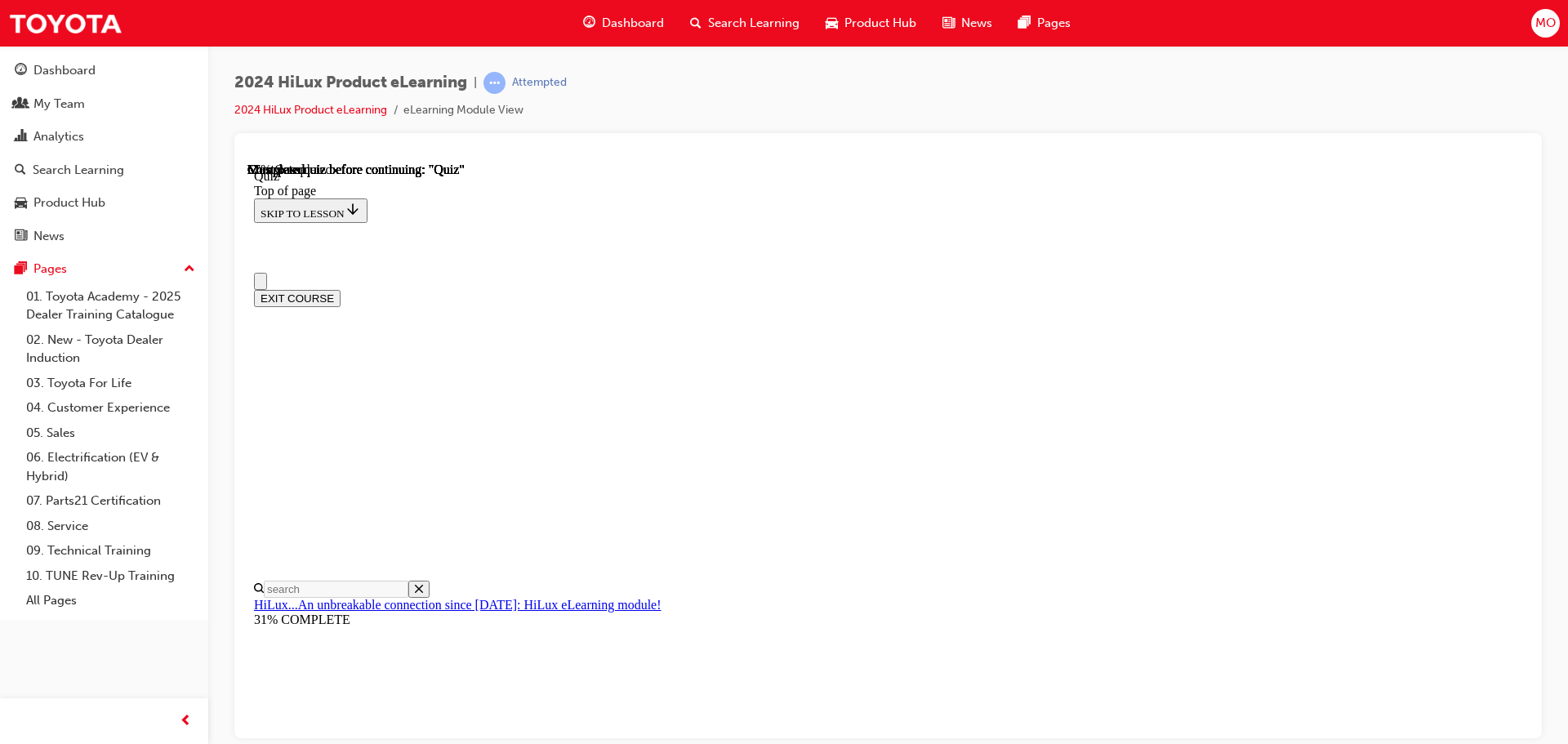
scroll to position [0, 0]
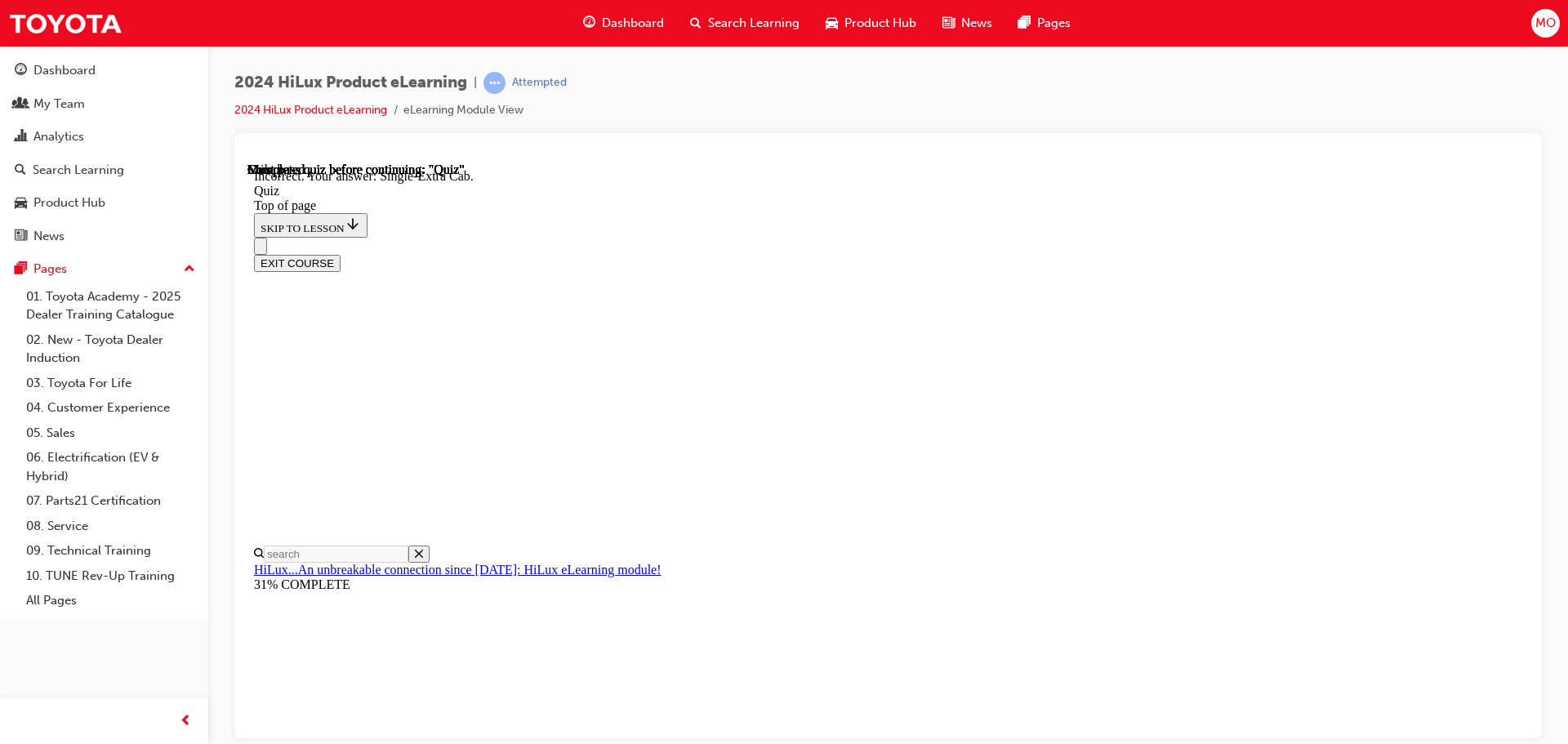
scroll to position [423, 0]
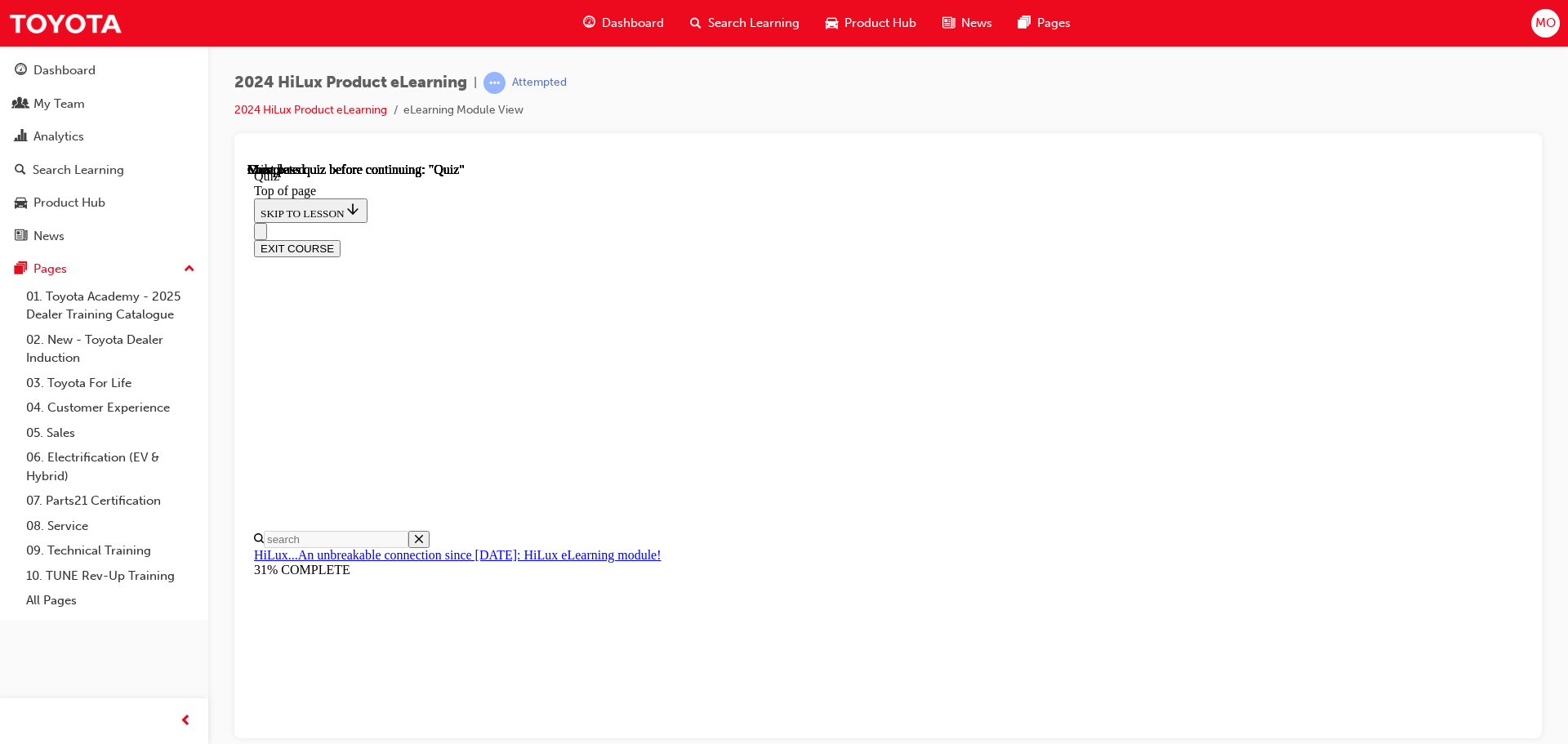
scroll to position [308, 0]
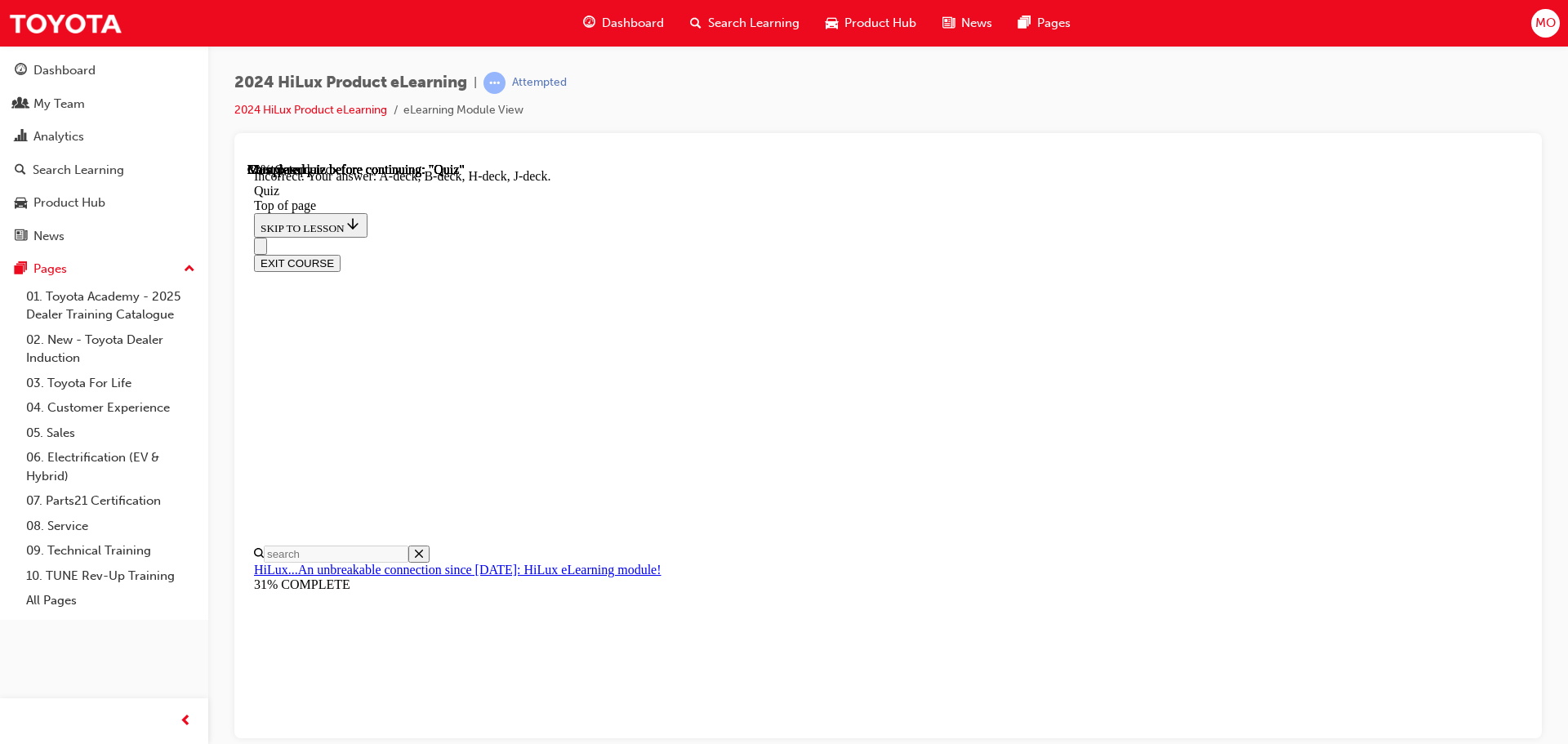
scroll to position [302, 0]
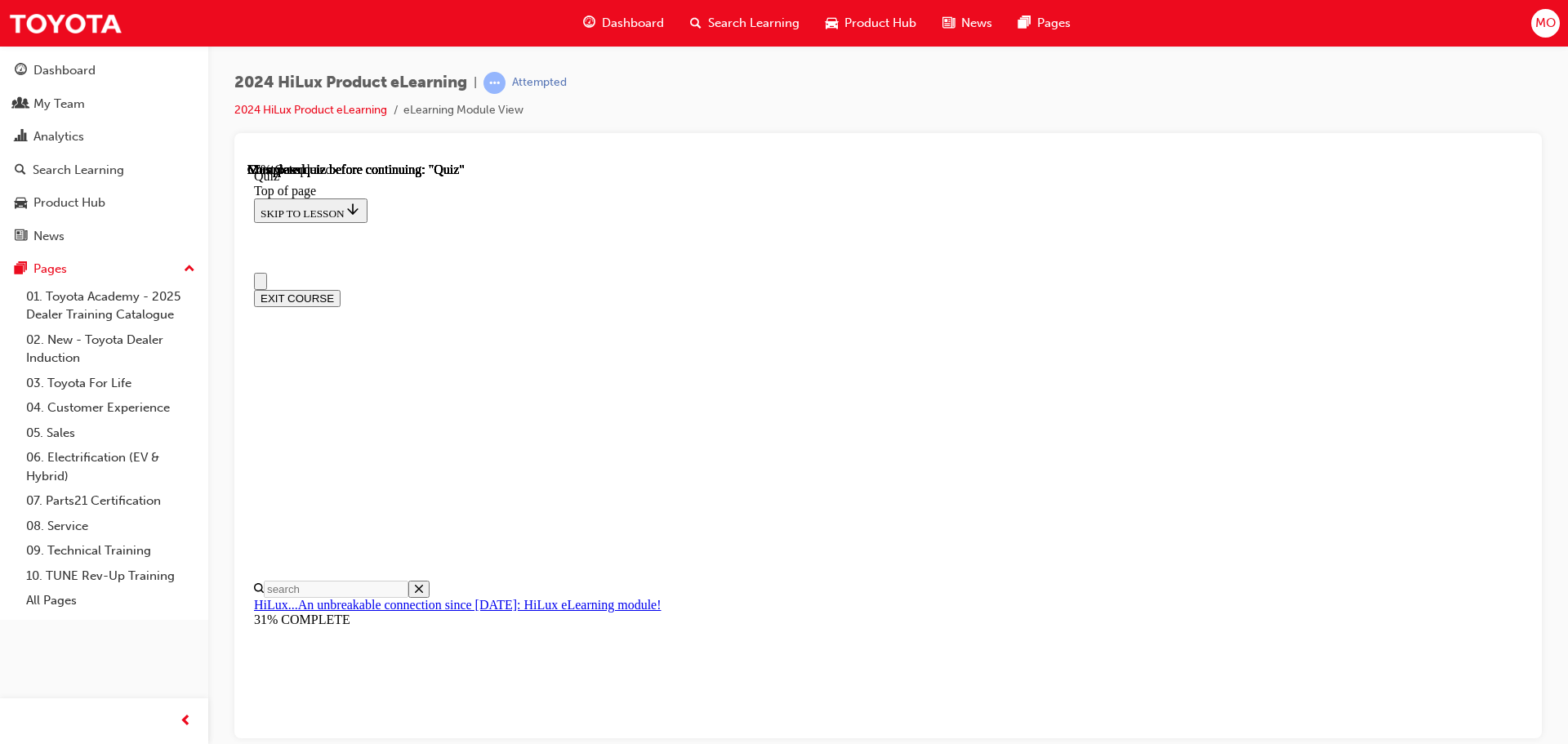
scroll to position [0, 0]
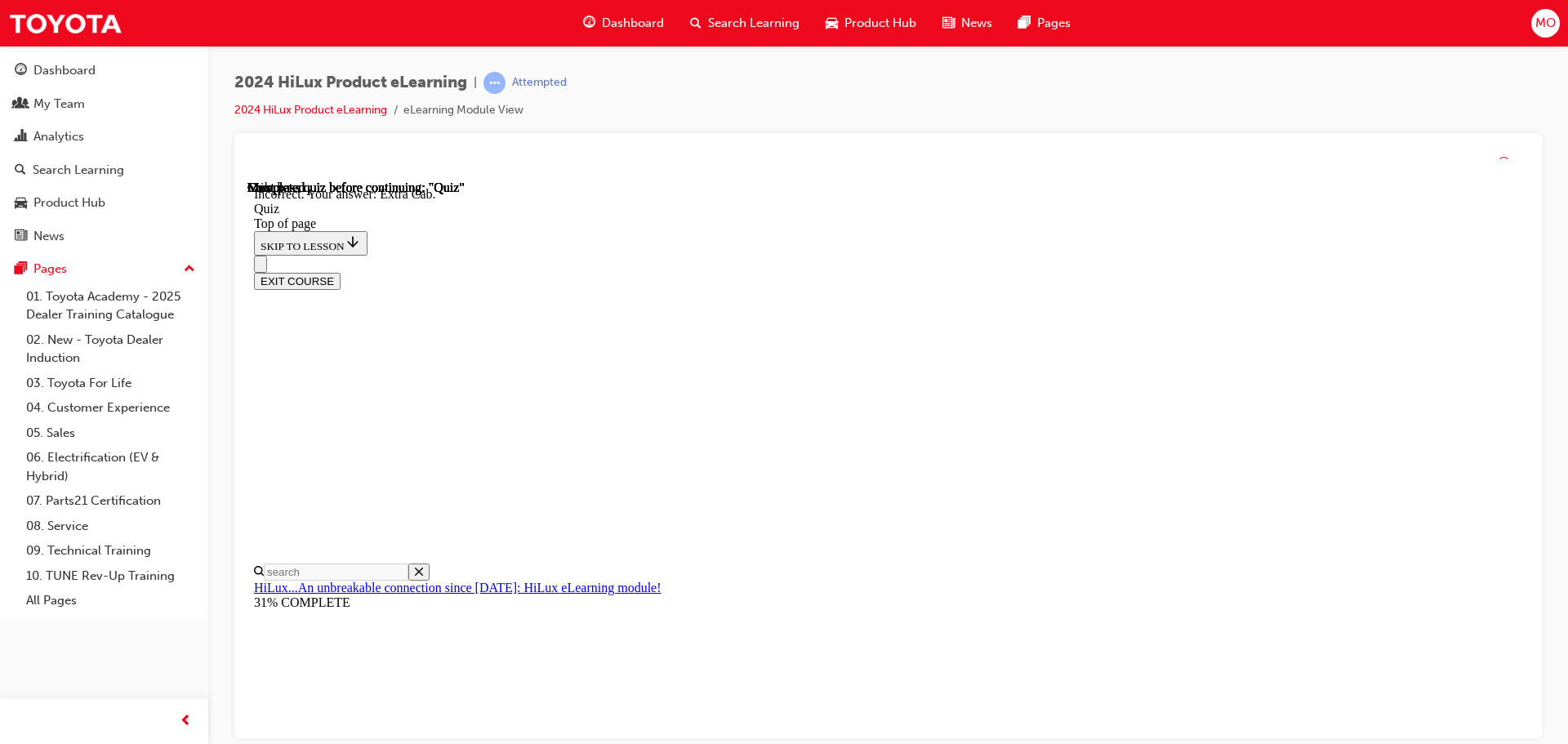
scroll to position [423, 0]
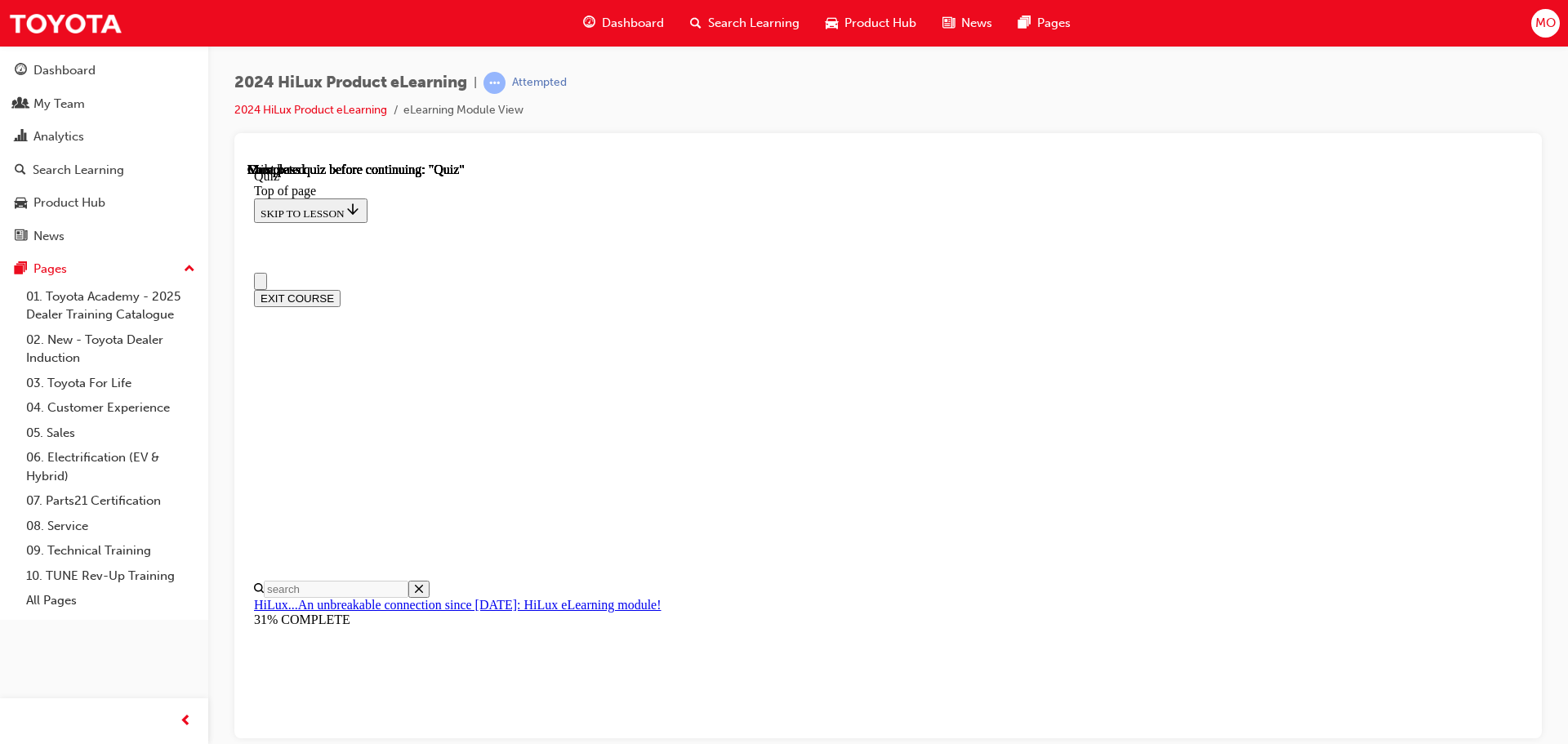
scroll to position [308, 0]
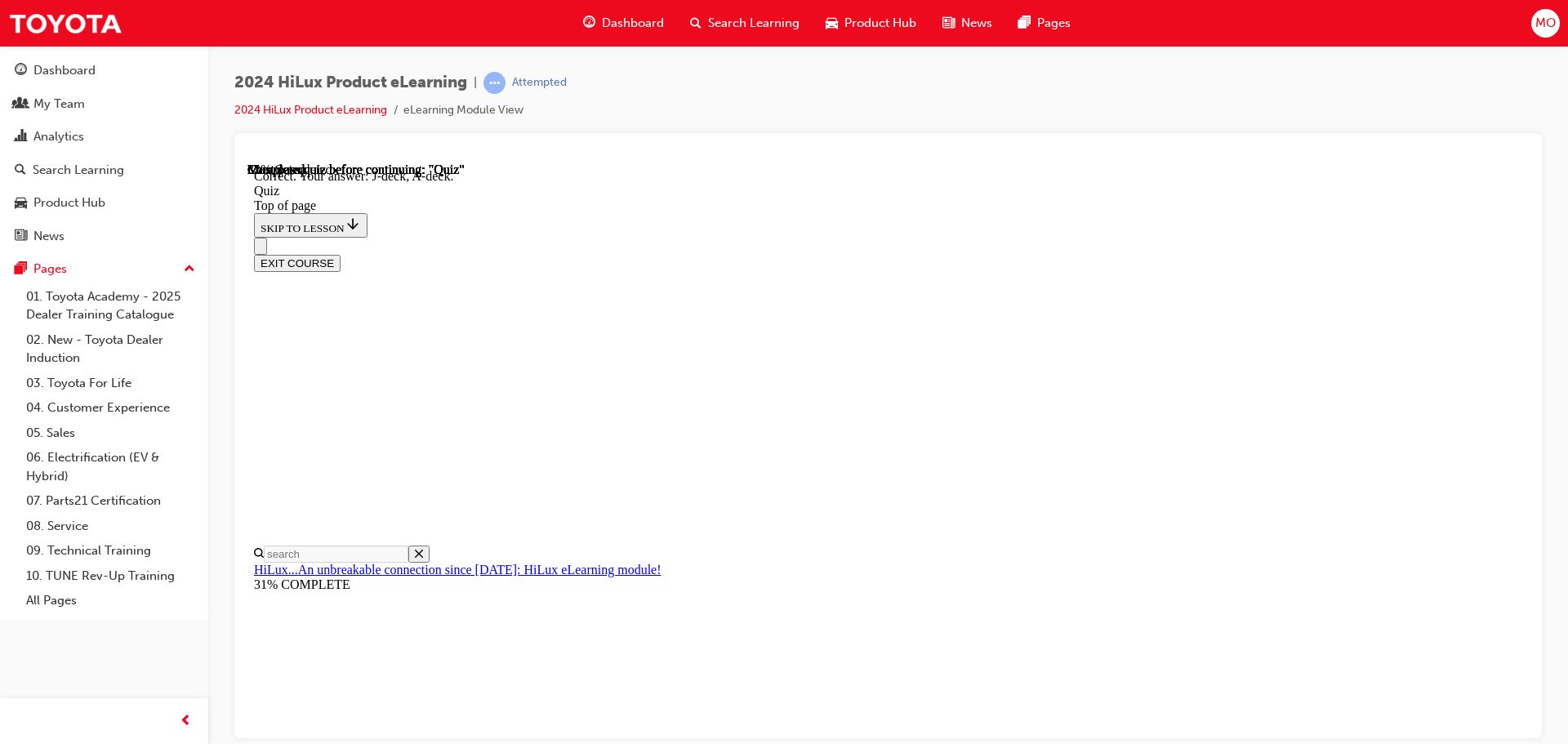
scroll to position [302, 0]
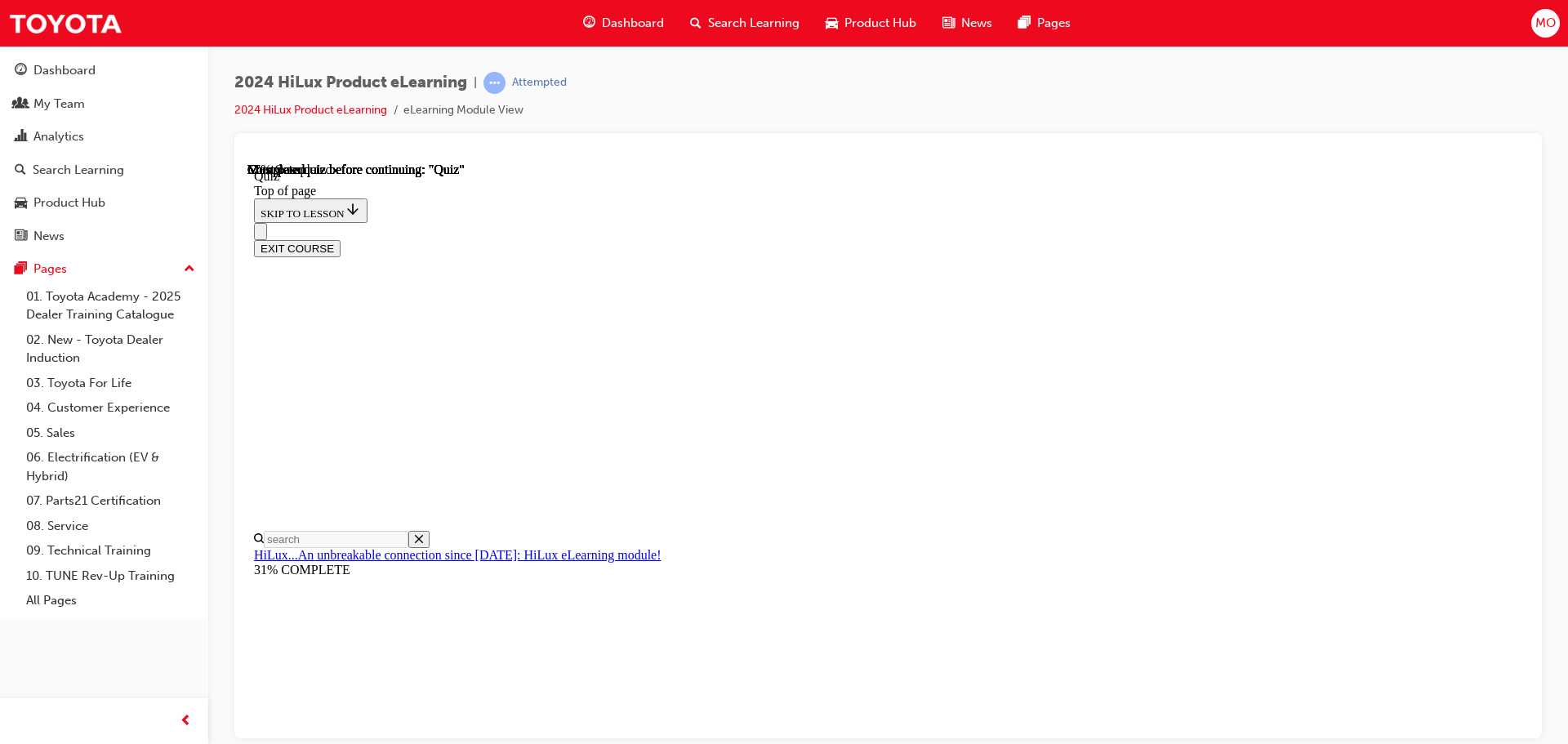
scroll to position [164, 0]
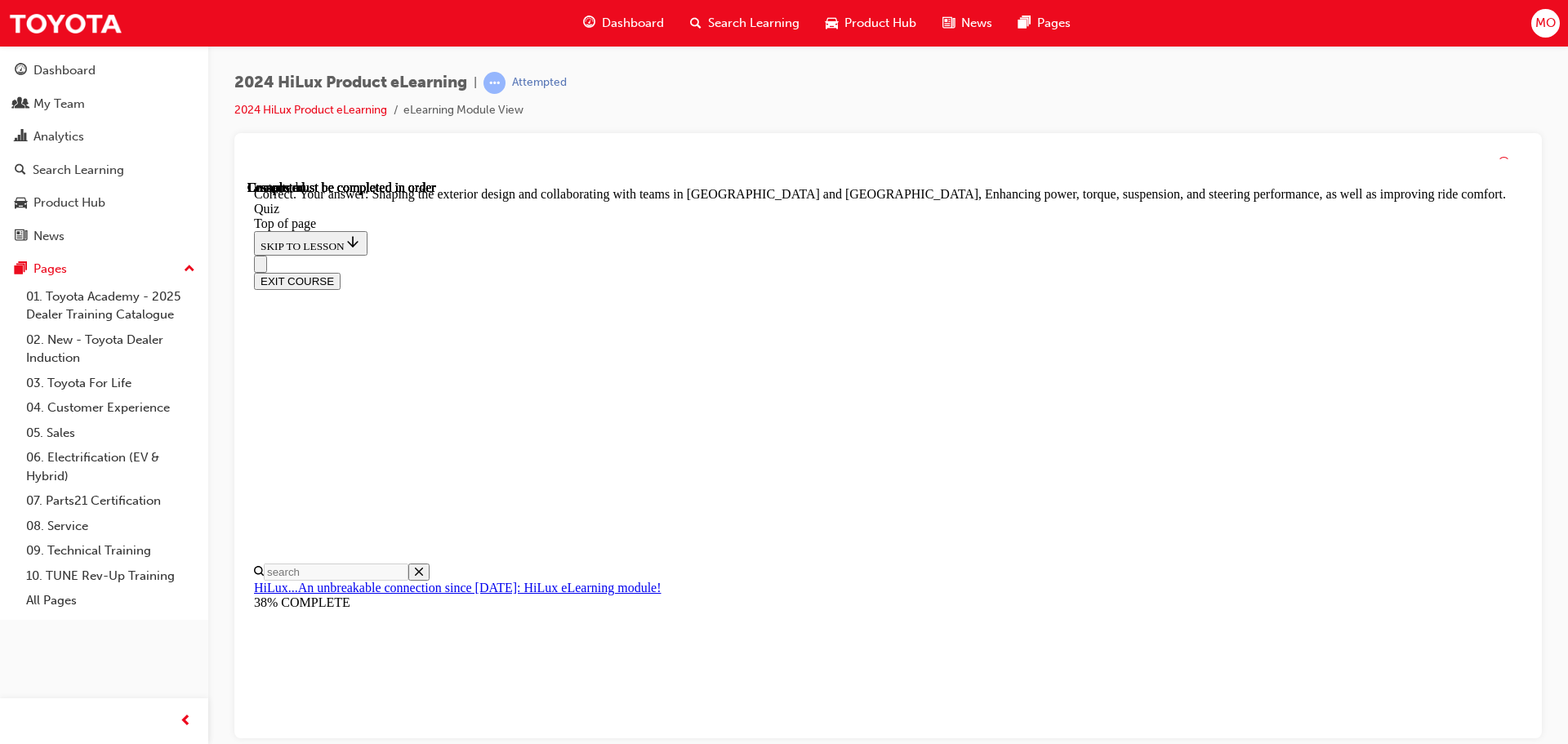
scroll to position [378, 0]
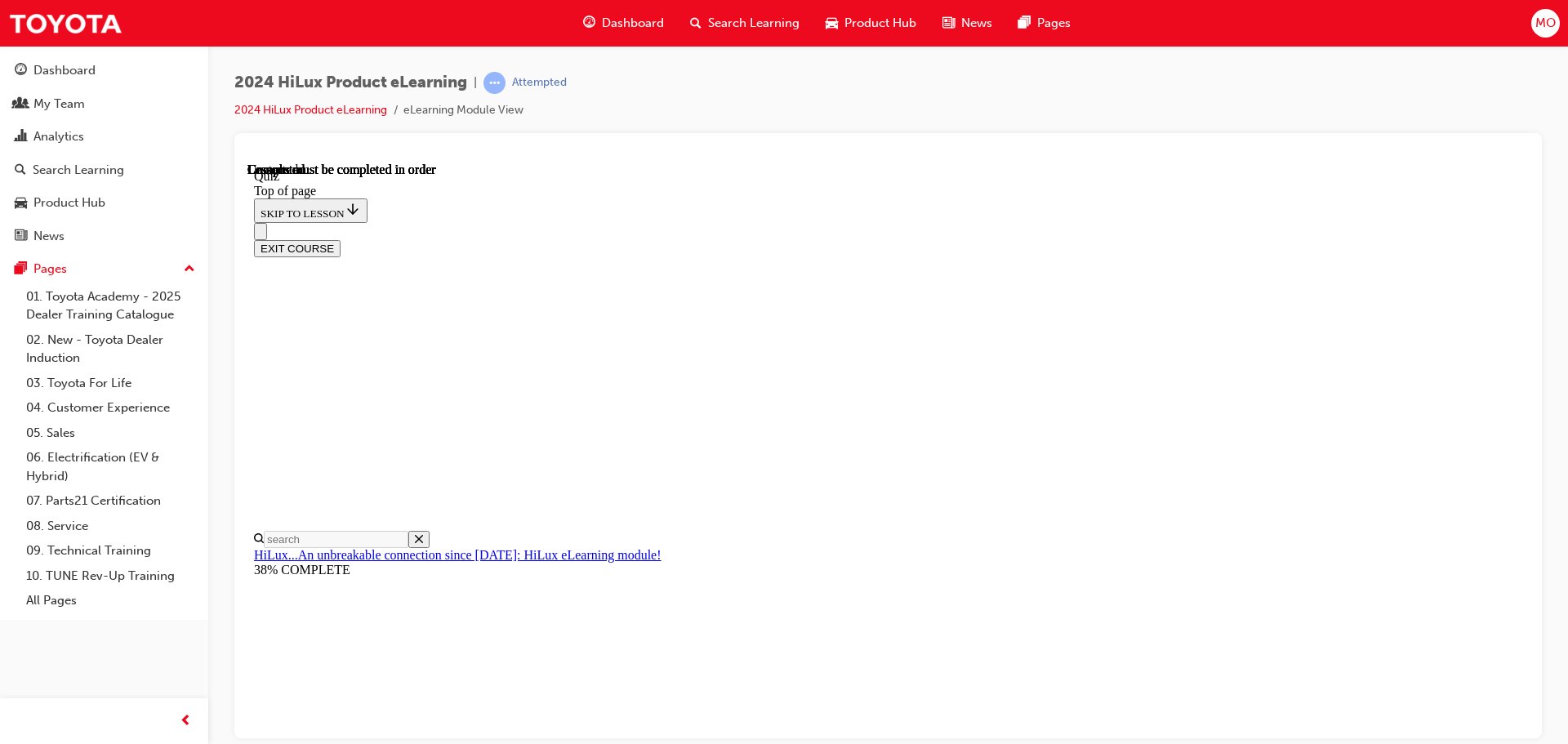
scroll to position [308, 0]
click at [340, 239] on button "EXIT COURSE" at bounding box center [298, 248] width 87 height 17
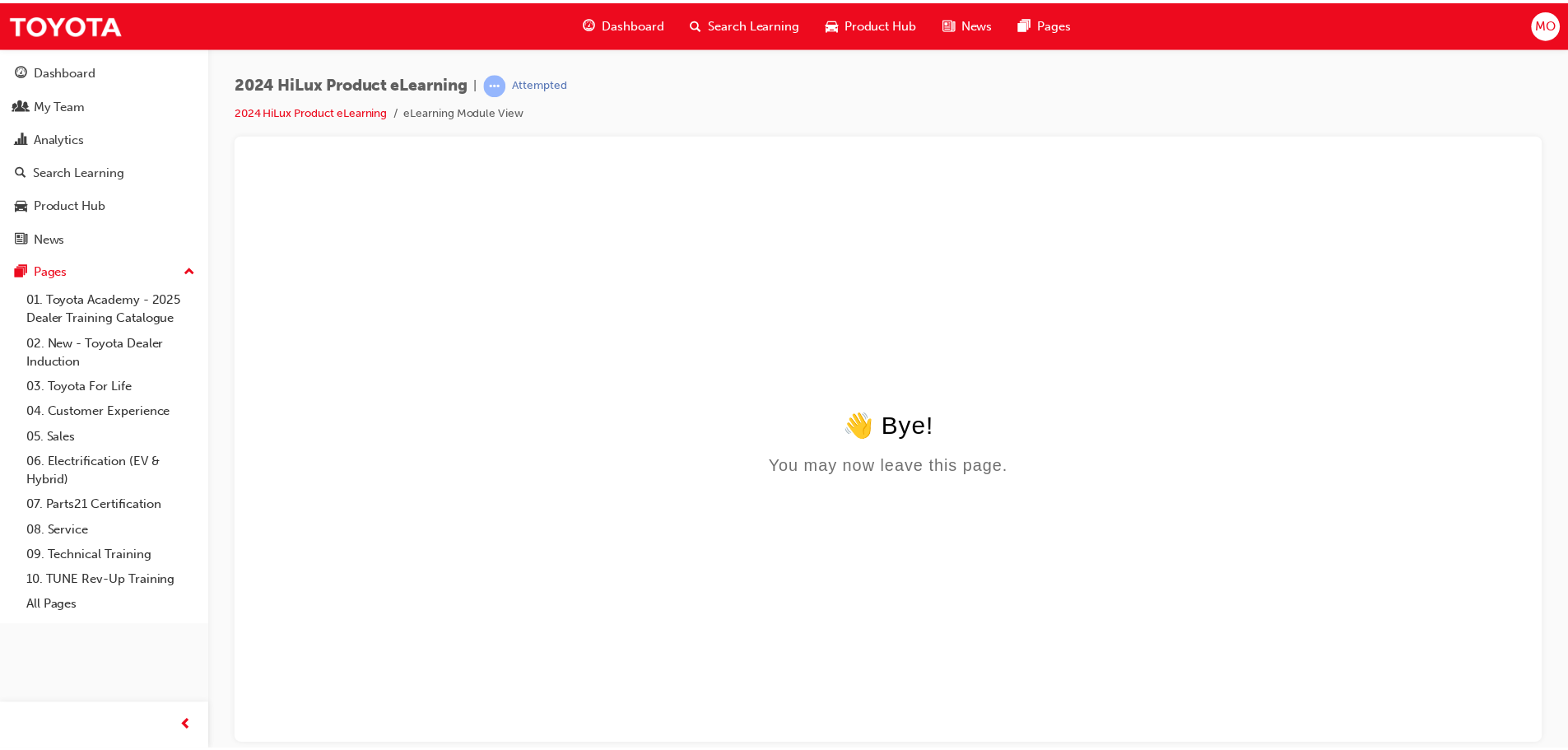
scroll to position [0, 0]
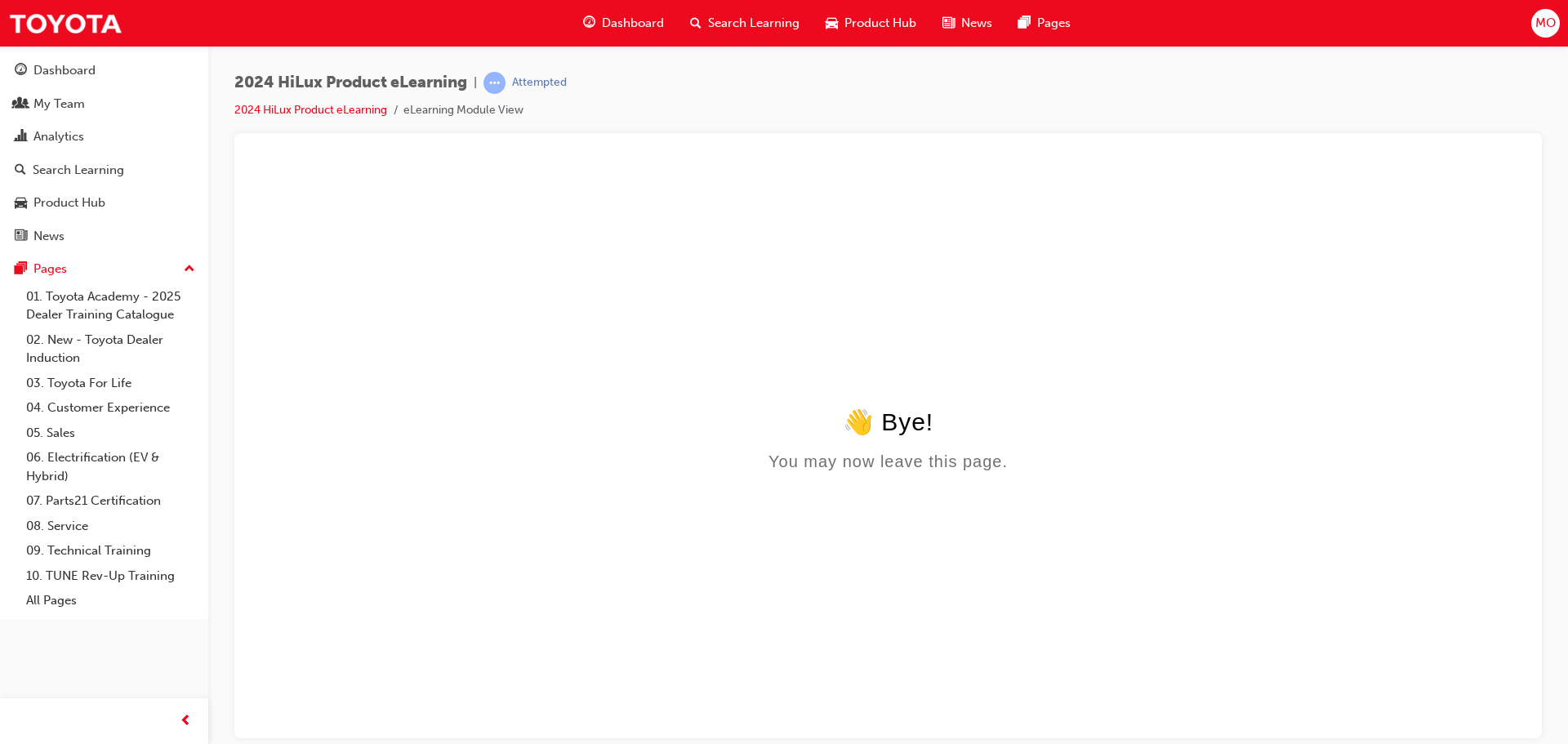
click at [747, 23] on span "Search Learning" at bounding box center [754, 24] width 92 height 19
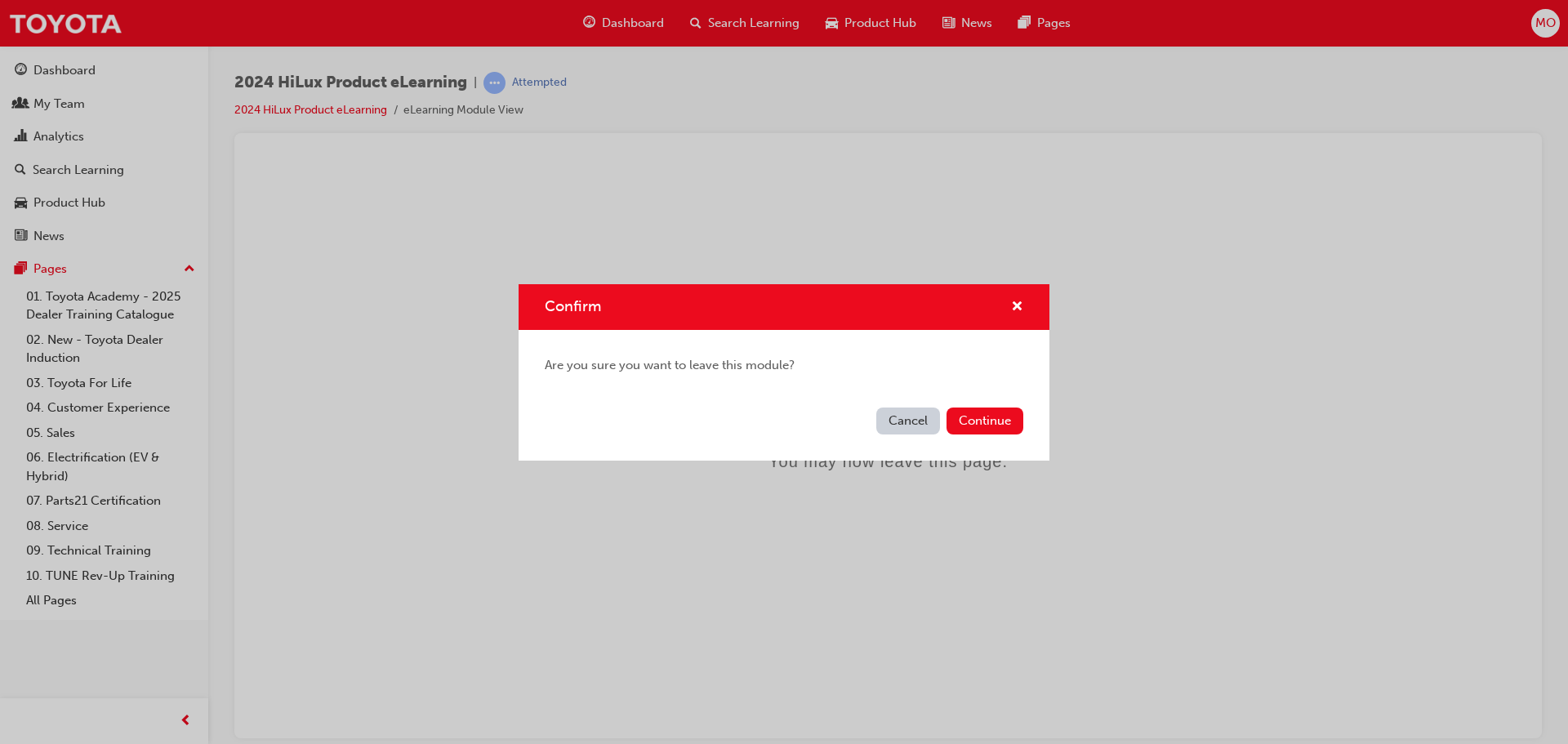
click at [920, 424] on button "Cancel" at bounding box center [908, 421] width 63 height 27
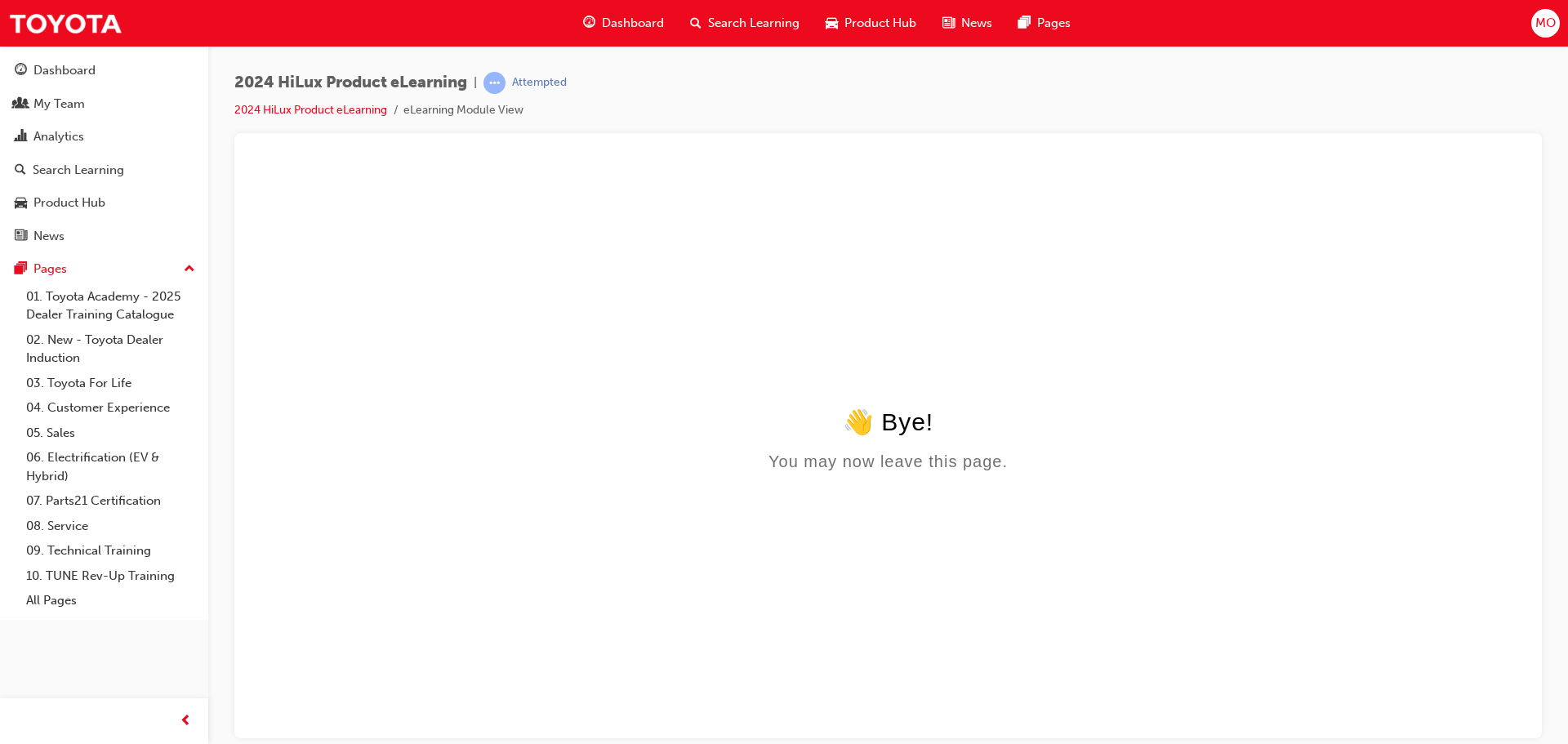
click at [727, 26] on span "Search Learning" at bounding box center [754, 24] width 92 height 19
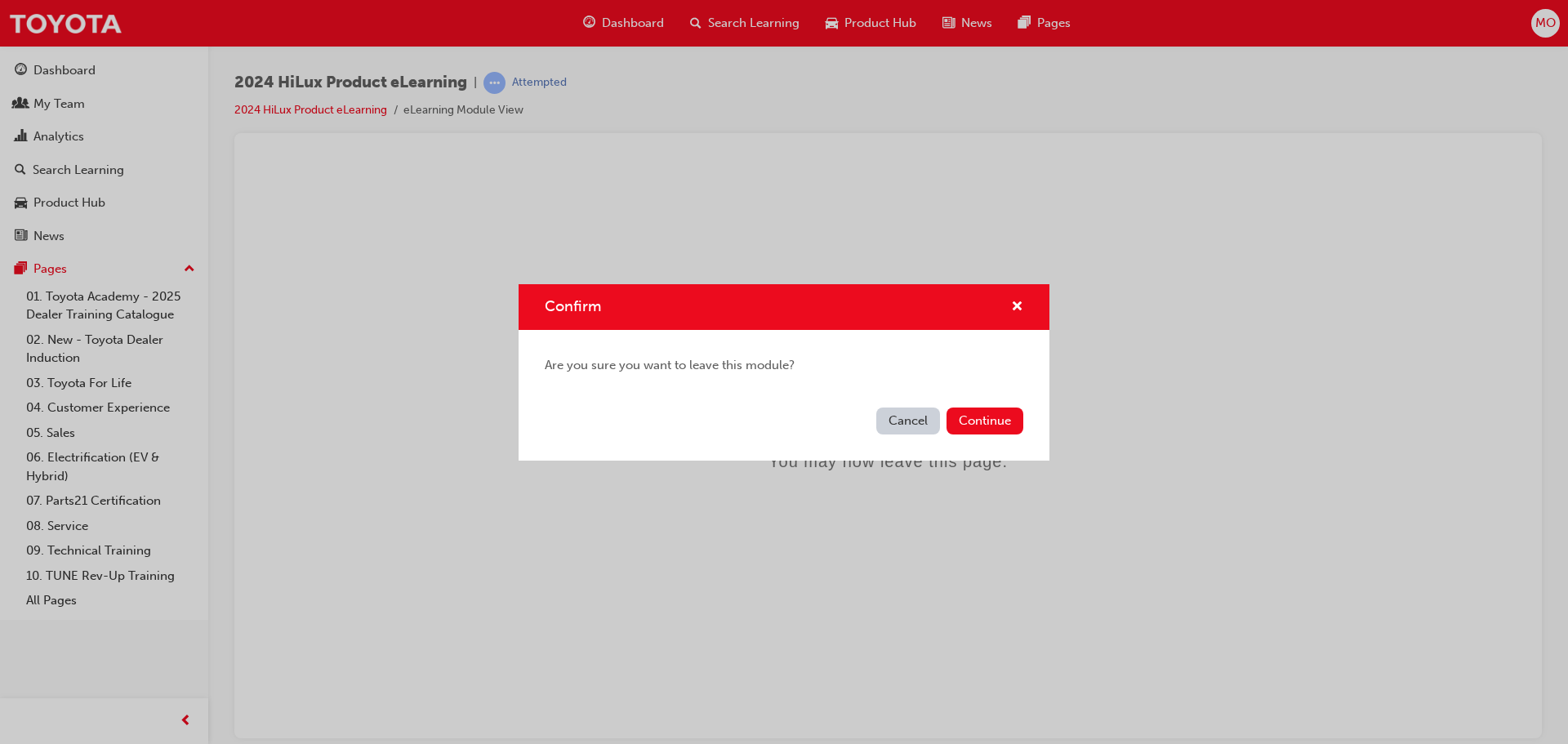
click at [915, 423] on button "Cancel" at bounding box center [908, 421] width 63 height 27
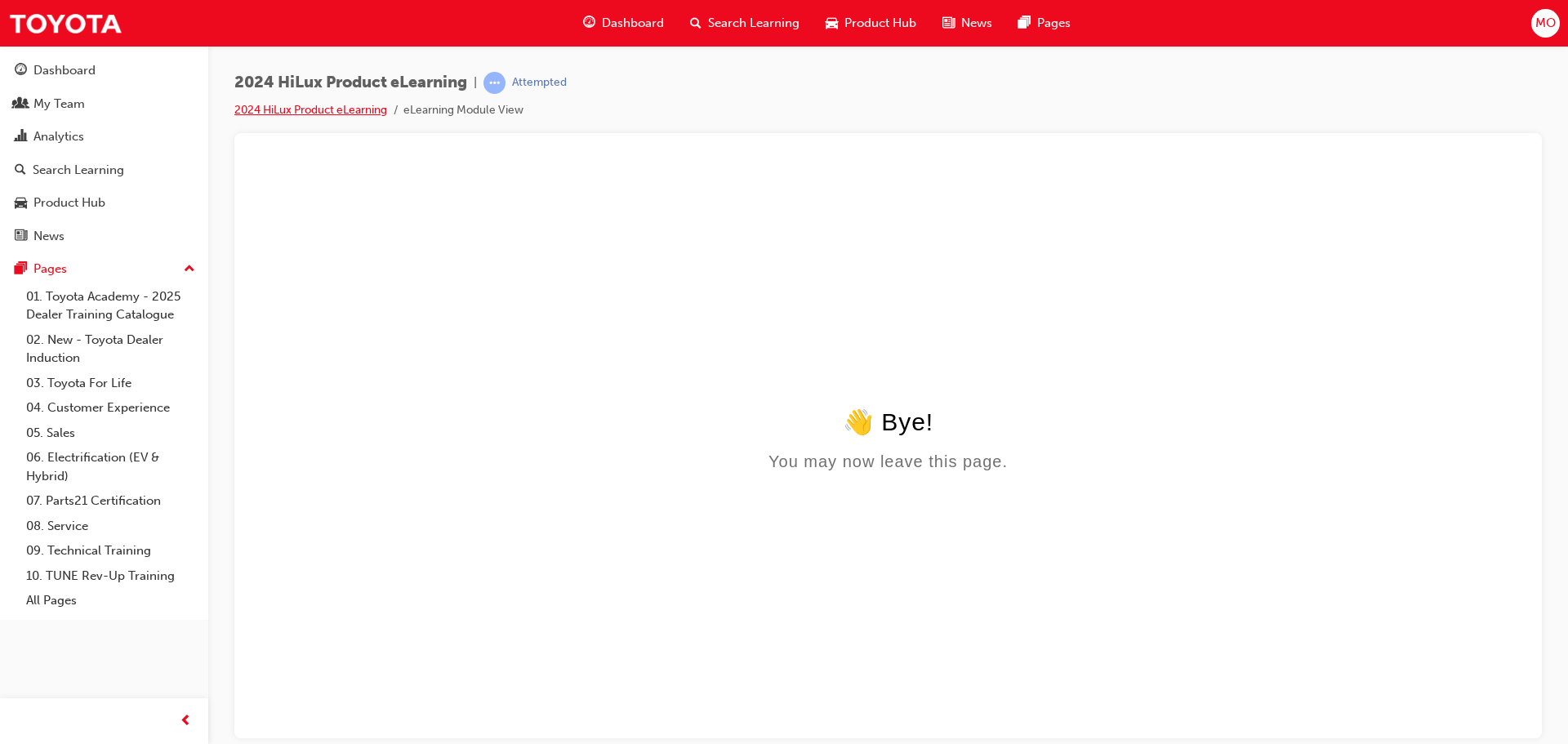
click at [306, 110] on link "2024 HiLux Product eLearning" at bounding box center [311, 110] width 153 height 14
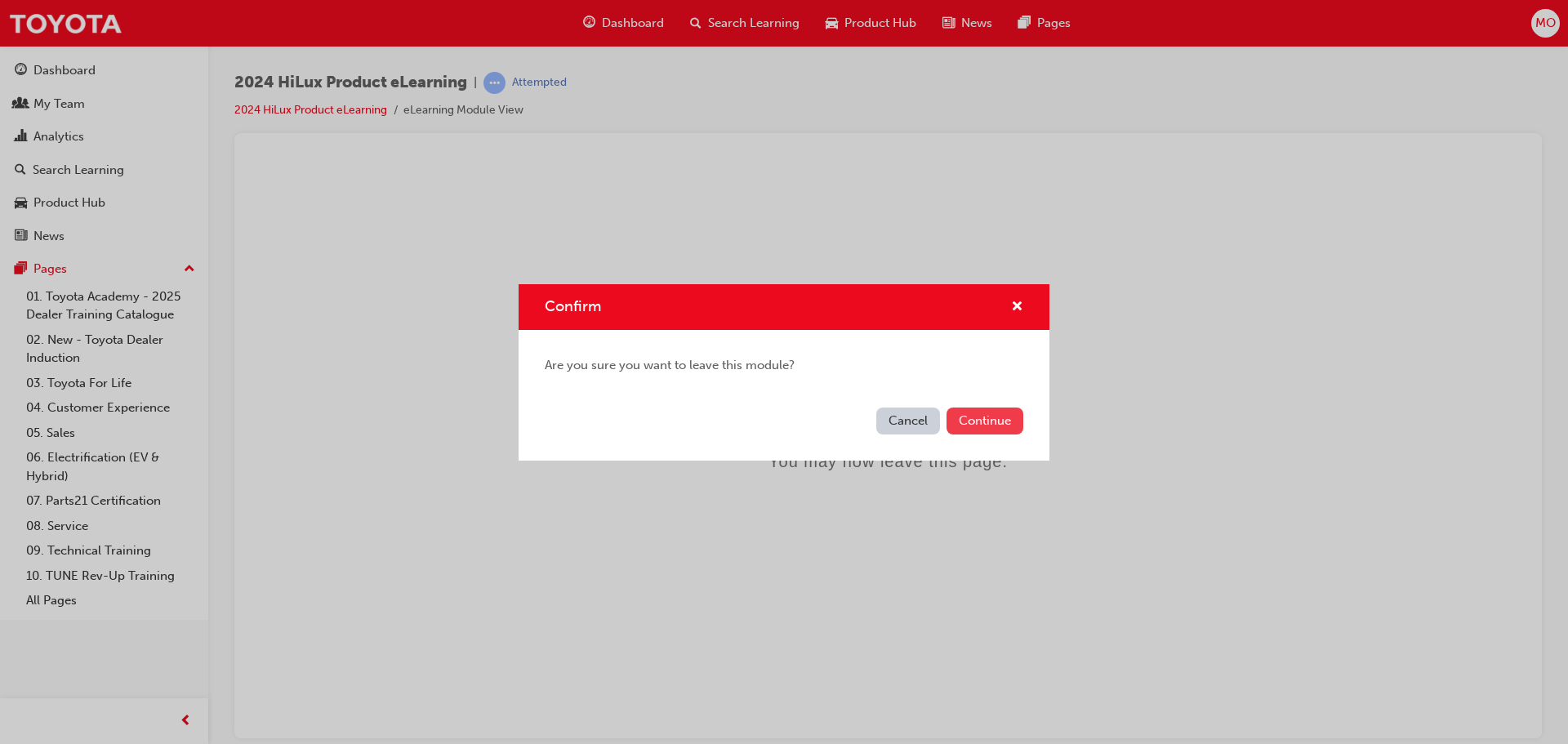
click at [988, 432] on button "Continue" at bounding box center [984, 421] width 77 height 27
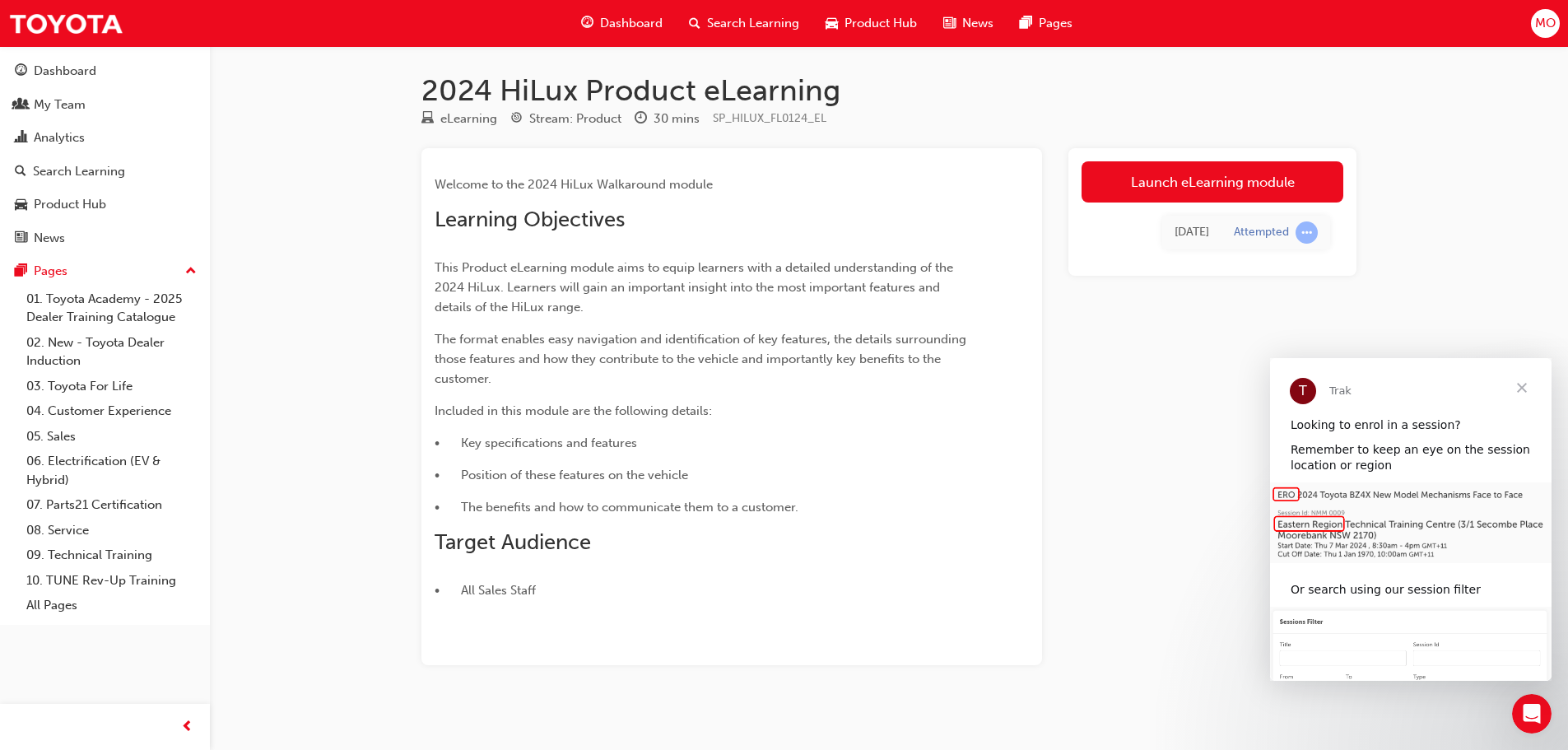
click at [633, 23] on span "Dashboard" at bounding box center [632, 24] width 63 height 19
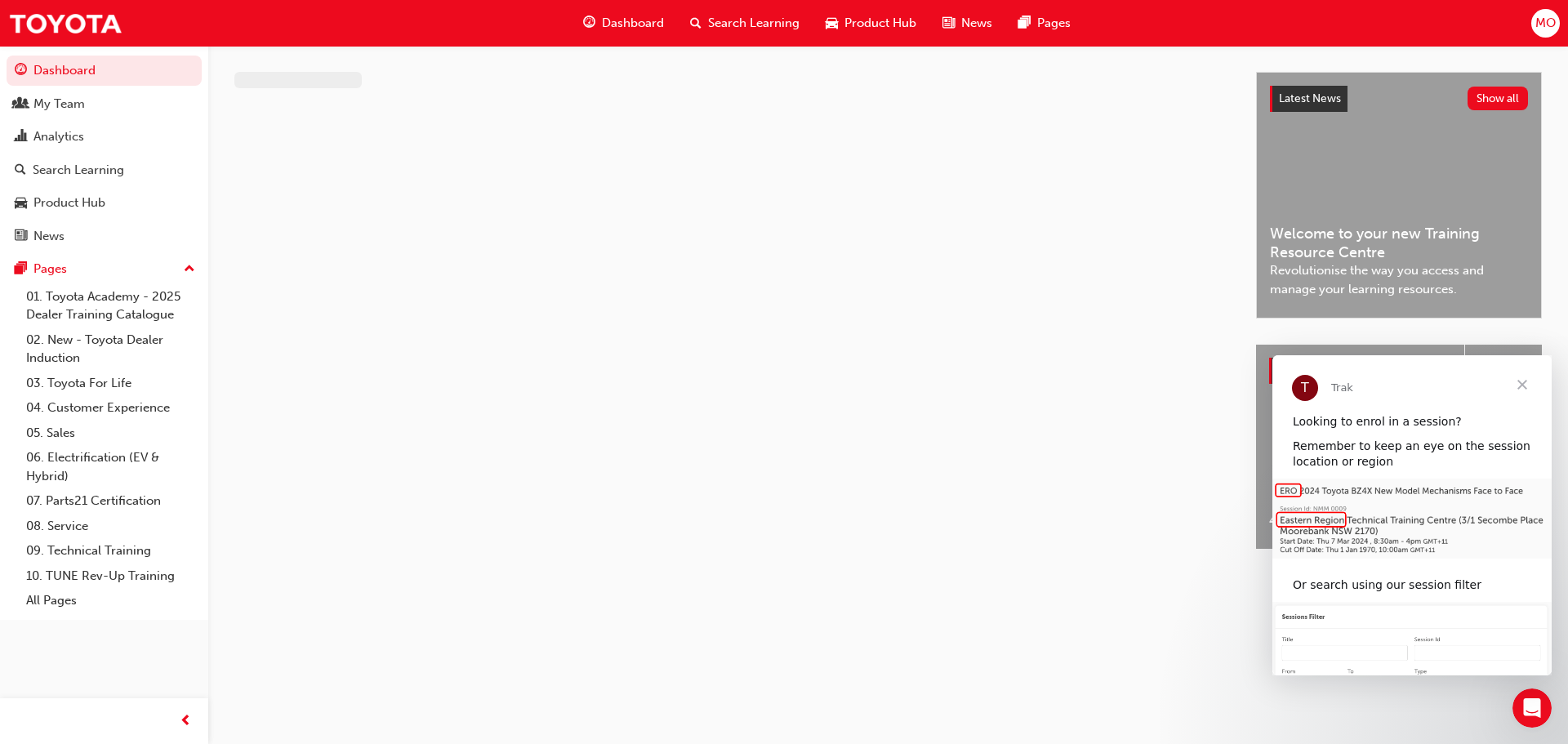
click at [728, 26] on span "Search Learning" at bounding box center [754, 24] width 92 height 19
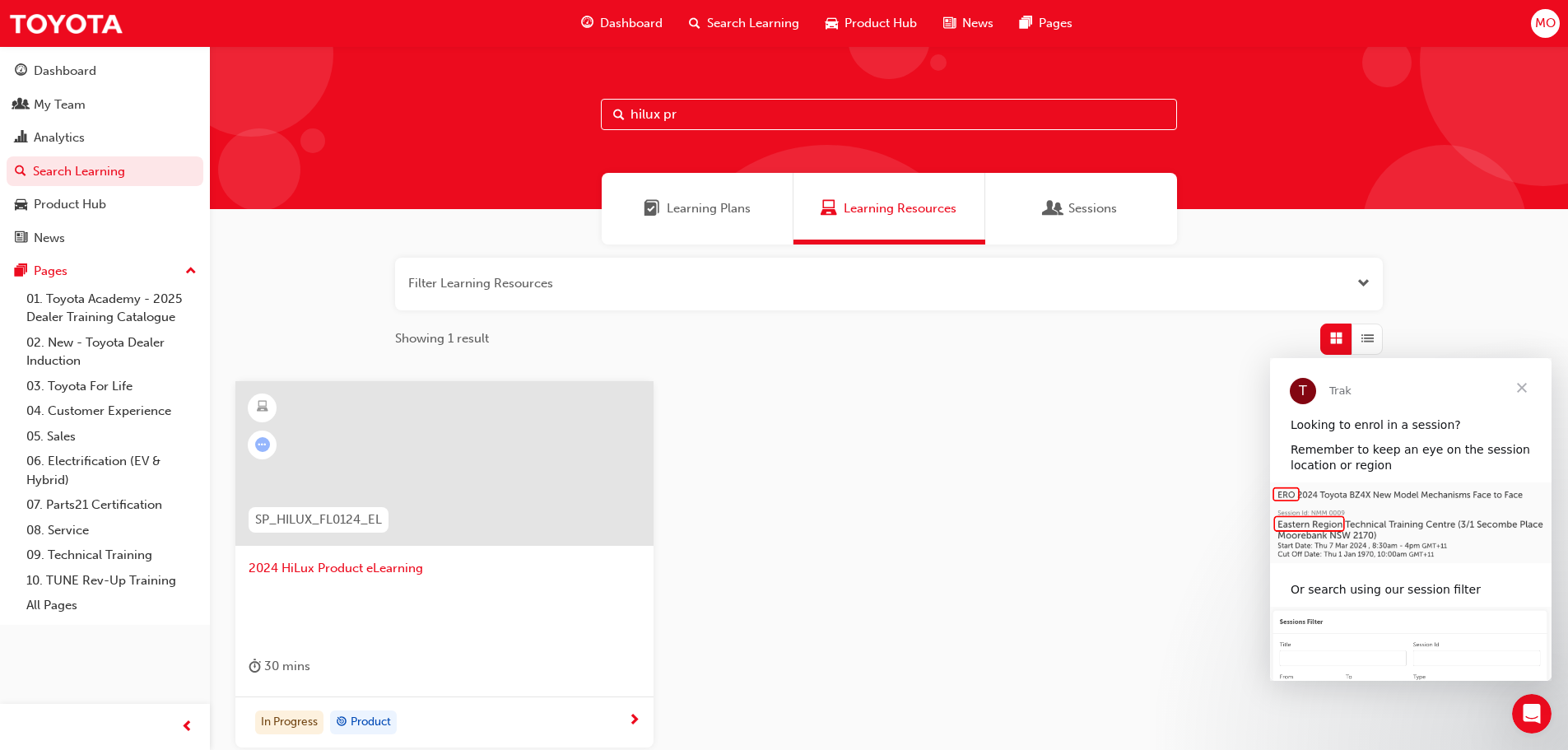
drag, startPoint x: 727, startPoint y: 131, endPoint x: 734, endPoint y: 114, distance: 18.4
click at [727, 130] on div "hilux pr" at bounding box center [888, 127] width 1358 height 163
click at [734, 114] on input "hilux pr" at bounding box center [889, 114] width 577 height 31
drag, startPoint x: 734, startPoint y: 114, endPoint x: 609, endPoint y: 121, distance: 125.2
click at [610, 121] on input "hilux pr" at bounding box center [889, 114] width 577 height 31
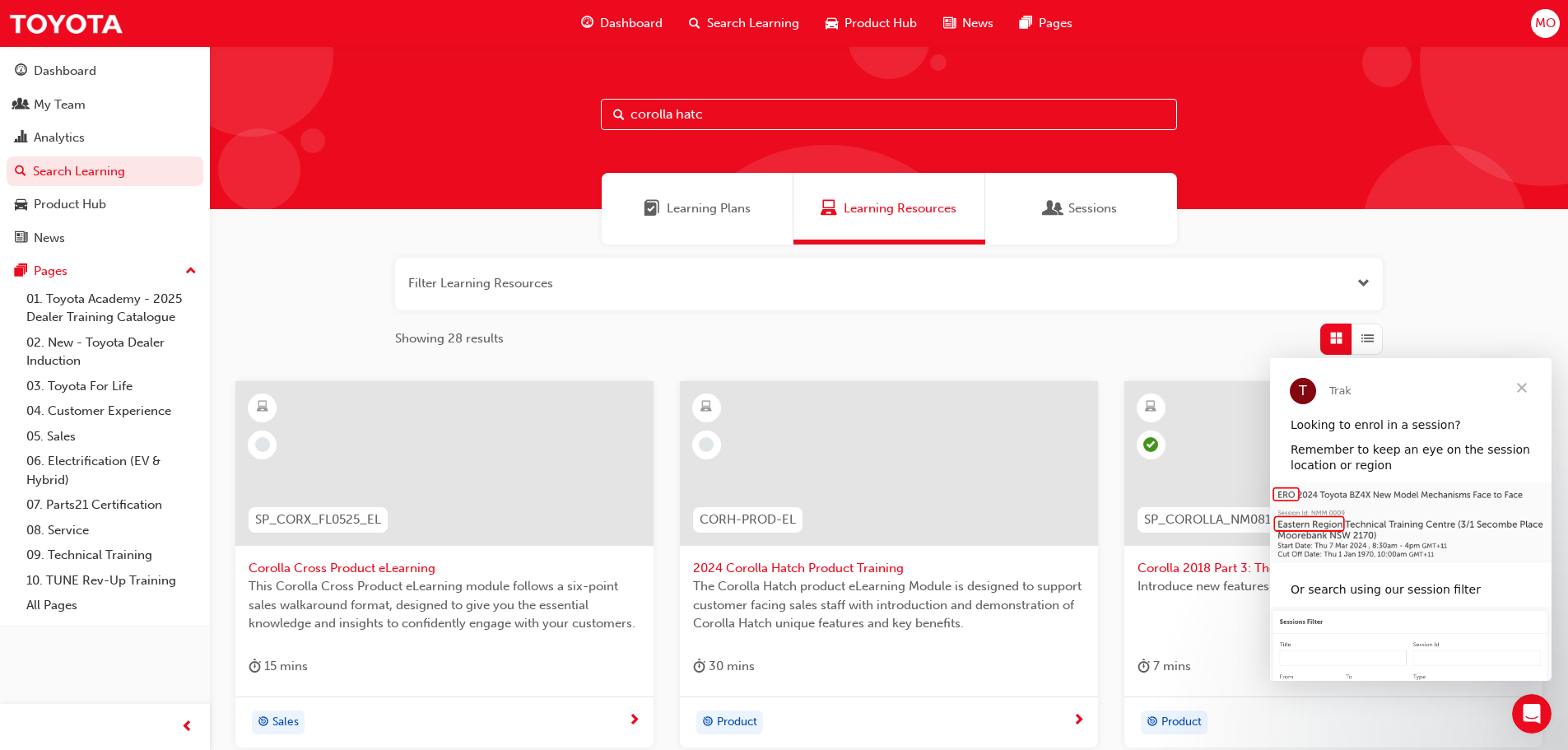
type input "corolla hatch"
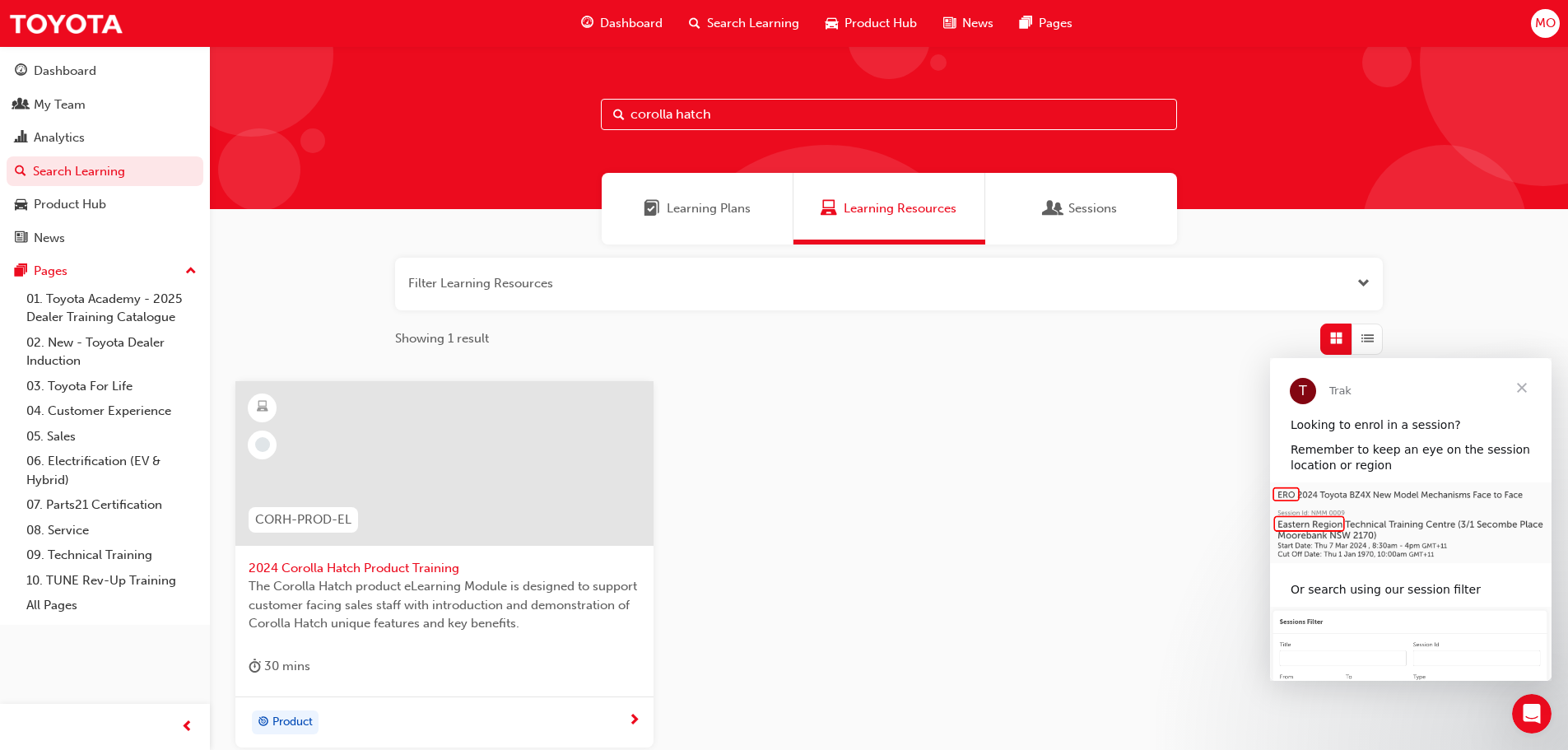
click at [394, 565] on span "2024 Corolla Hatch Product Training" at bounding box center [444, 569] width 392 height 19
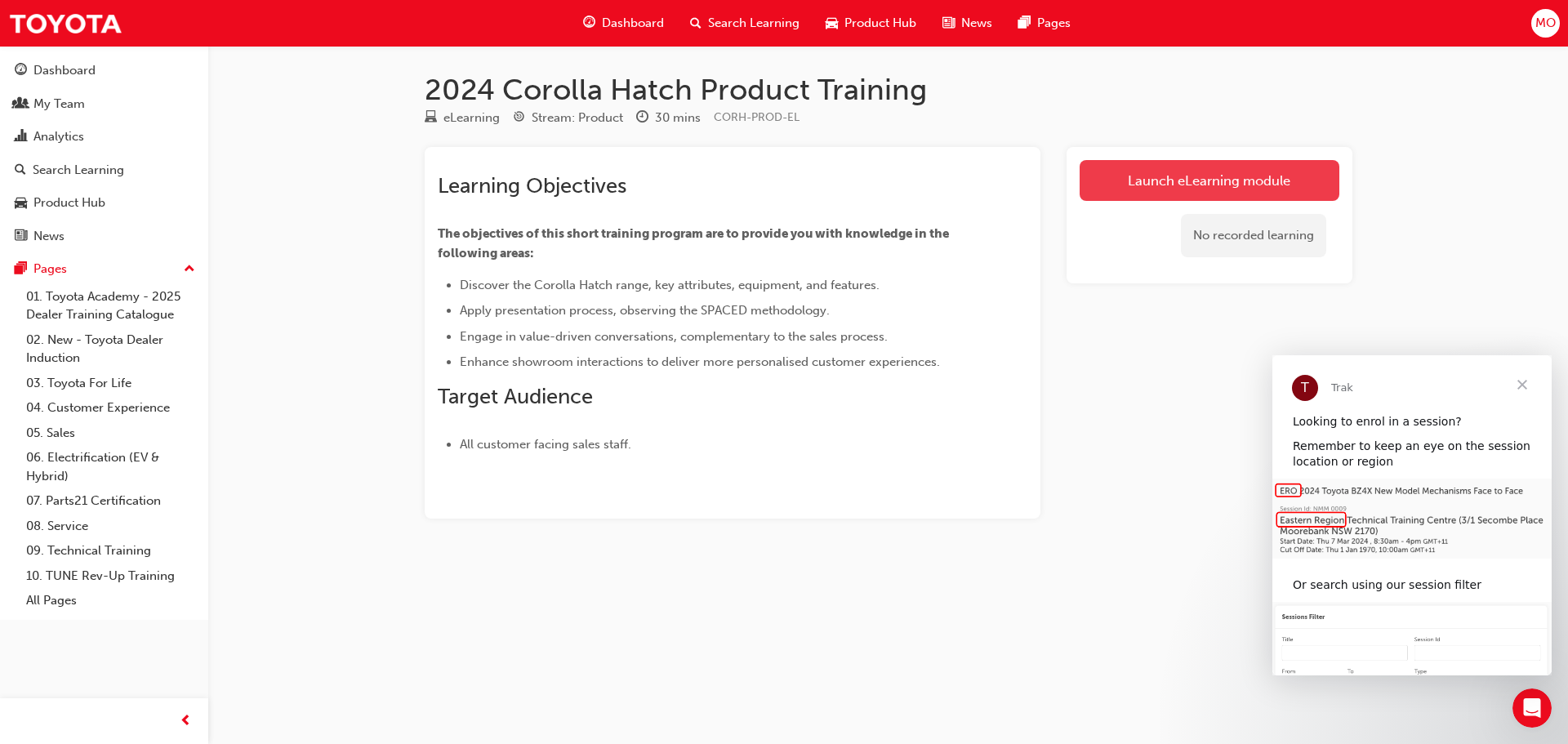
click at [1190, 171] on link "Launch eLearning module" at bounding box center [1210, 180] width 260 height 41
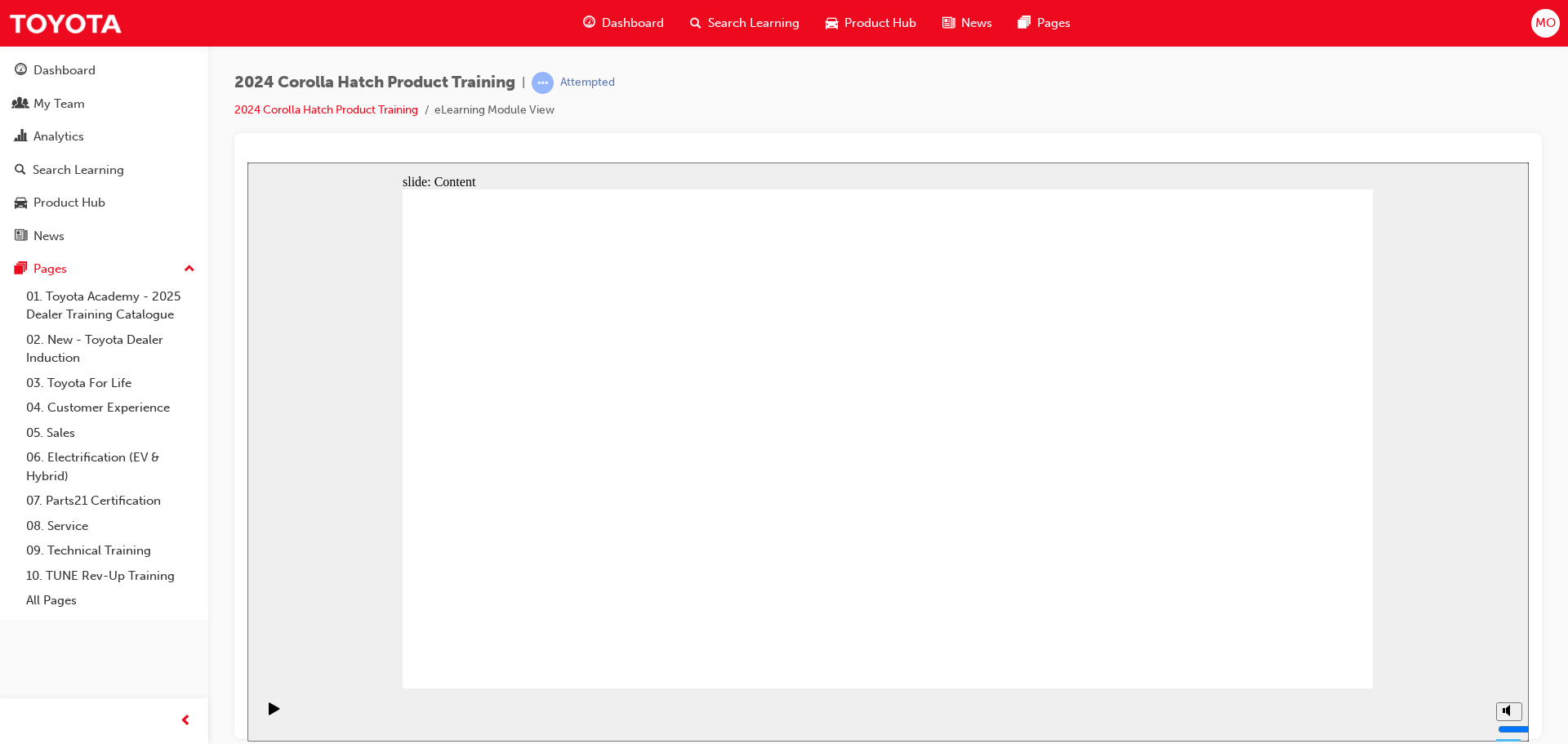
drag, startPoint x: 1278, startPoint y: 638, endPoint x: 1280, endPoint y: 649, distance: 11.2
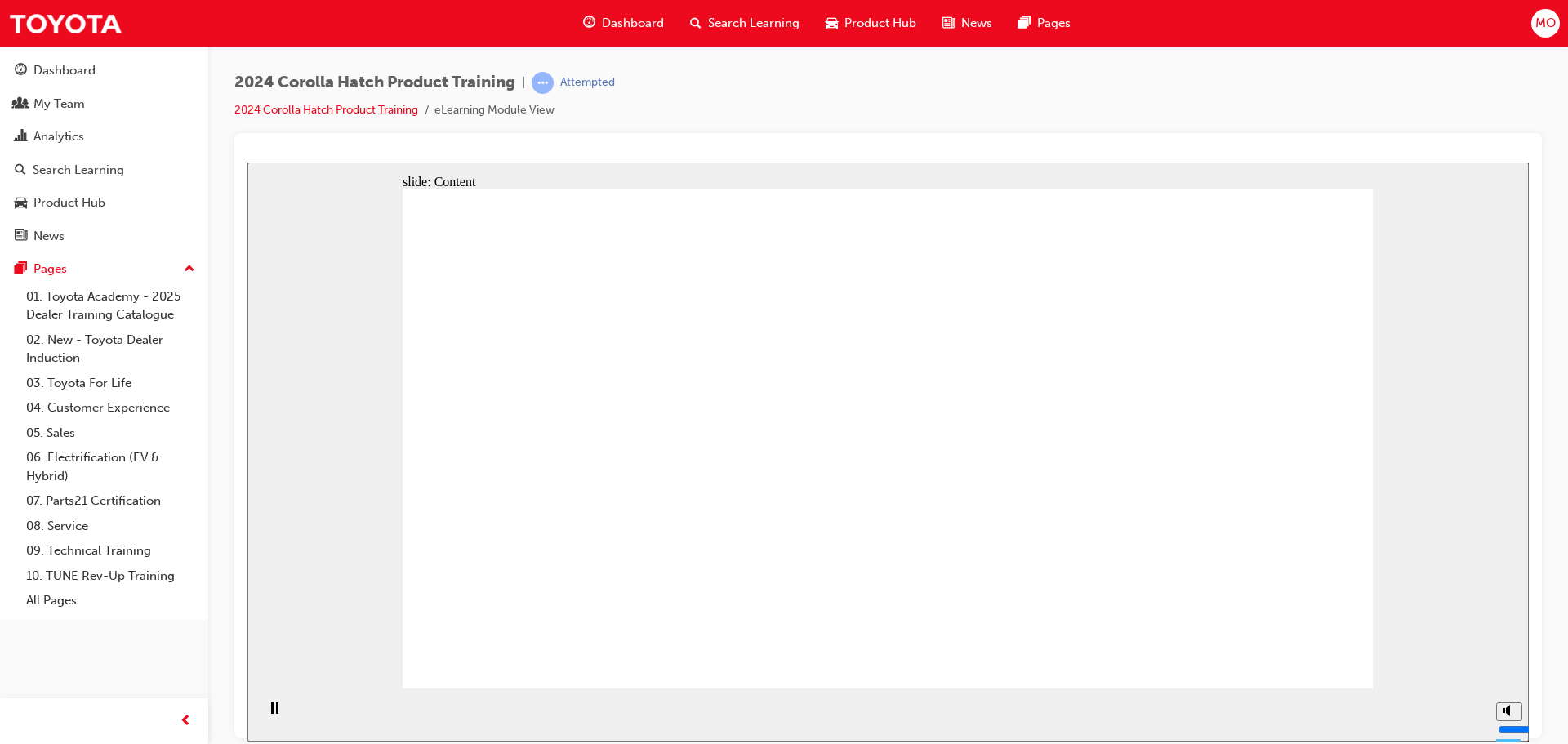
drag, startPoint x: 598, startPoint y: 444, endPoint x: 562, endPoint y: 550, distance: 111.9
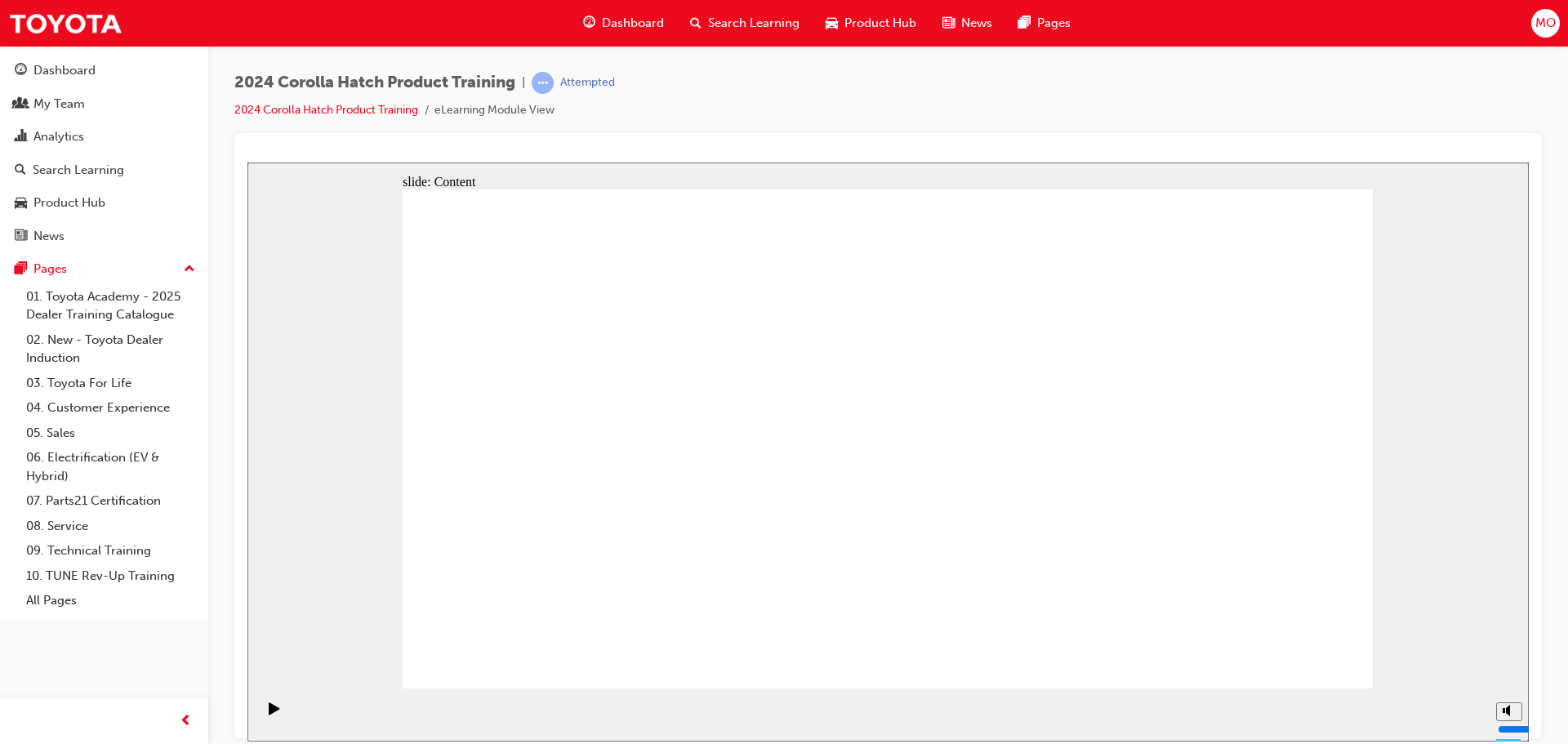
drag, startPoint x: 1246, startPoint y: 651, endPoint x: 1268, endPoint y: 650, distance: 22.0
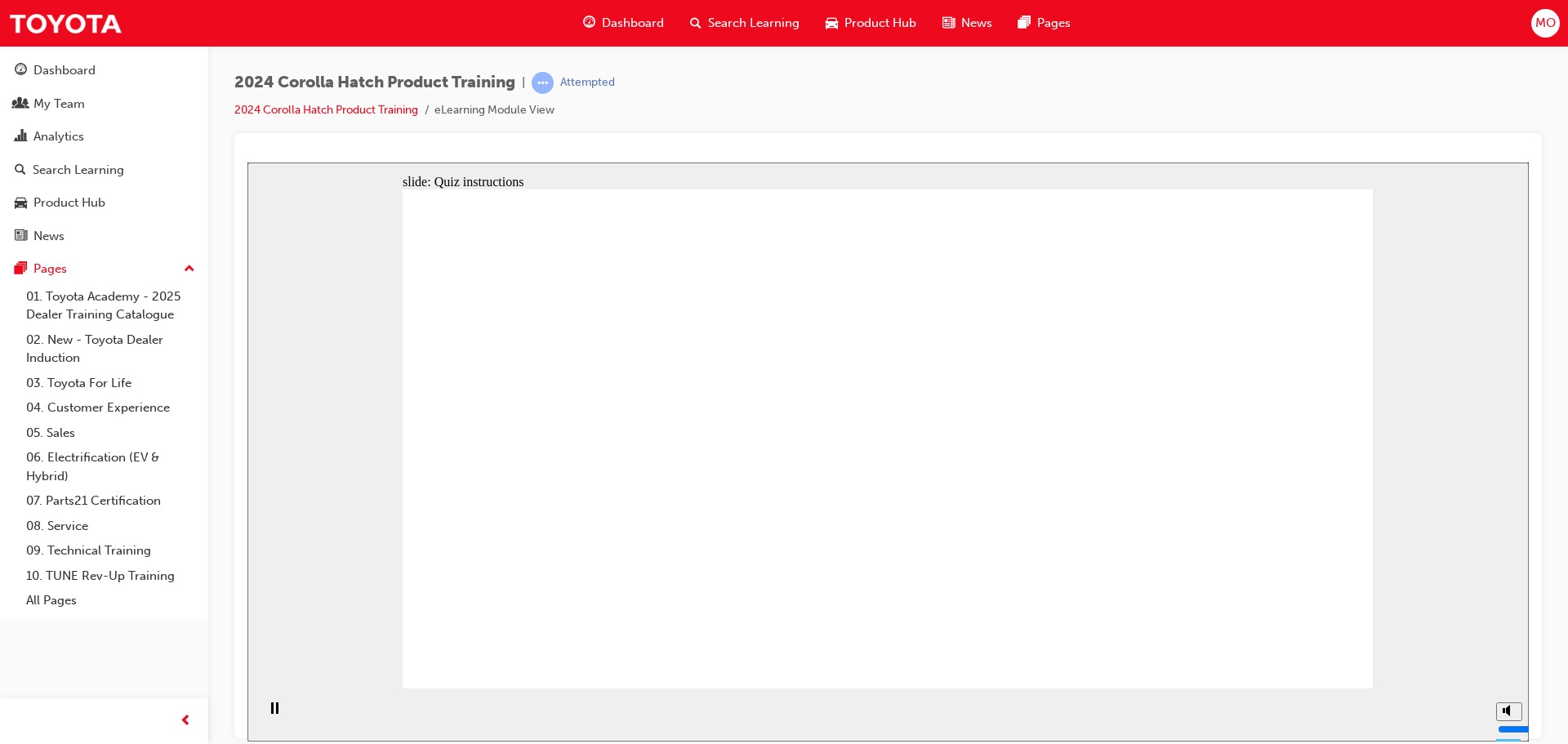
radio input "true"
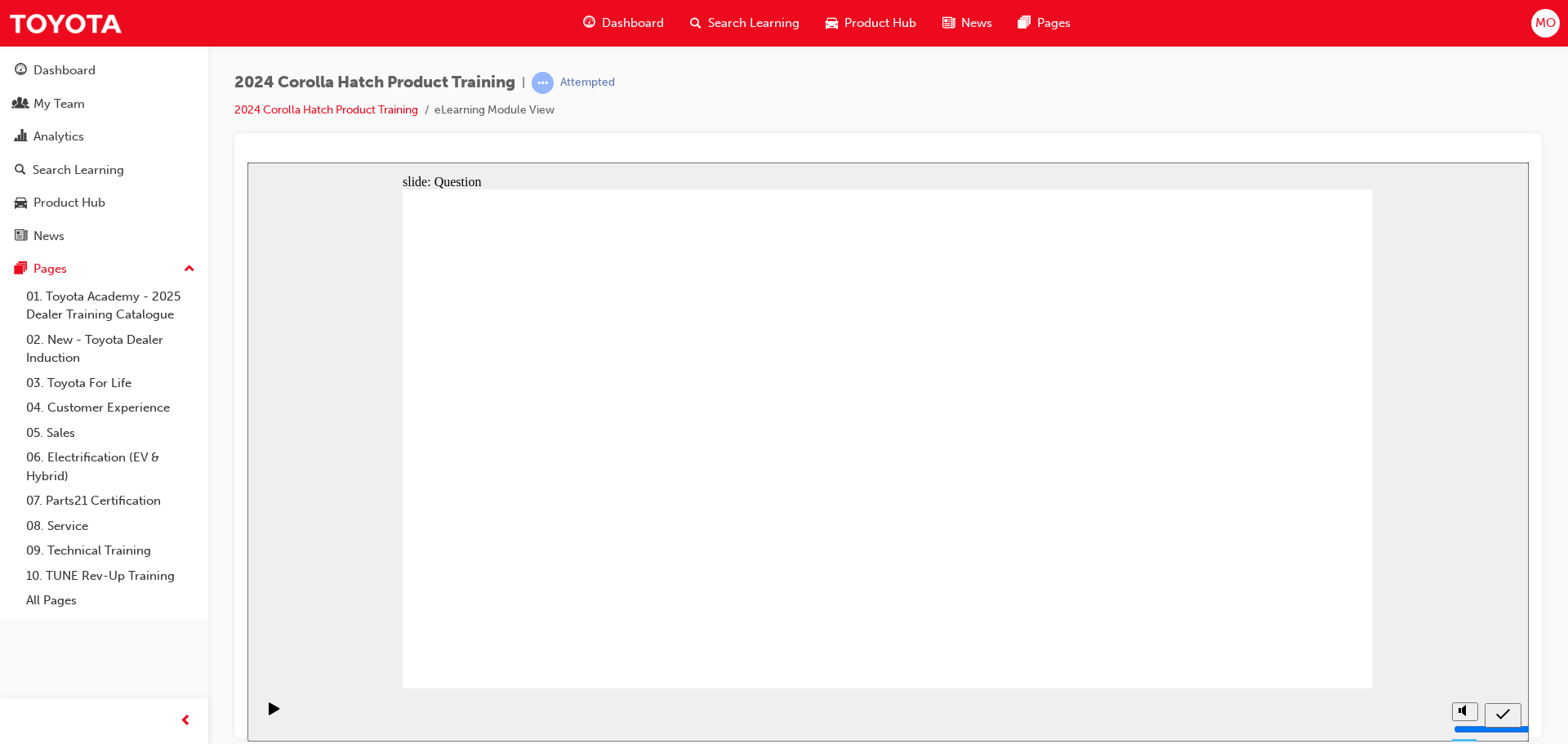
radio input "true"
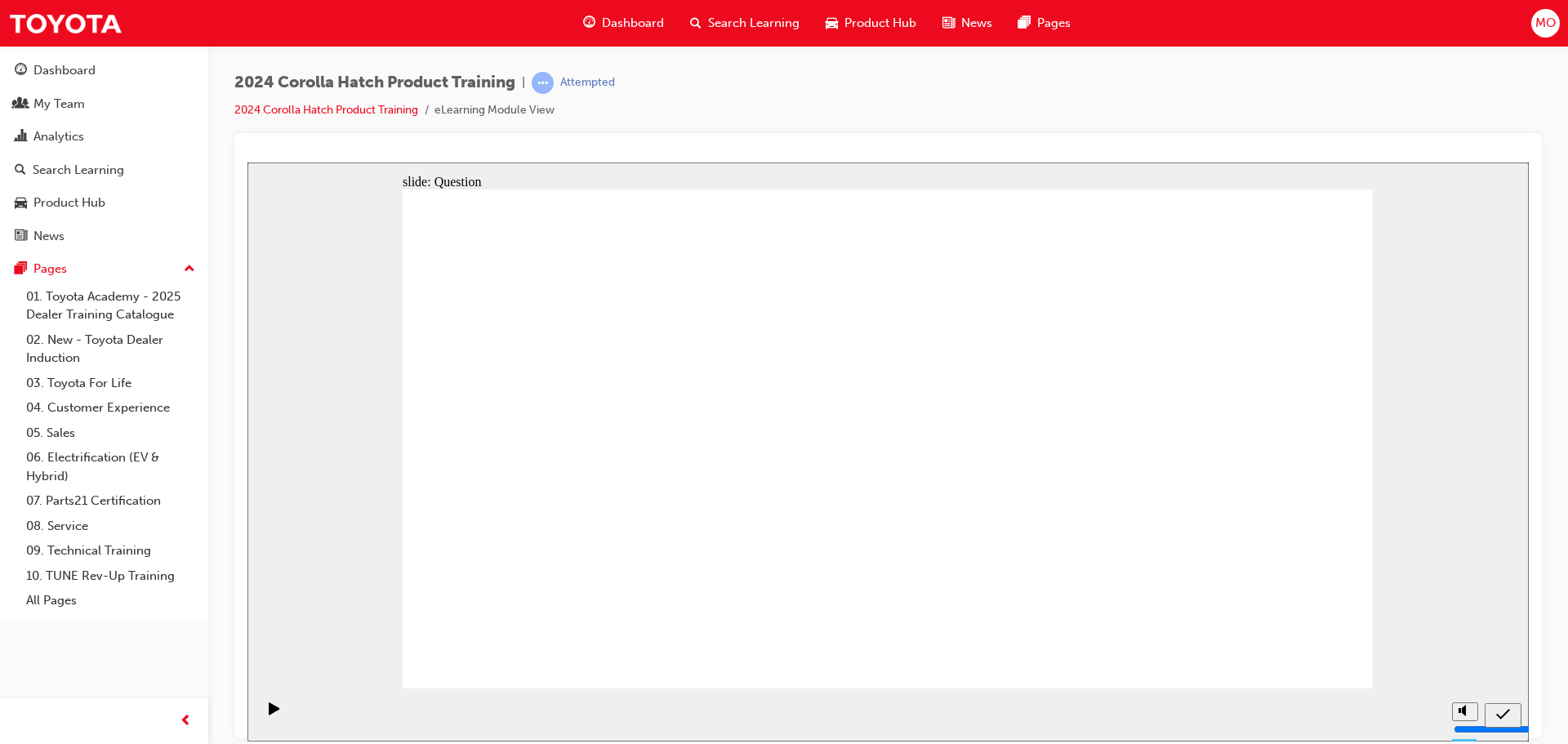
radio input "true"
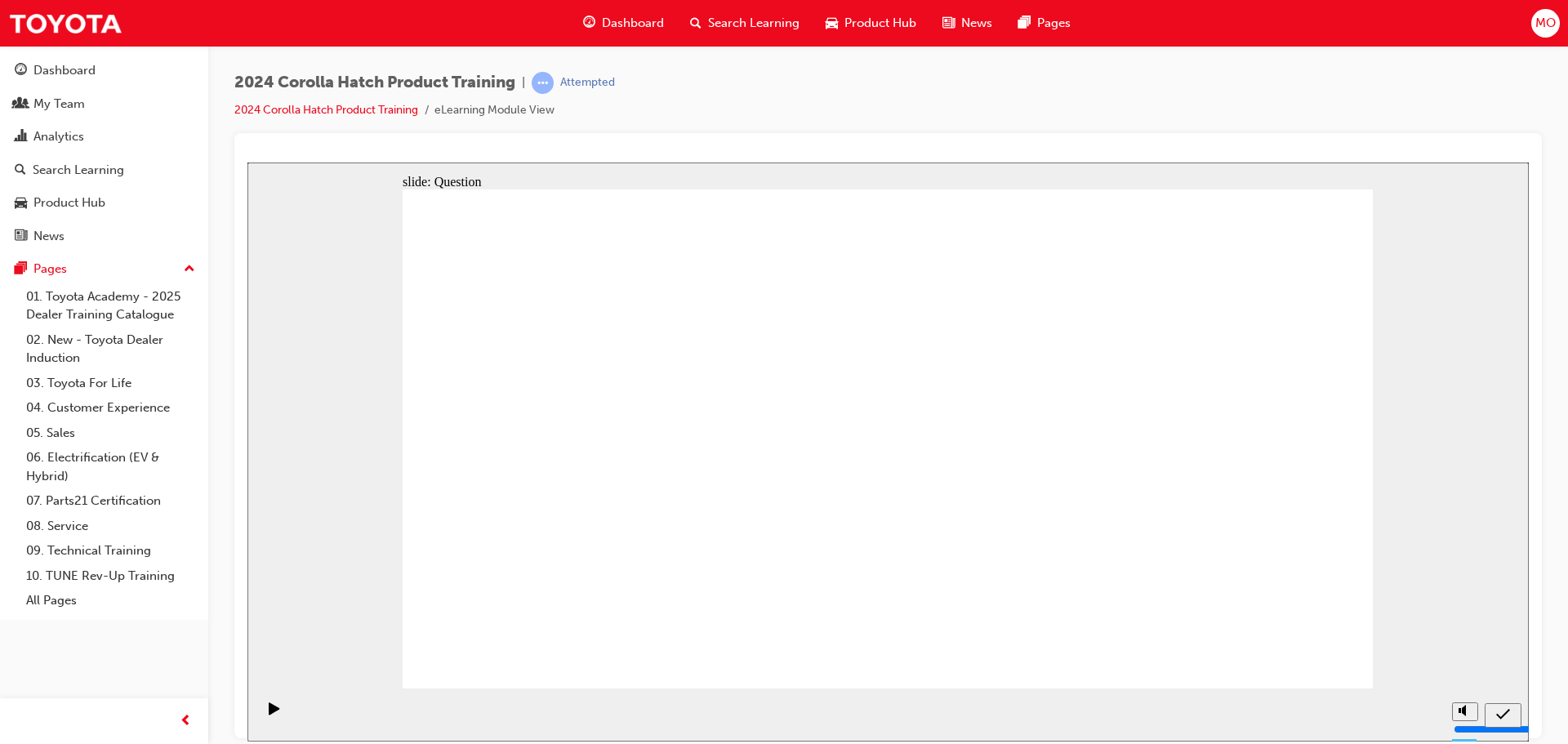
drag, startPoint x: 1016, startPoint y: 424, endPoint x: 845, endPoint y: 570, distance: 224.8
drag, startPoint x: 588, startPoint y: 519, endPoint x: 549, endPoint y: 559, distance: 55.9
drag, startPoint x: 884, startPoint y: 407, endPoint x: 1063, endPoint y: 566, distance: 239.4
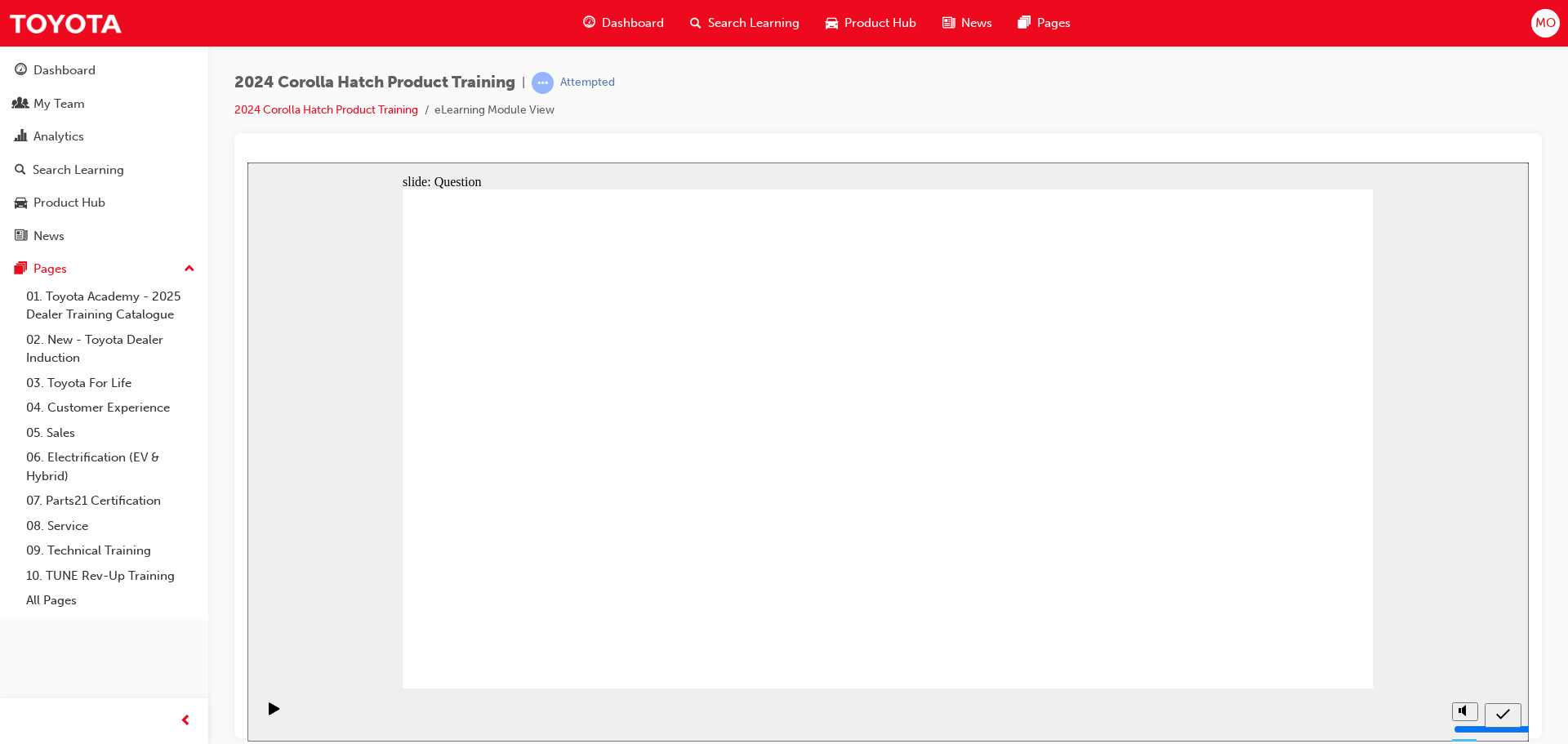
drag, startPoint x: 1197, startPoint y: 428, endPoint x: 1204, endPoint y: 573, distance: 145.2
drag, startPoint x: 600, startPoint y: 456, endPoint x: 721, endPoint y: 562, distance: 160.9
drag, startPoint x: 1338, startPoint y: 665, endPoint x: 1310, endPoint y: 652, distance: 30.9
